Goal: Task Accomplishment & Management: Complete application form

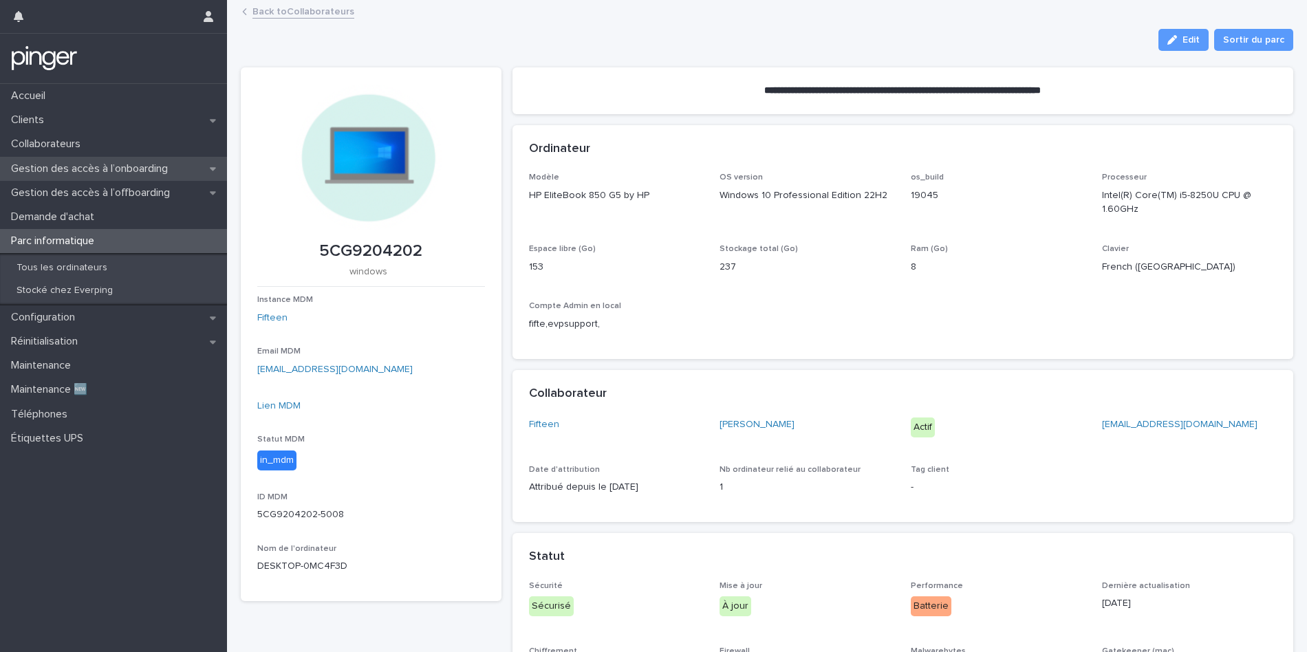
click at [111, 157] on div "Gestion des accès à l’onboarding" at bounding box center [113, 169] width 227 height 24
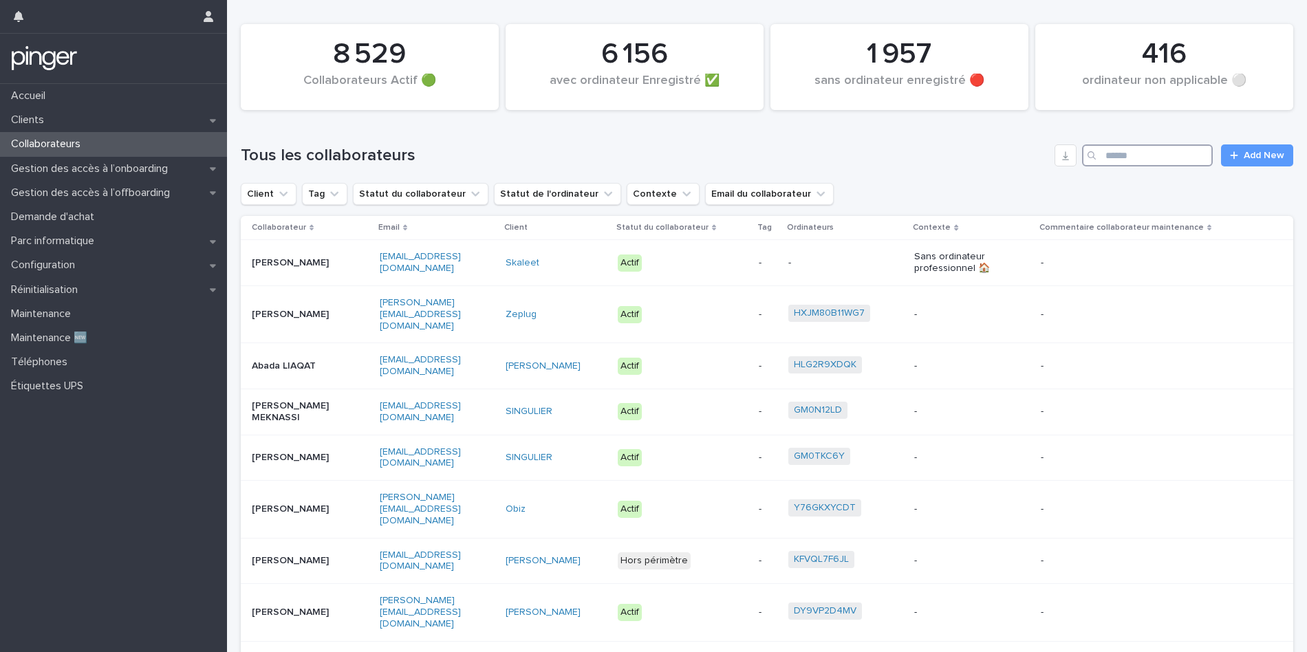
click at [1159, 154] on input "Search" at bounding box center [1147, 156] width 131 height 22
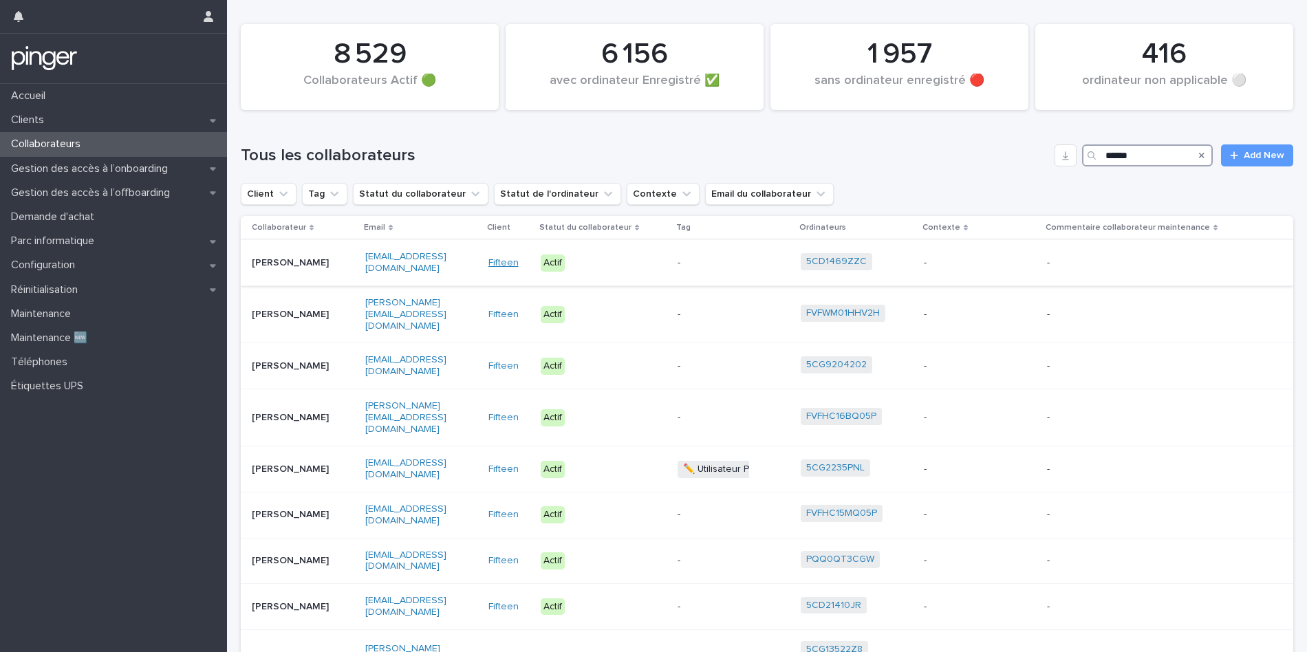
type input "******"
click at [513, 267] on link "Fifteen" at bounding box center [504, 263] width 30 height 12
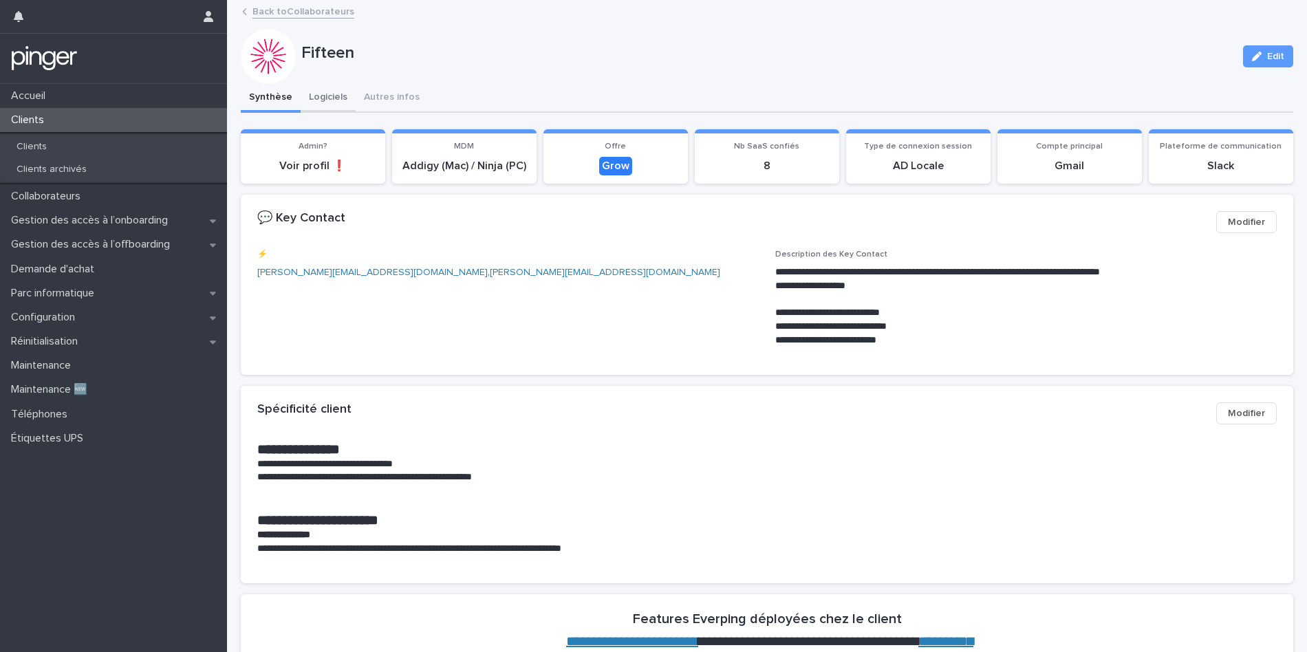
click at [333, 103] on button "Logiciels" at bounding box center [328, 98] width 55 height 29
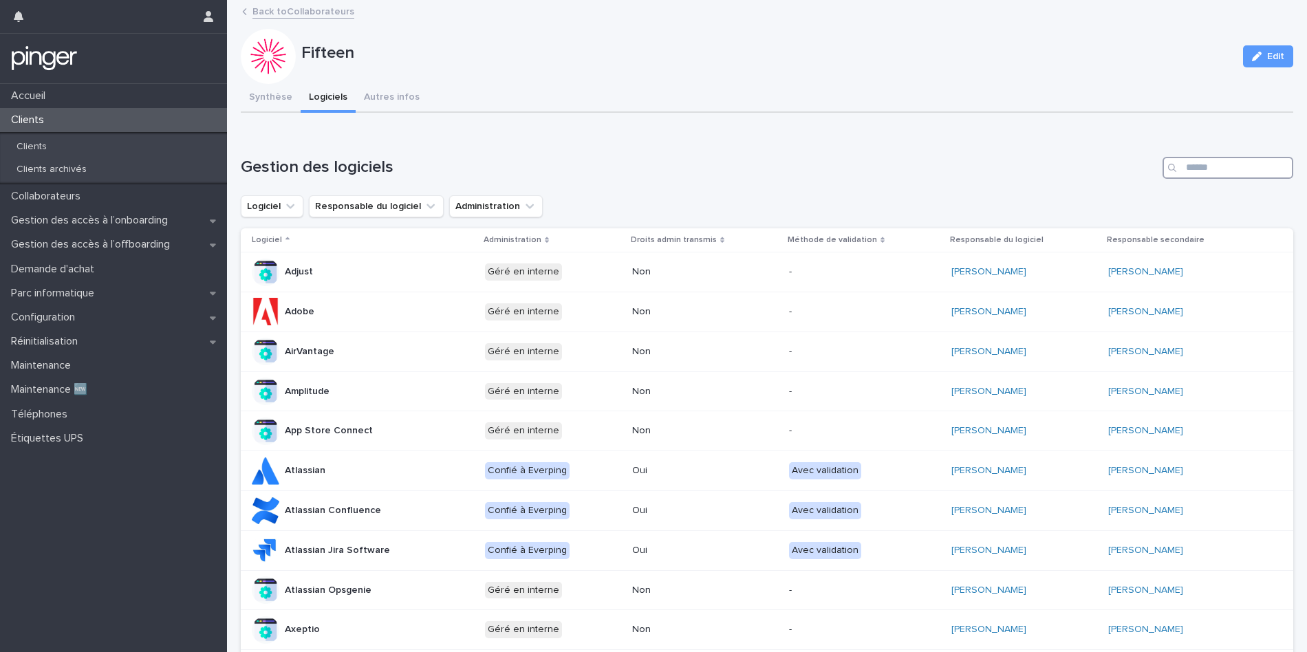
click at [1208, 175] on input "Search" at bounding box center [1228, 168] width 131 height 22
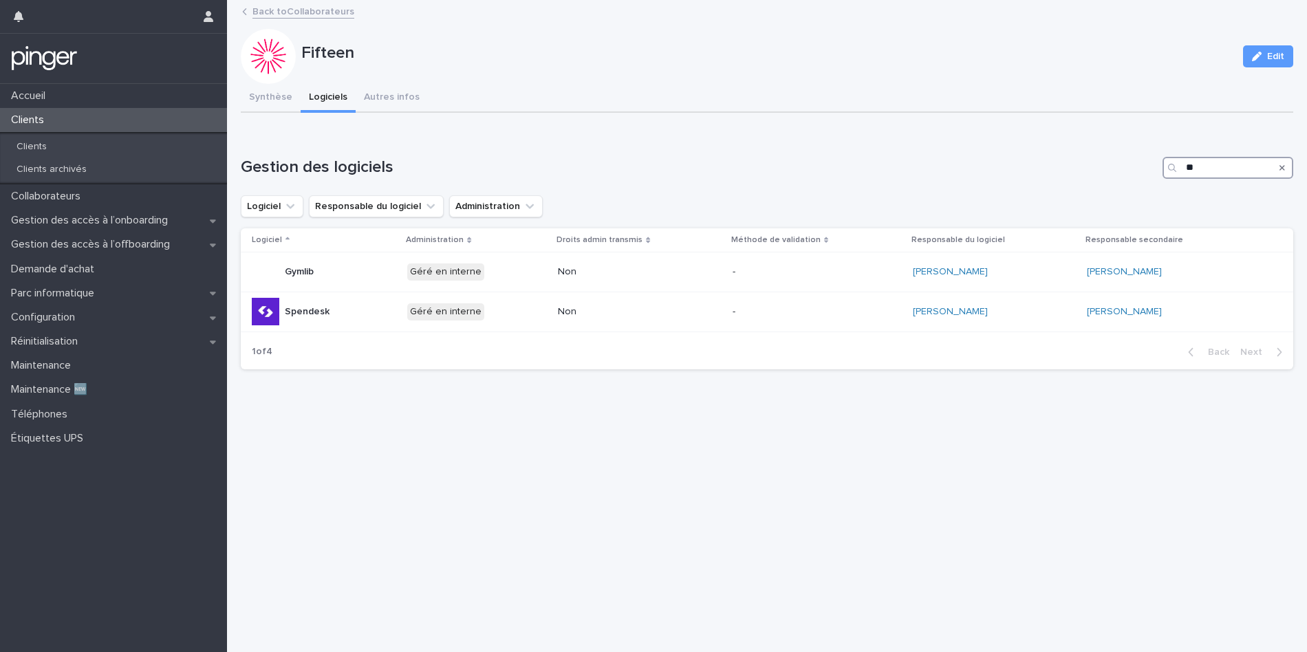
type input "*"
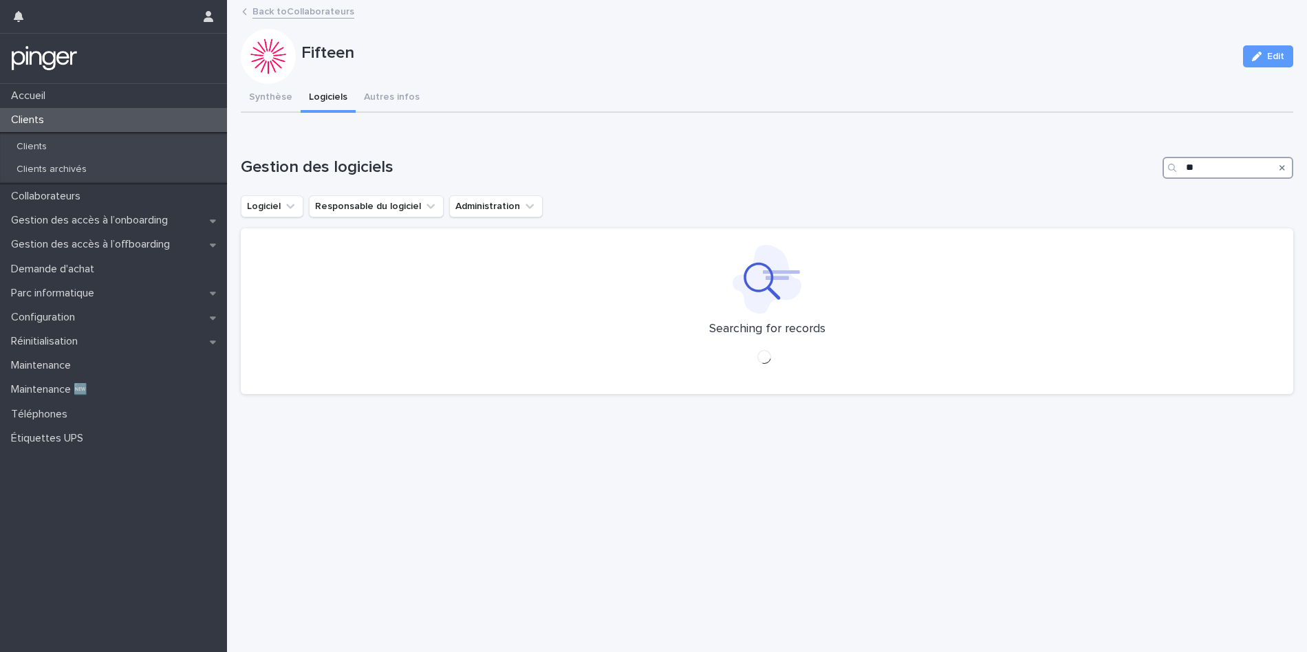
type input "*"
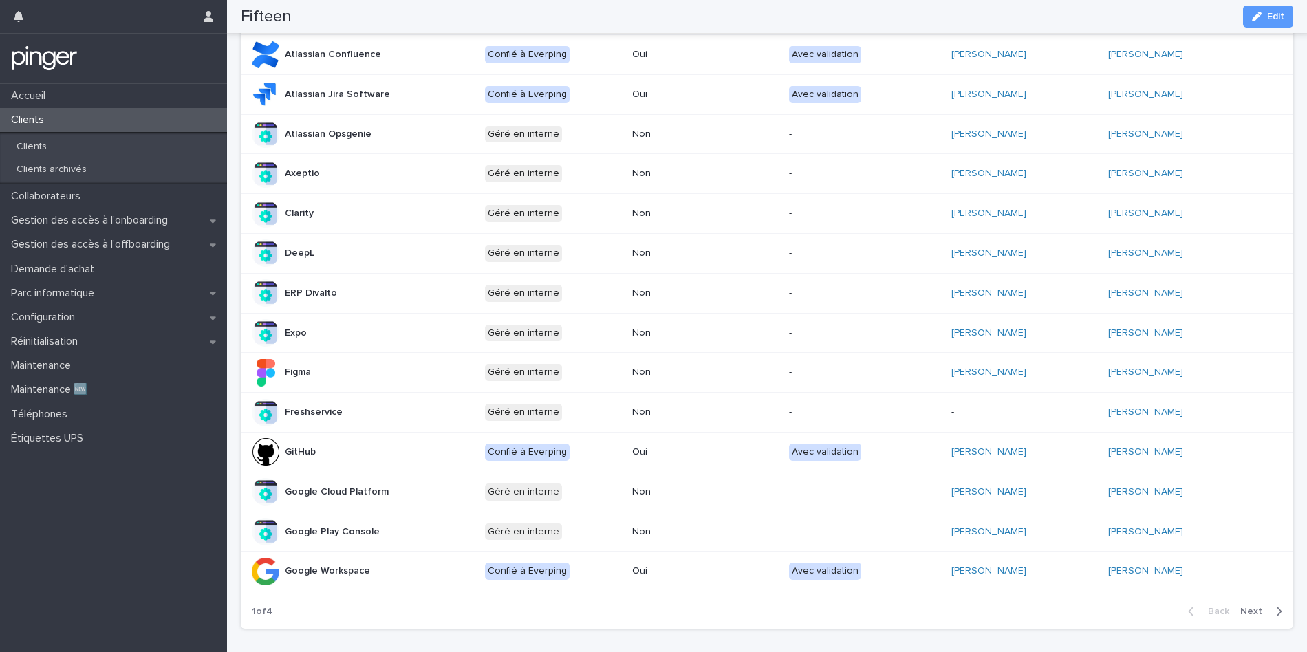
scroll to position [513, 0]
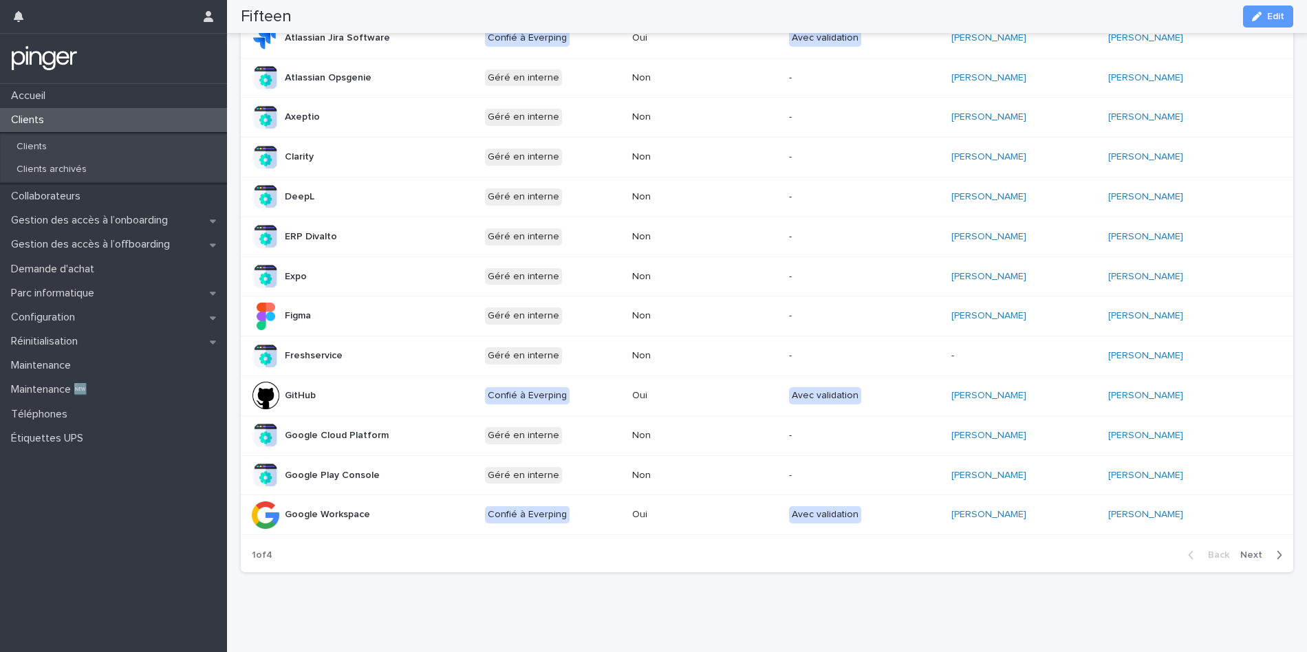
click at [1275, 566] on div "Back Next" at bounding box center [1235, 555] width 116 height 34
click at [1261, 563] on div "Back Next" at bounding box center [1235, 555] width 116 height 34
click at [1257, 553] on span "Next" at bounding box center [1256, 555] width 30 height 10
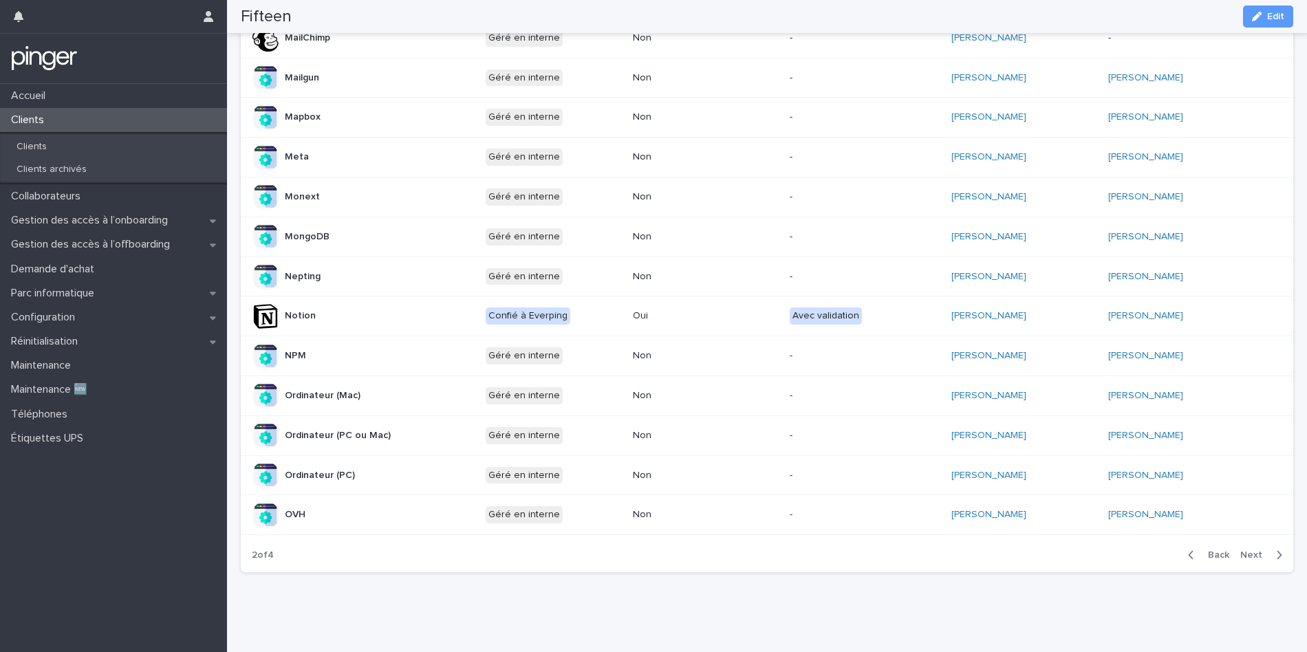
click at [1250, 552] on span "Next" at bounding box center [1256, 555] width 30 height 10
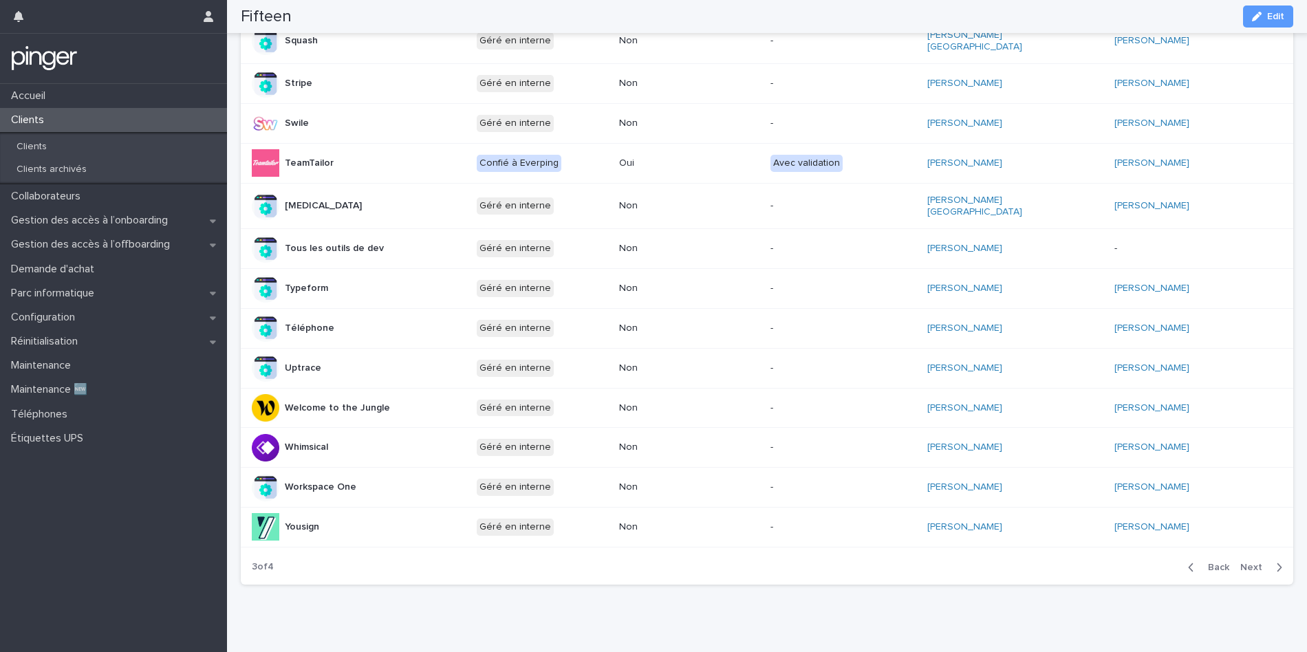
click at [1245, 563] on span "Next" at bounding box center [1256, 568] width 30 height 10
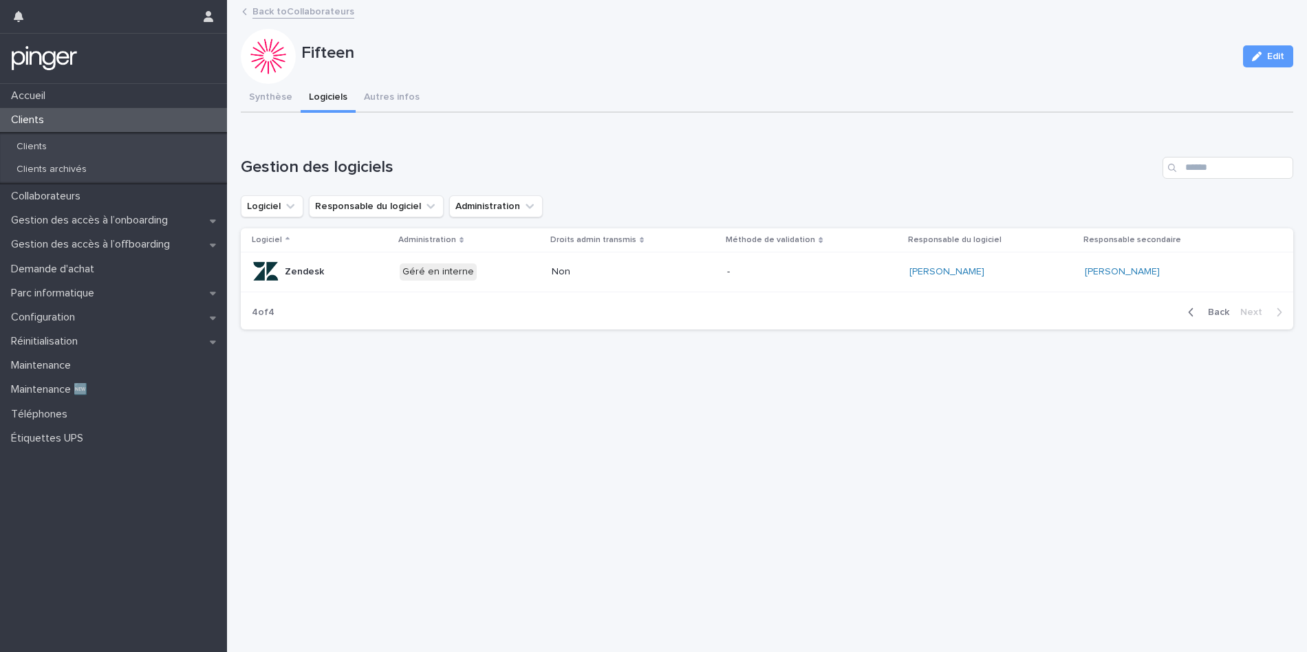
click at [1210, 317] on span "Back" at bounding box center [1215, 313] width 30 height 10
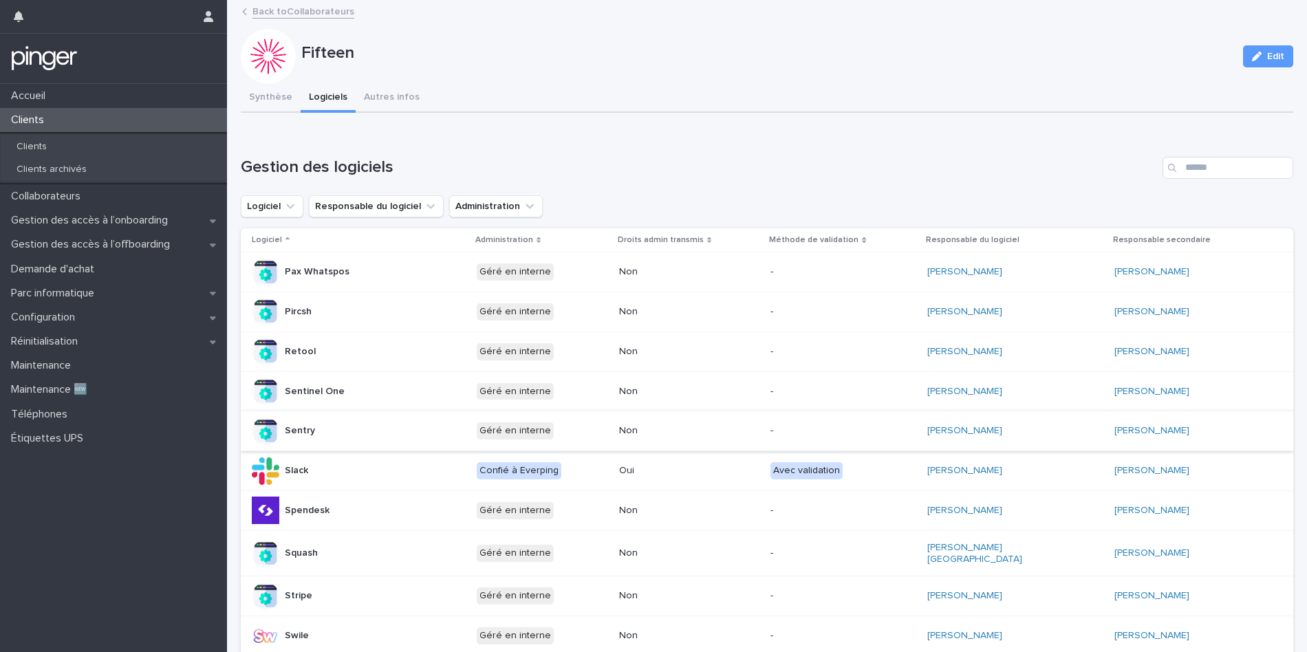
scroll to position [513, 0]
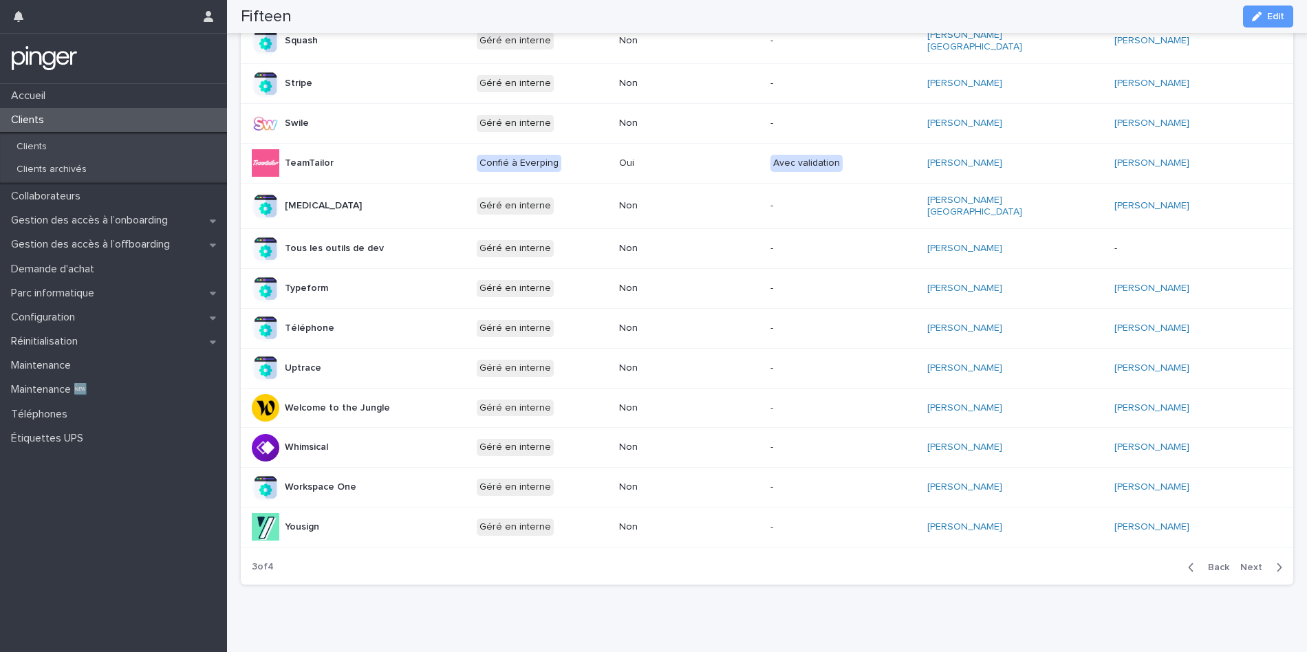
click at [1205, 563] on span "Back" at bounding box center [1215, 568] width 30 height 10
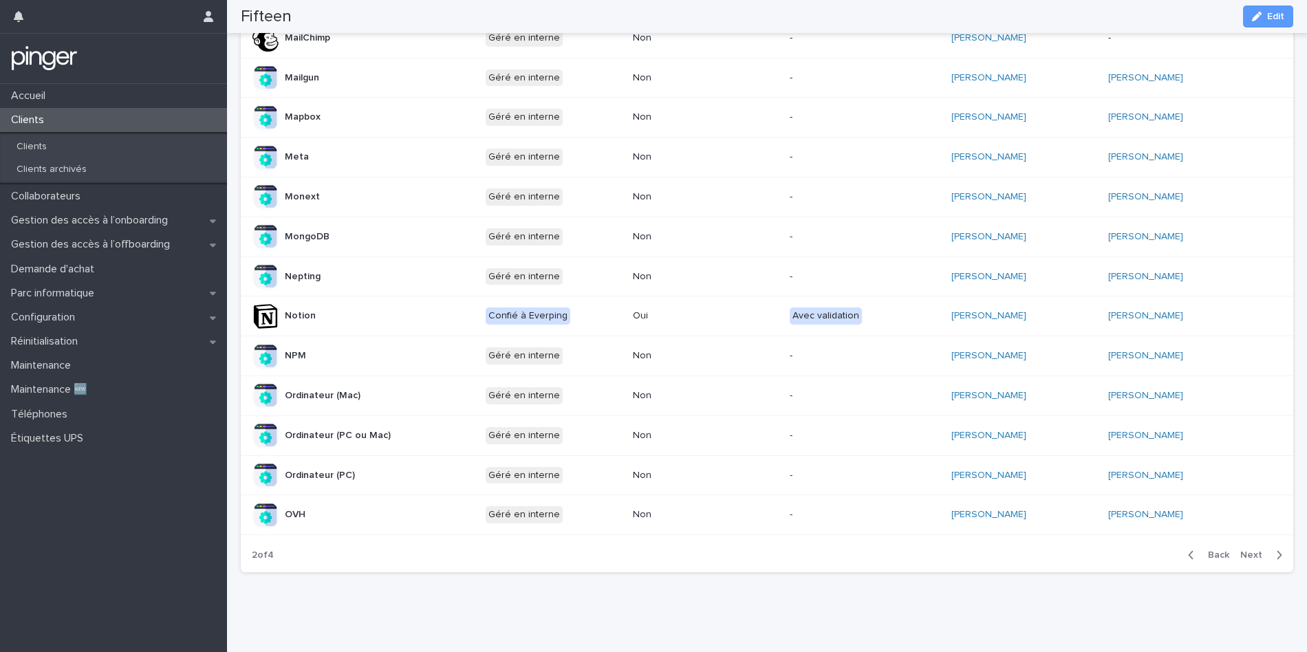
click at [1188, 553] on button "Back" at bounding box center [1206, 555] width 58 height 12
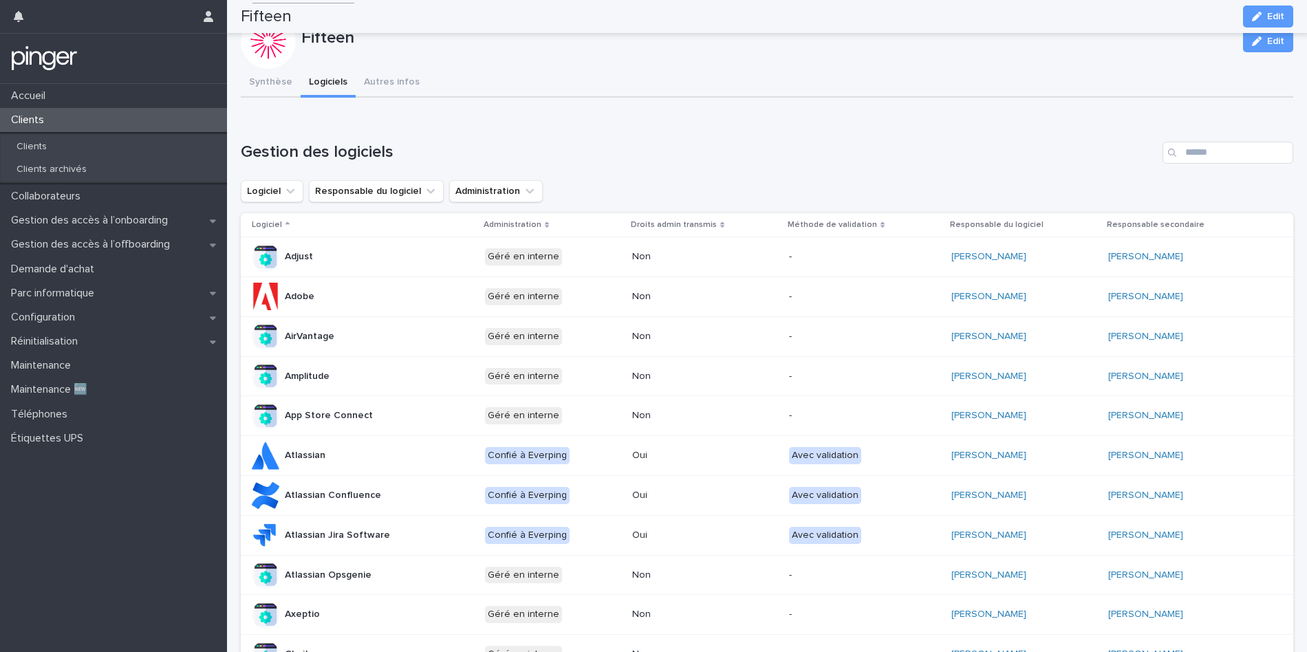
scroll to position [0, 0]
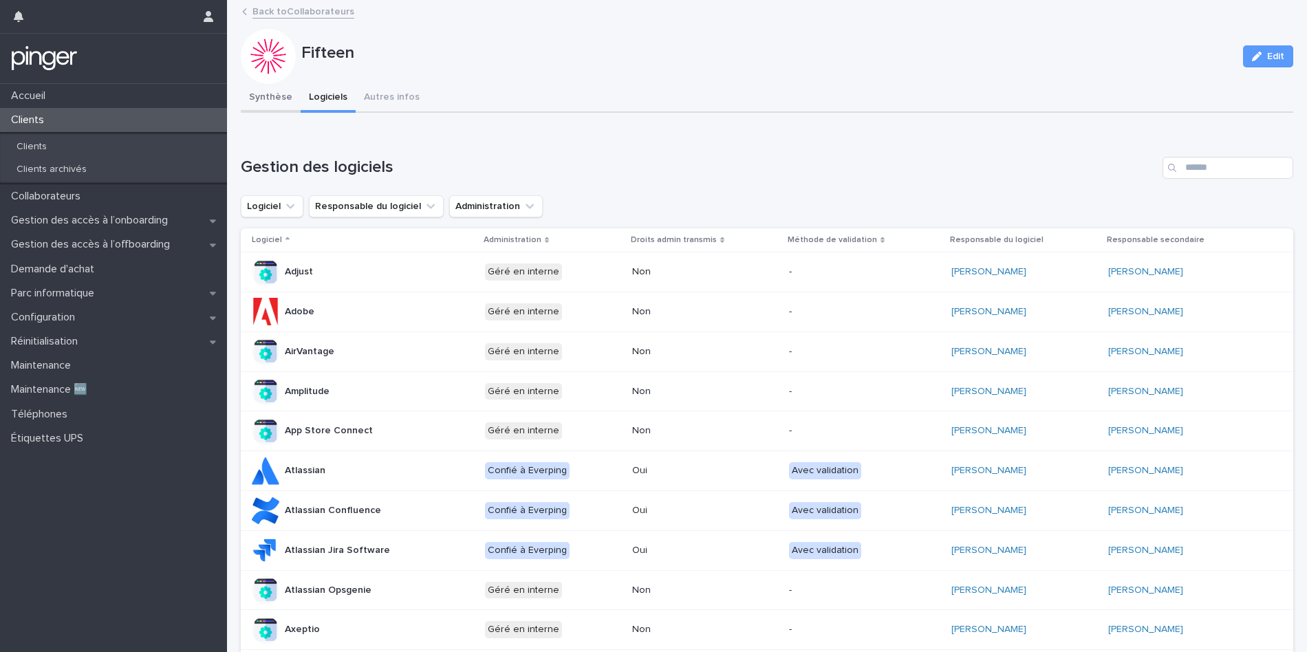
click at [241, 90] on button "Synthèse" at bounding box center [271, 98] width 60 height 29
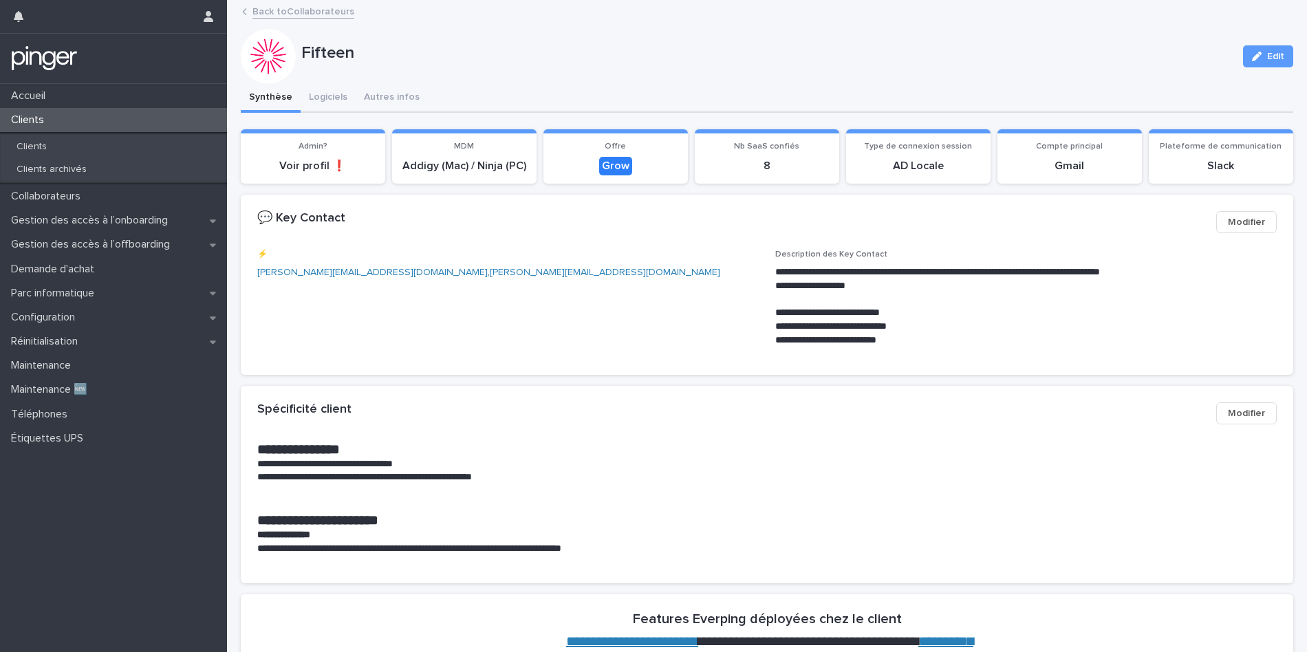
click at [283, 90] on button "Synthèse" at bounding box center [271, 98] width 60 height 29
click at [136, 310] on div "Configuration" at bounding box center [113, 318] width 227 height 24
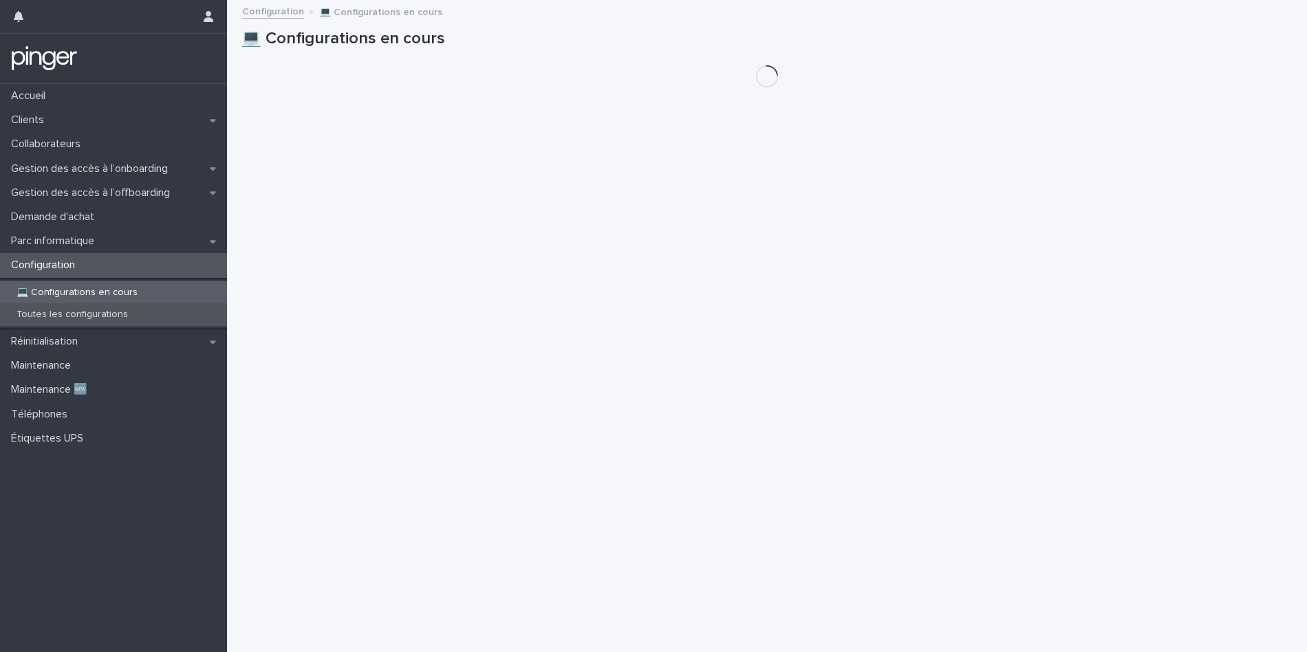
click at [117, 304] on div "Toutes les configurations" at bounding box center [113, 314] width 227 height 23
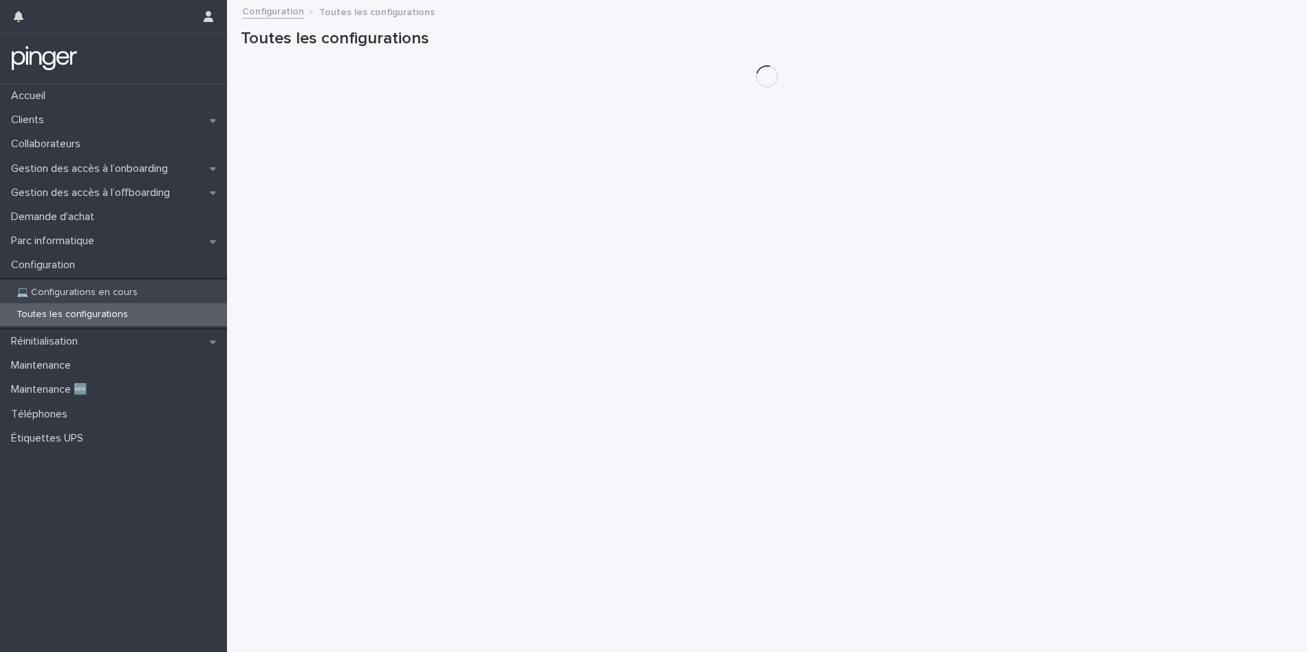
click at [117, 314] on p "Toutes les configurations" at bounding box center [72, 315] width 133 height 12
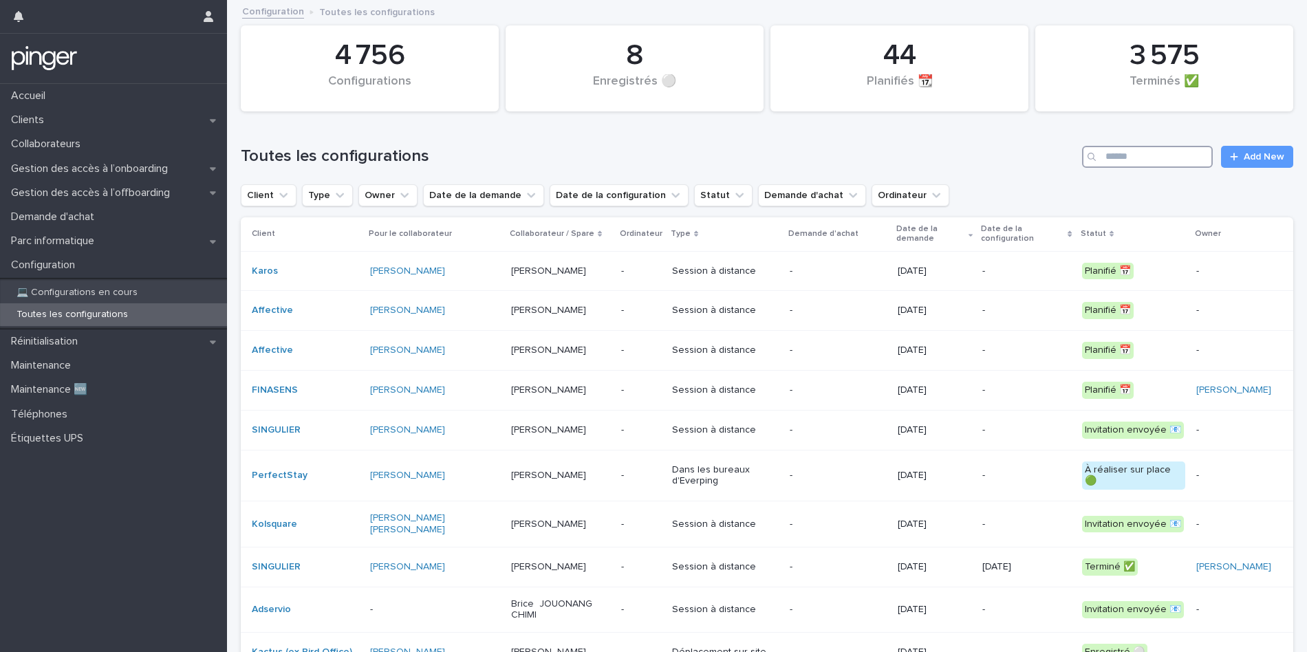
click at [1135, 160] on input "Search" at bounding box center [1147, 157] width 131 height 22
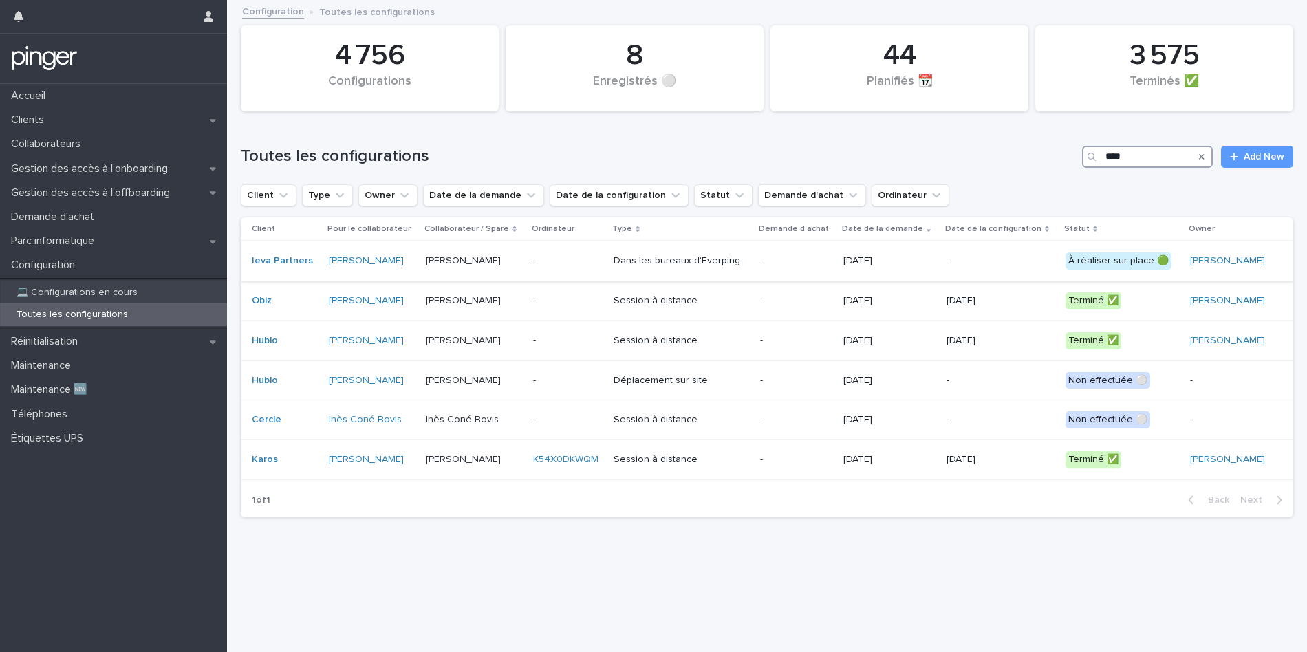
type input "****"
click at [703, 268] on div "Dans les bureaux d'Everping" at bounding box center [681, 261] width 135 height 23
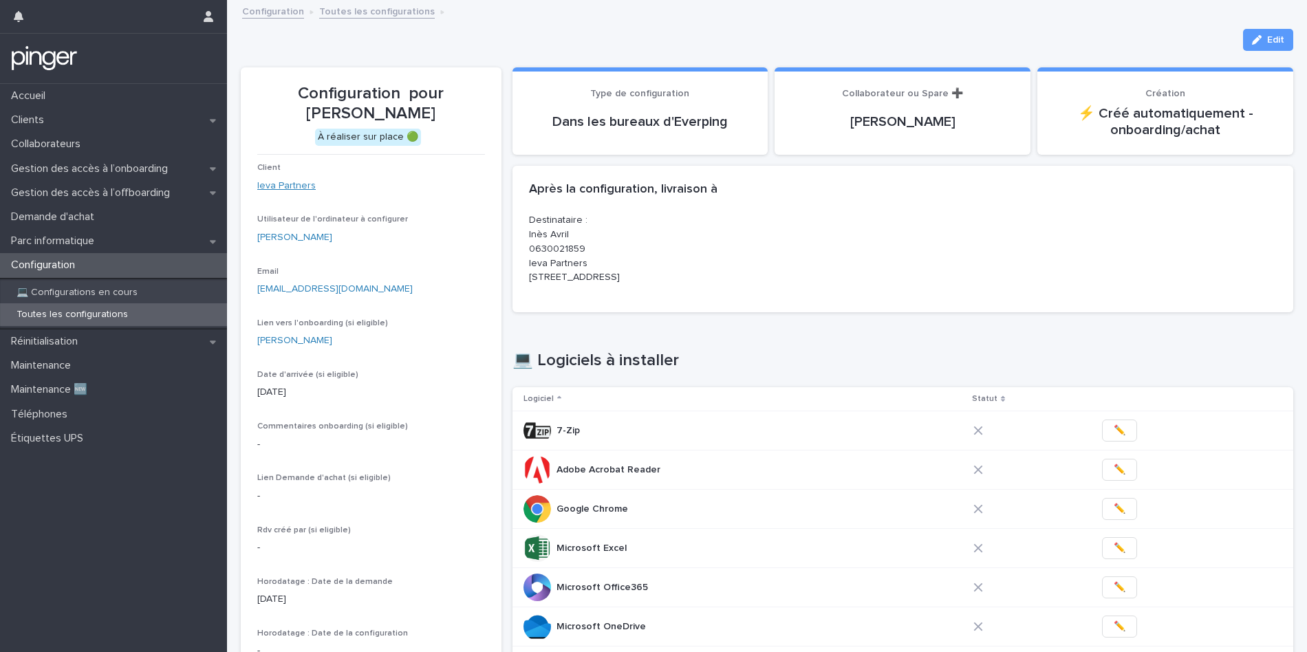
click at [289, 179] on link "Ieva Partners" at bounding box center [286, 186] width 58 height 14
click at [264, 231] on link "[PERSON_NAME]" at bounding box center [294, 238] width 75 height 14
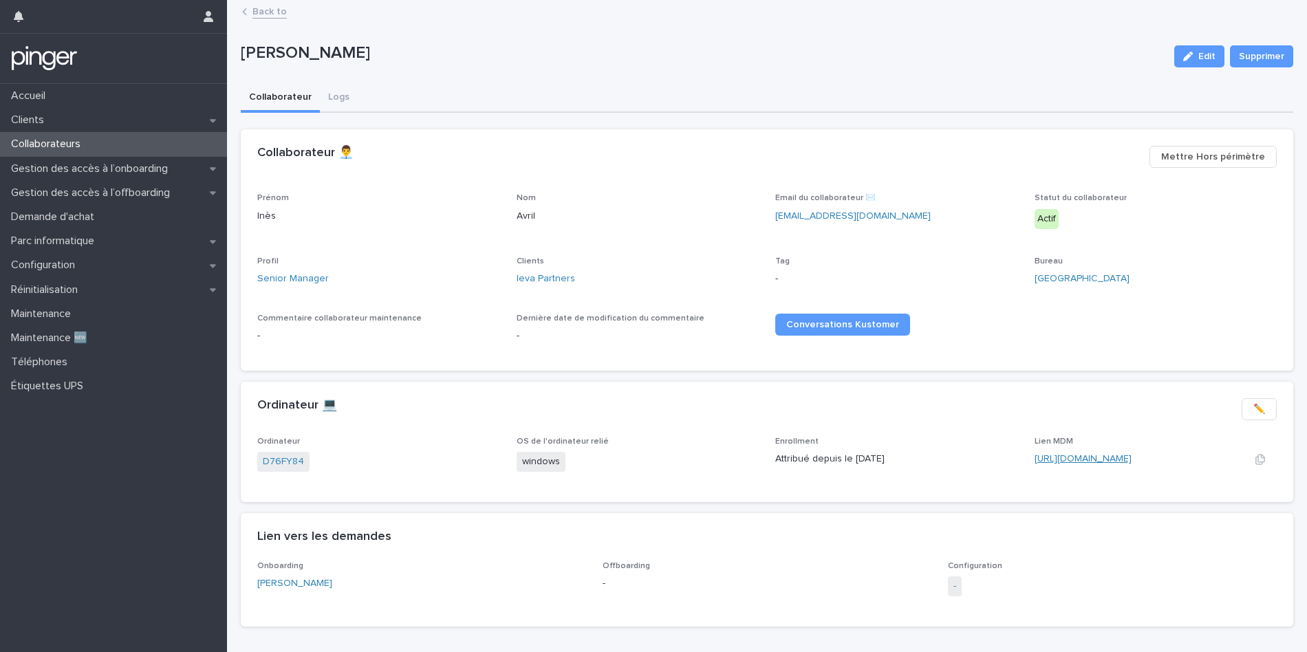
click at [1056, 462] on link "[URL][DOMAIN_NAME]" at bounding box center [1083, 459] width 97 height 10
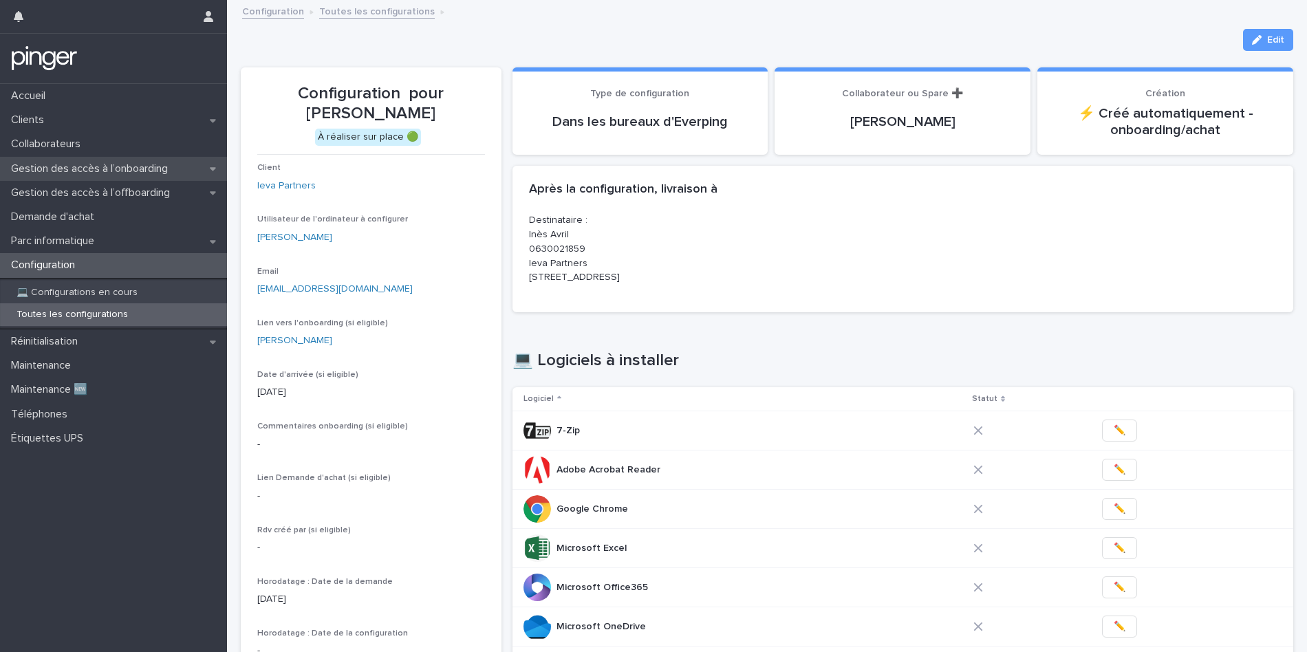
click at [83, 169] on p "Gestion des accès à l’onboarding" at bounding box center [92, 168] width 173 height 13
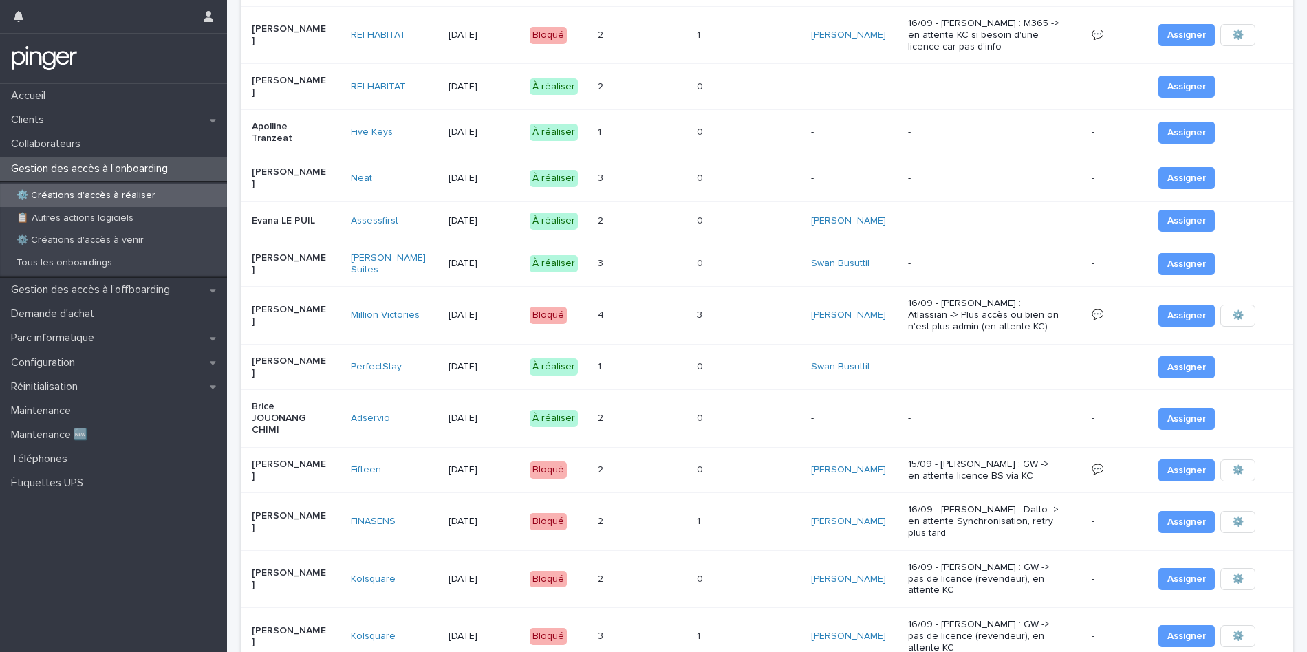
scroll to position [507, 0]
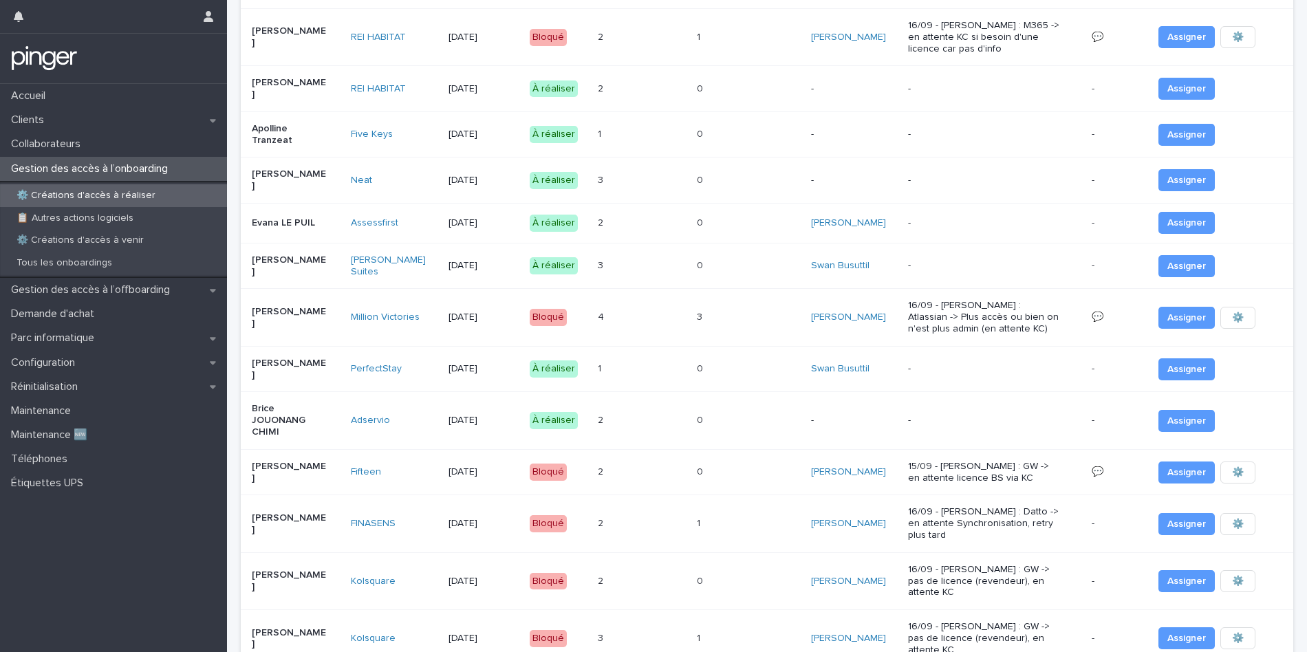
click at [615, 175] on p at bounding box center [617, 181] width 39 height 12
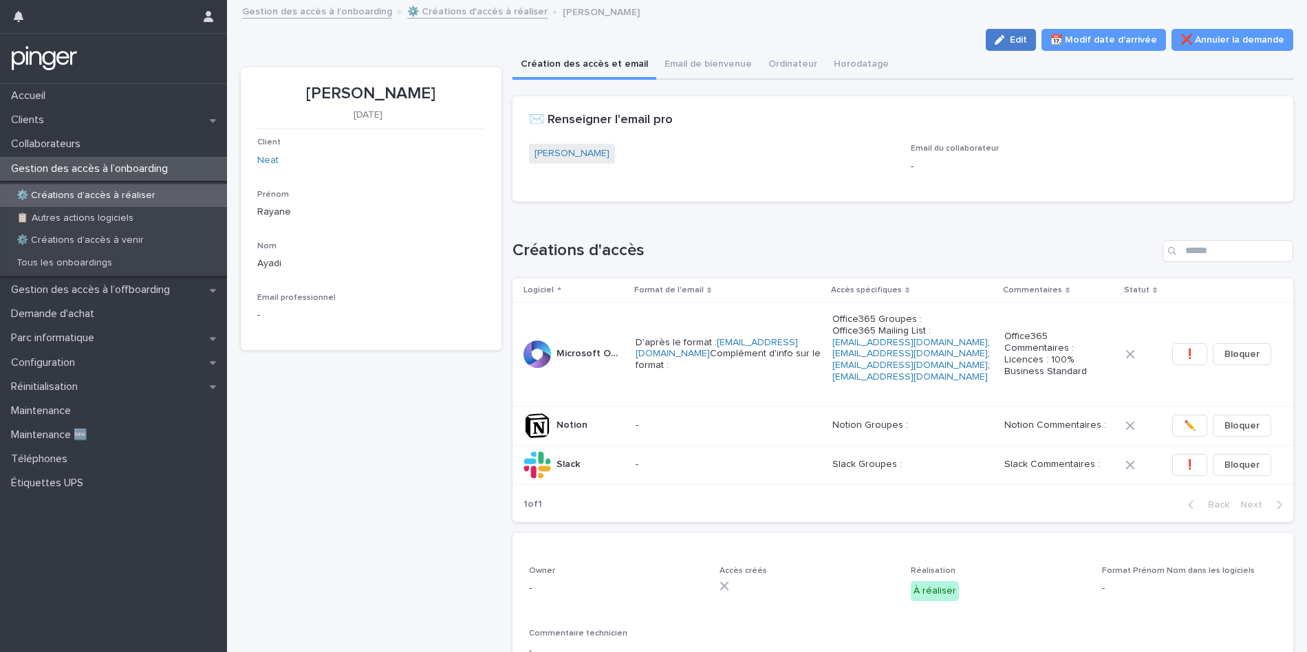
click at [1023, 36] on span "Edit" at bounding box center [1018, 40] width 17 height 10
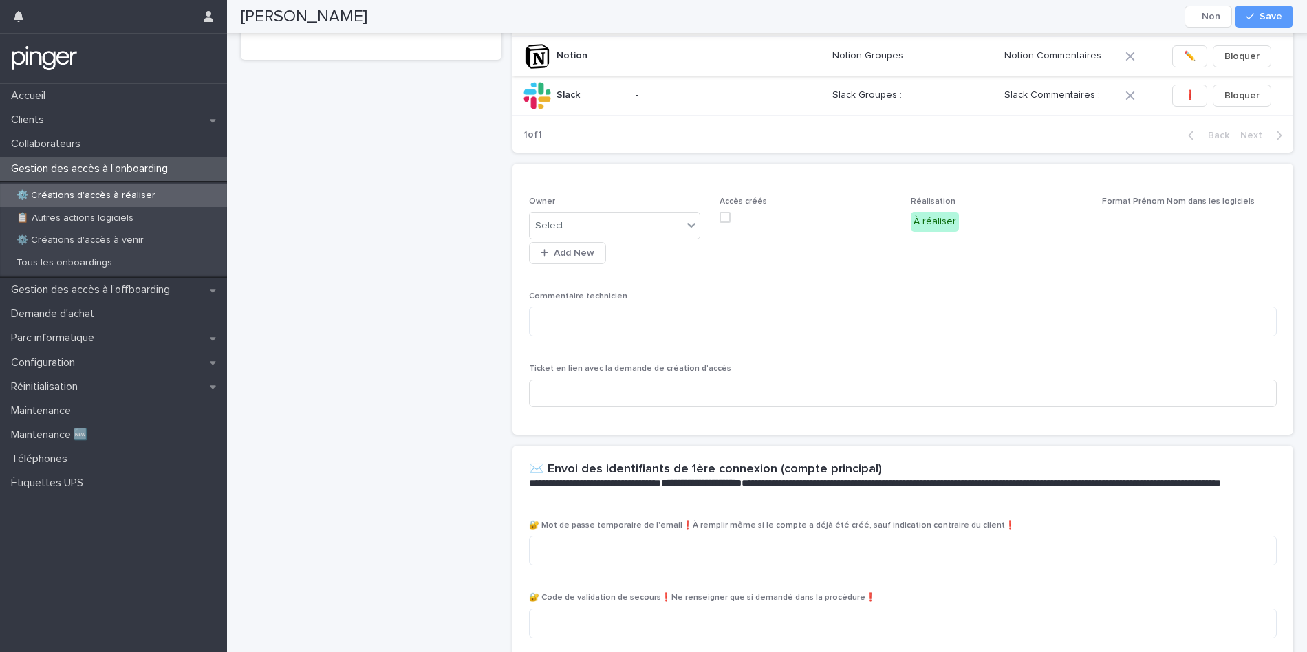
scroll to position [367, 0]
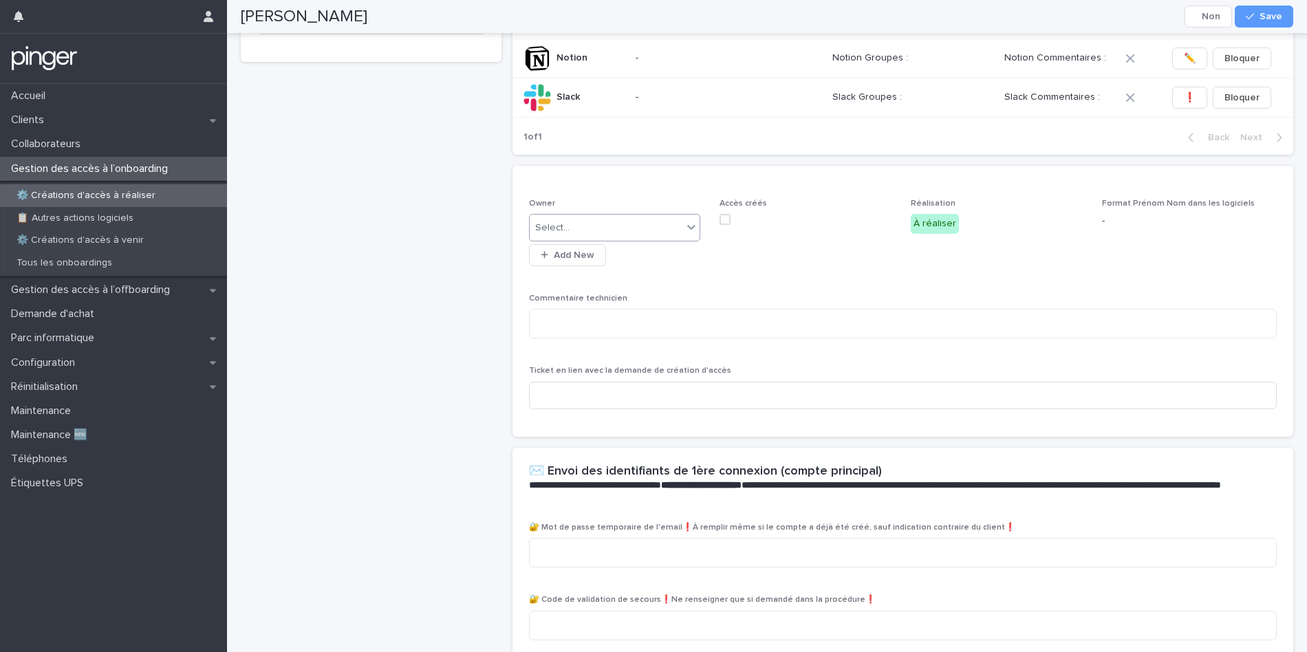
click at [625, 217] on div "Select..." at bounding box center [606, 228] width 153 height 23
type input "****"
click at [581, 228] on div "[PERSON_NAME]" at bounding box center [615, 231] width 171 height 24
click at [650, 313] on textarea at bounding box center [903, 324] width 749 height 30
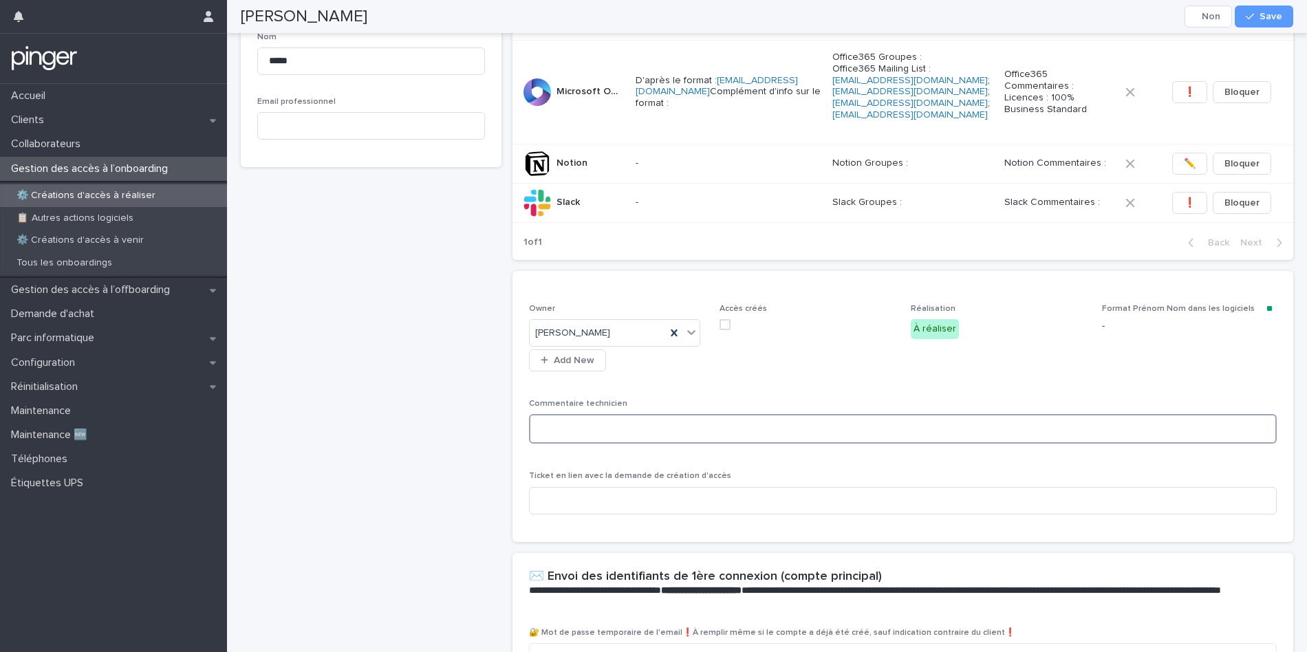
scroll to position [178, 0]
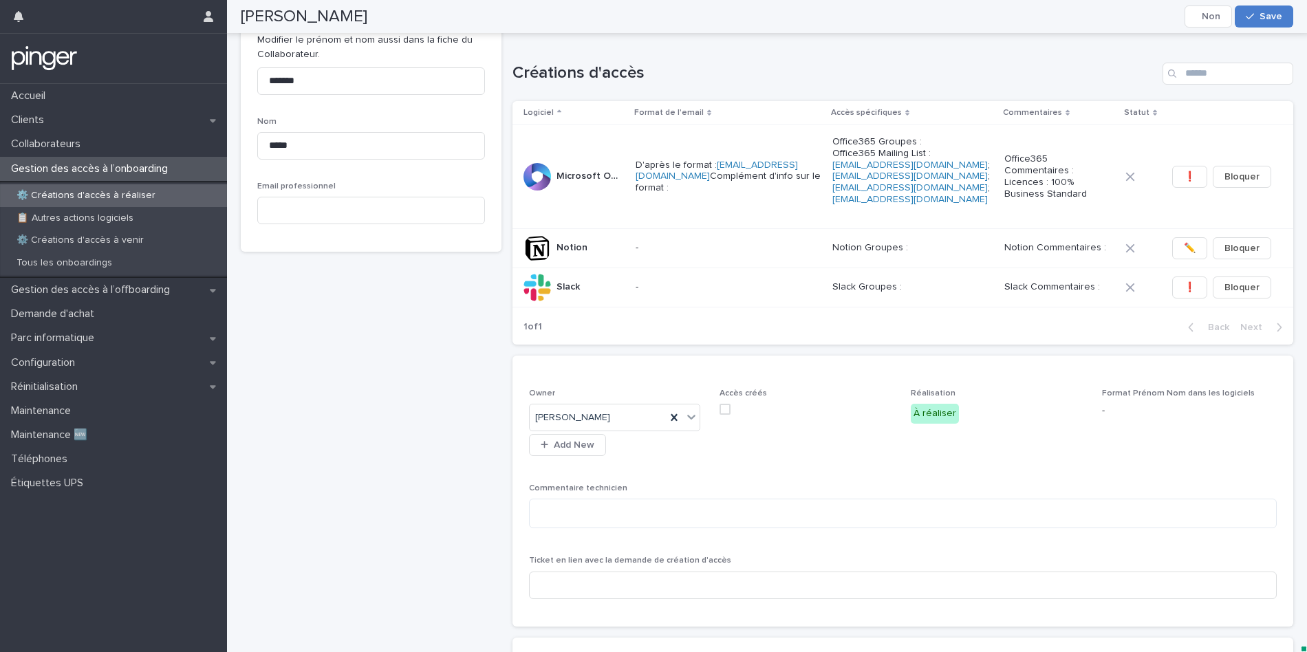
click at [1260, 19] on div "button" at bounding box center [1253, 17] width 14 height 10
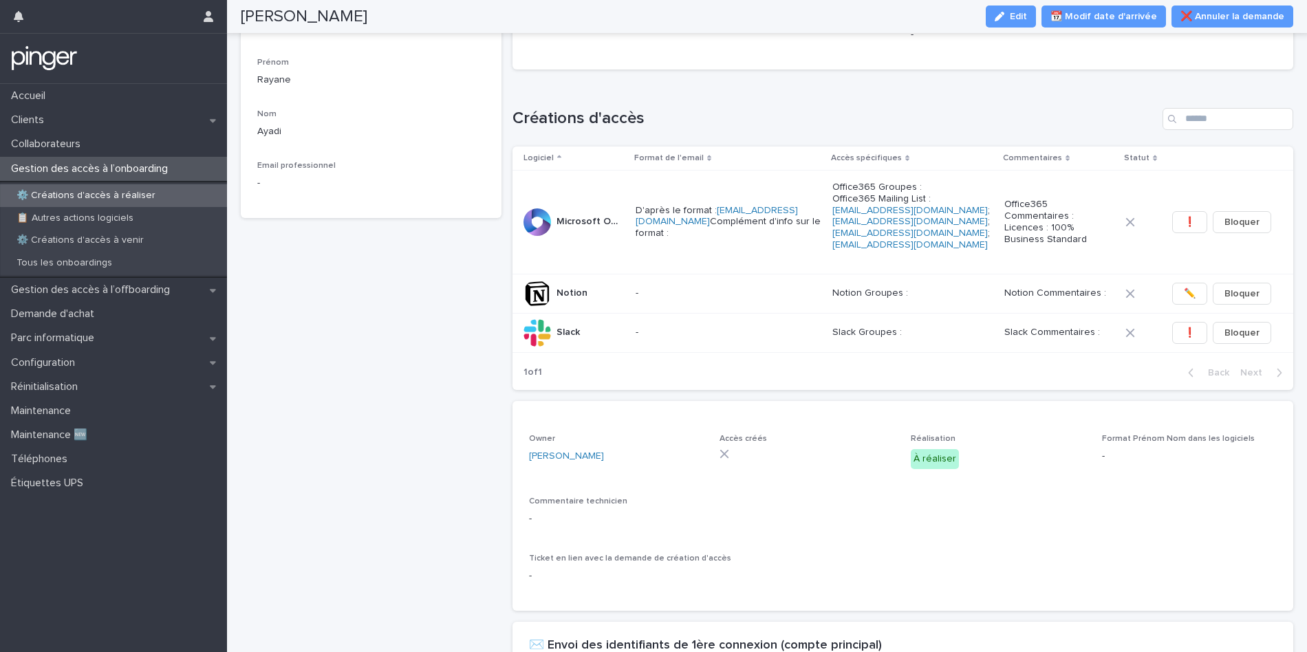
scroll to position [0, 0]
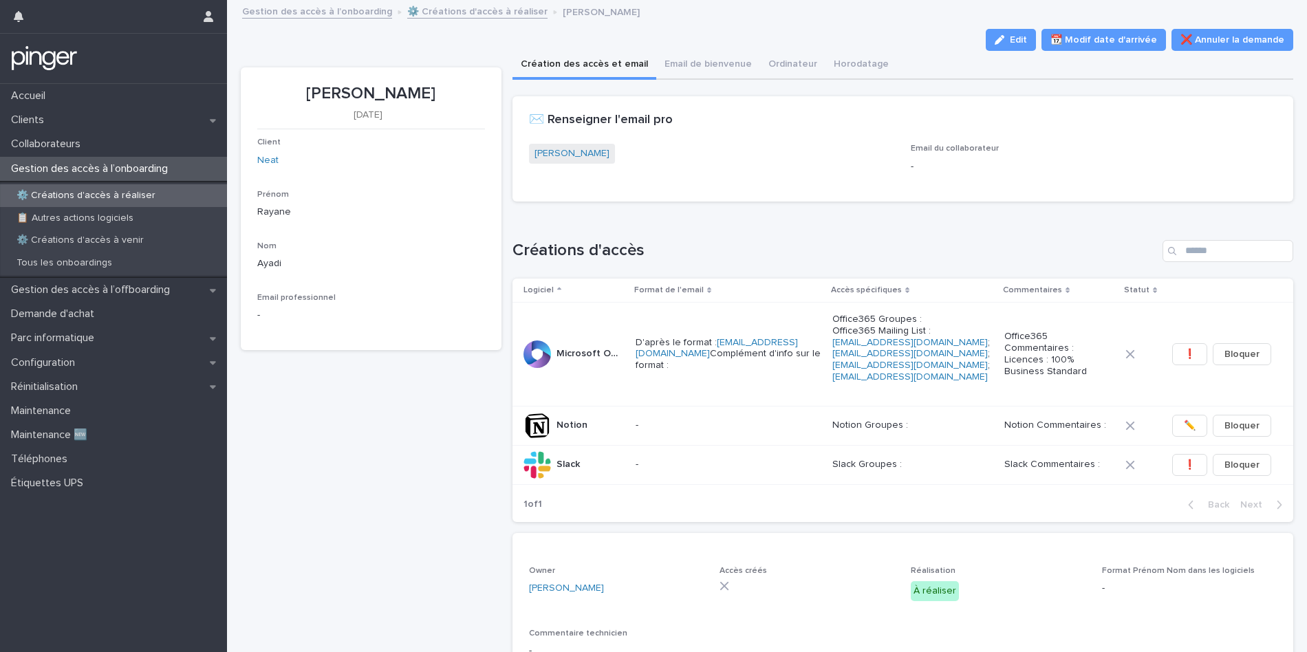
click at [379, 87] on p "[PERSON_NAME]" at bounding box center [371, 94] width 228 height 20
copy p "[PERSON_NAME]"
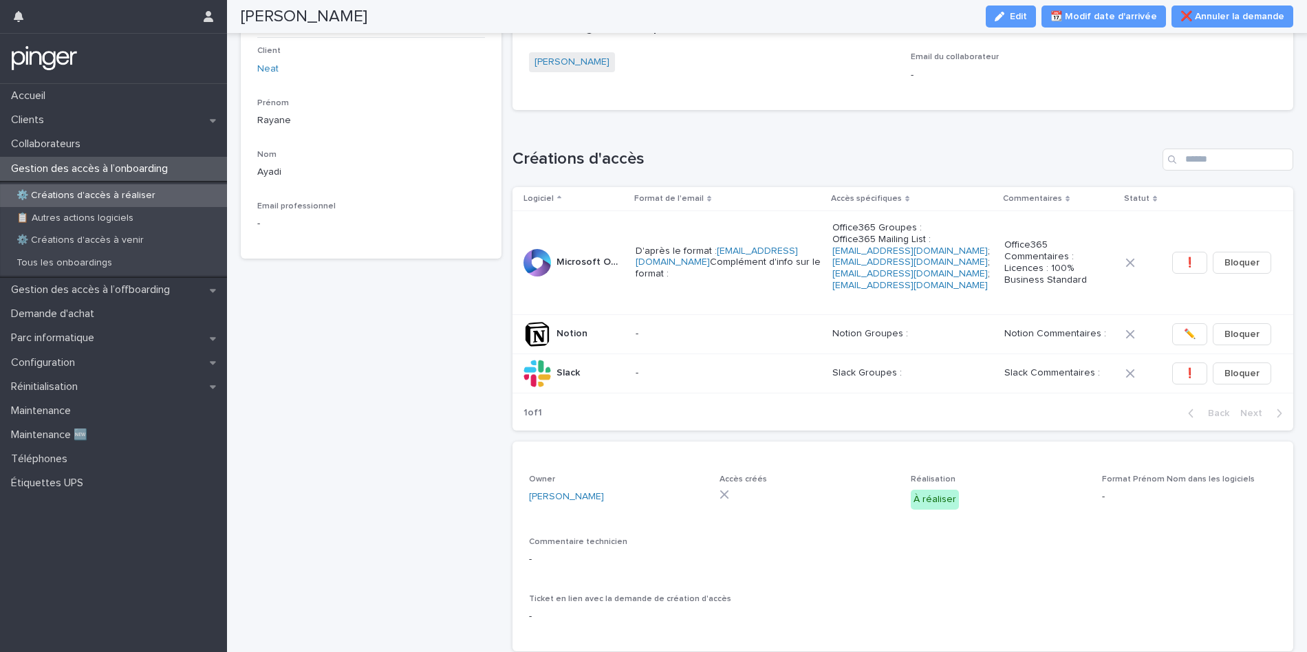
scroll to position [72, 0]
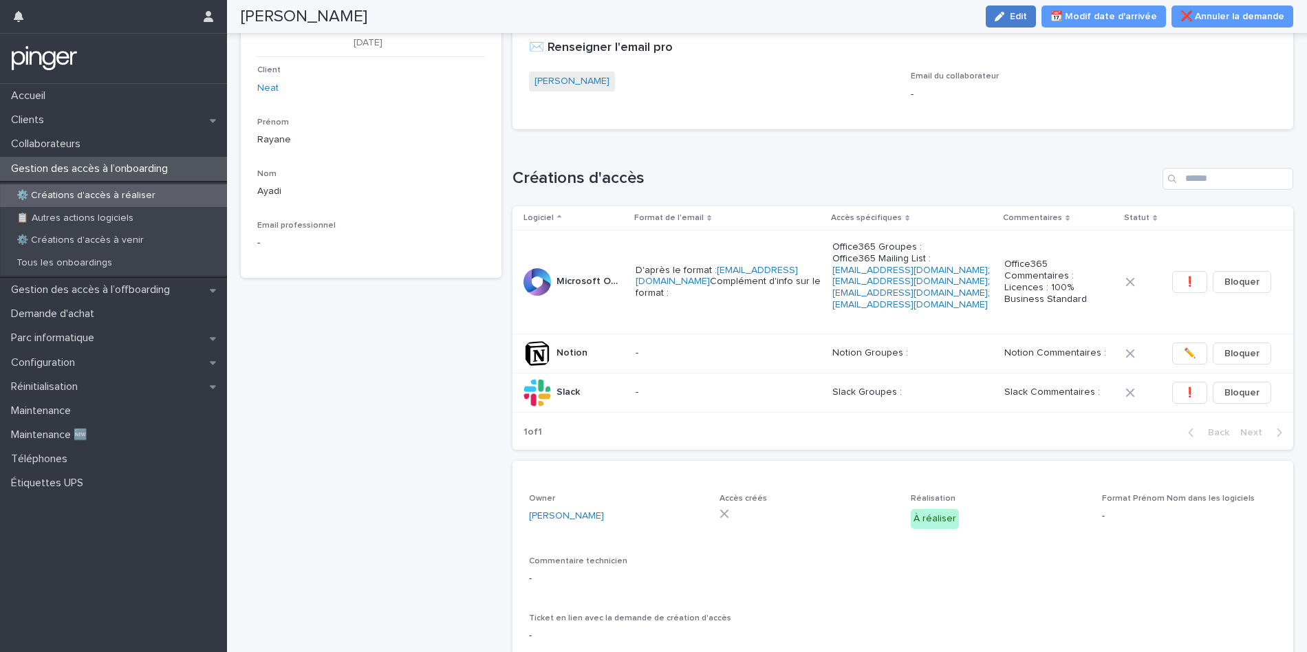
click at [1020, 9] on button "Edit" at bounding box center [1011, 17] width 50 height 22
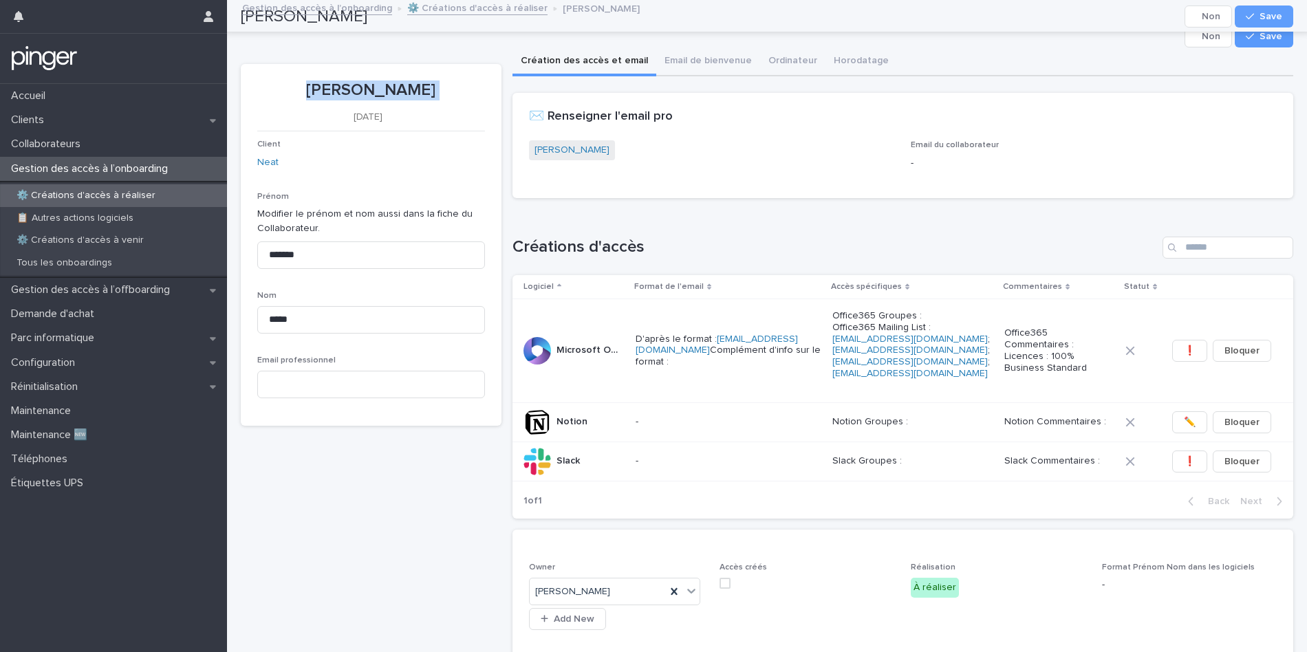
scroll to position [0, 0]
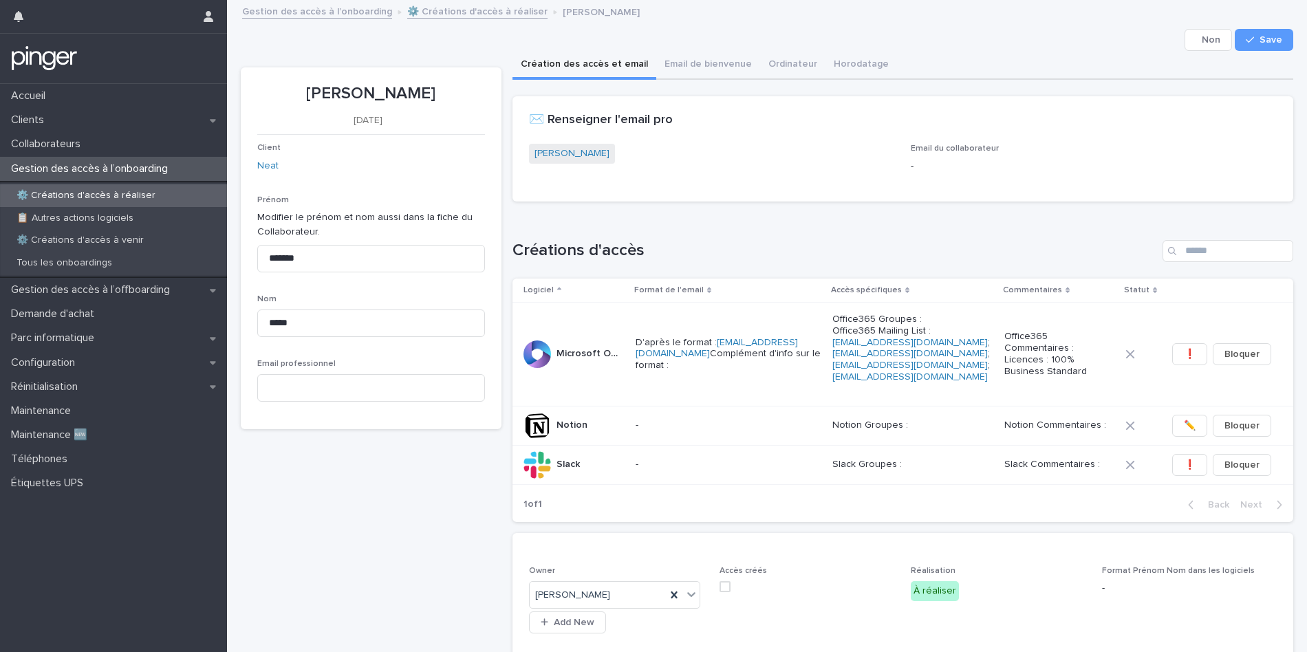
click at [584, 162] on span "[PERSON_NAME]" at bounding box center [572, 154] width 86 height 20
click at [584, 156] on link "[PERSON_NAME]" at bounding box center [572, 154] width 75 height 14
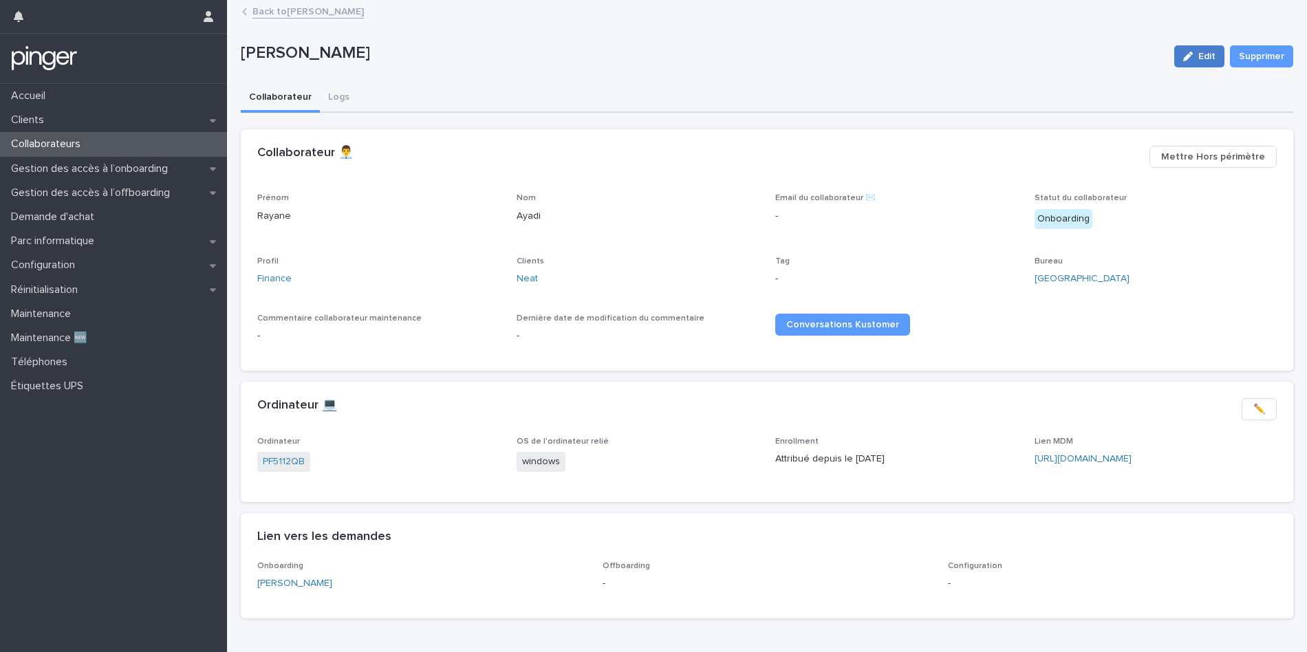
click at [1192, 58] on icon "button" at bounding box center [1189, 57] width 10 height 10
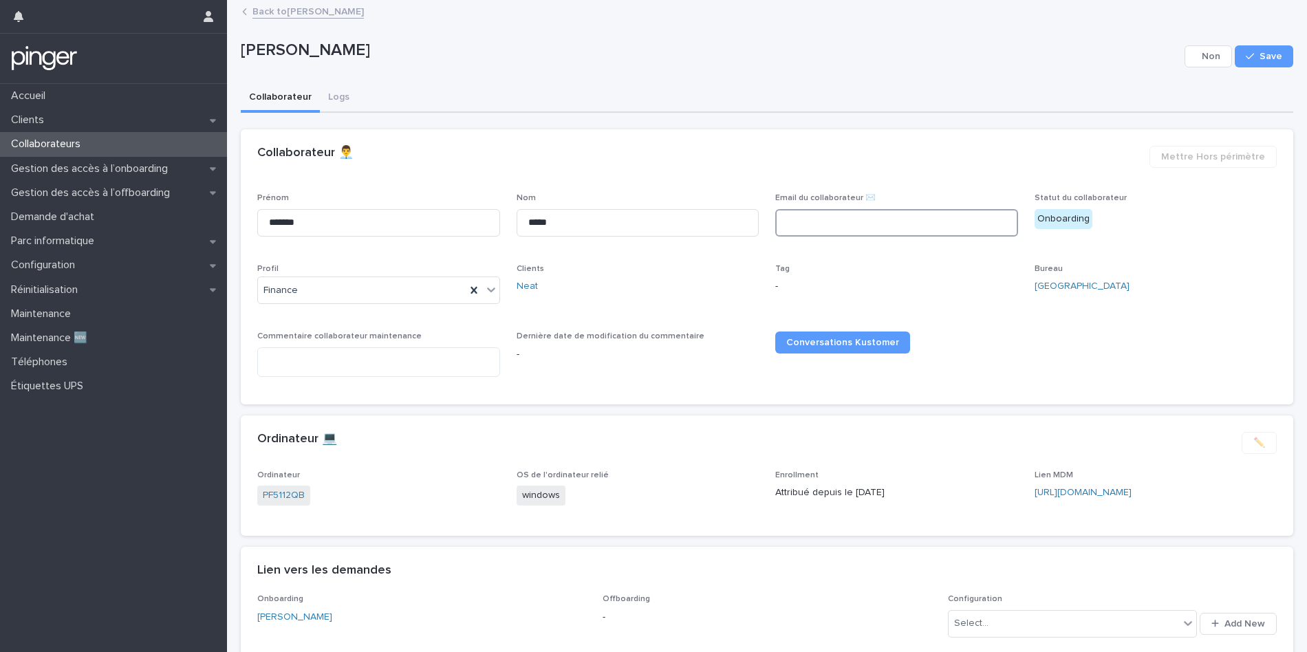
click at [848, 228] on input at bounding box center [897, 223] width 243 height 28
paste input "**********"
type input "**********"
click at [1252, 63] on button "Save" at bounding box center [1264, 56] width 58 height 22
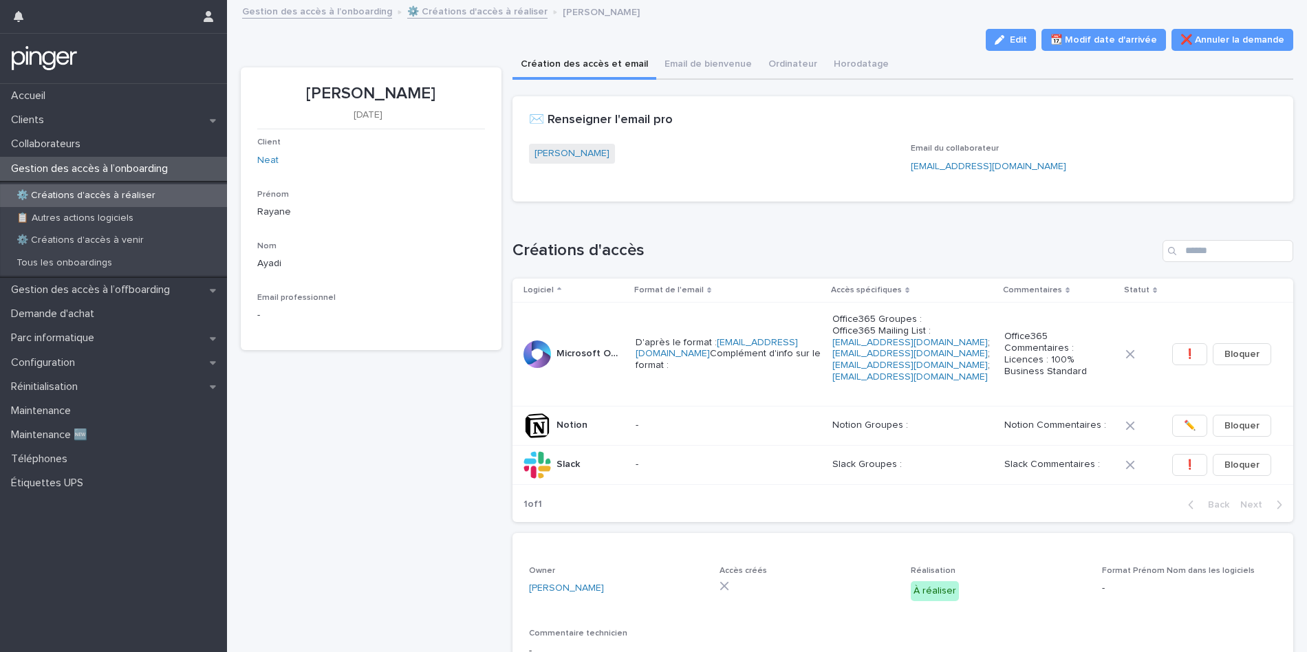
scroll to position [348, 0]
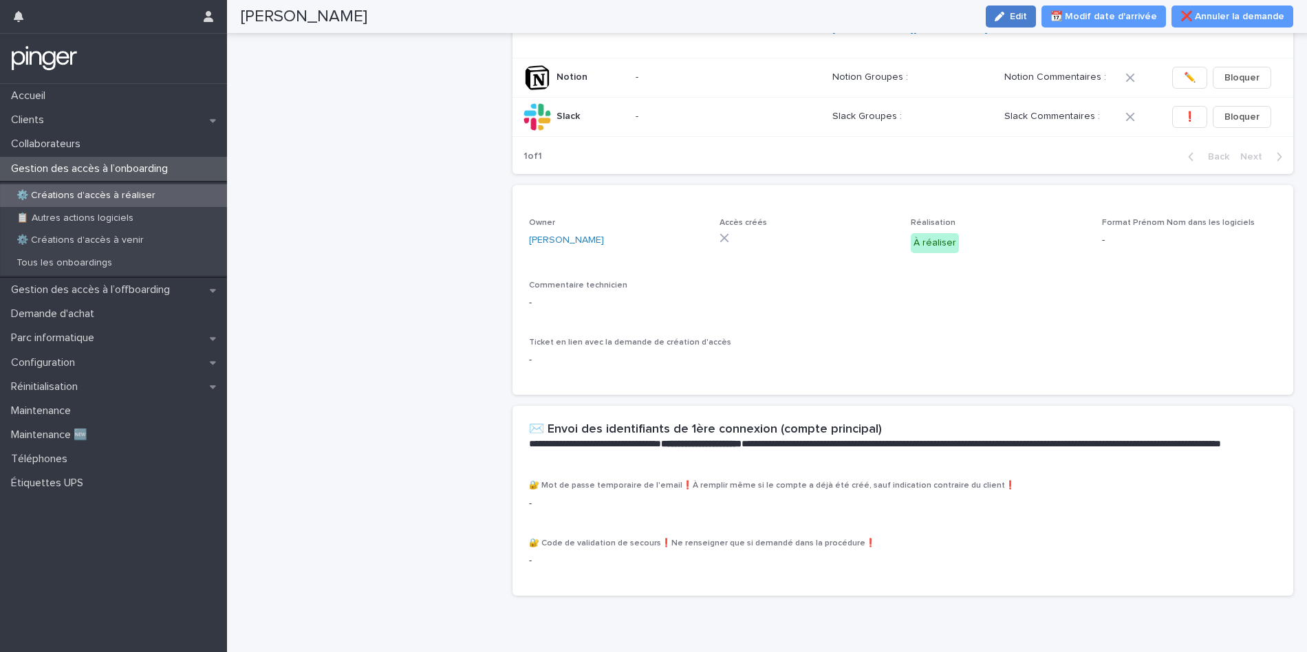
click at [1003, 20] on icon "button" at bounding box center [1000, 17] width 10 height 10
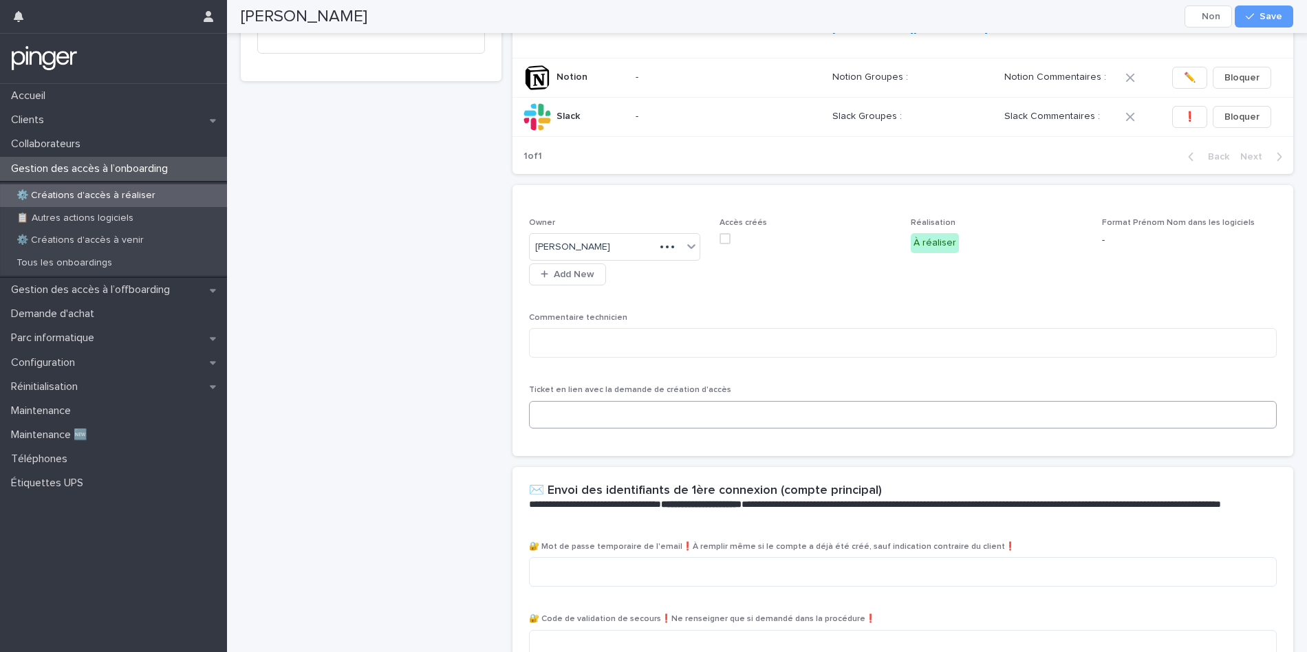
scroll to position [394, 0]
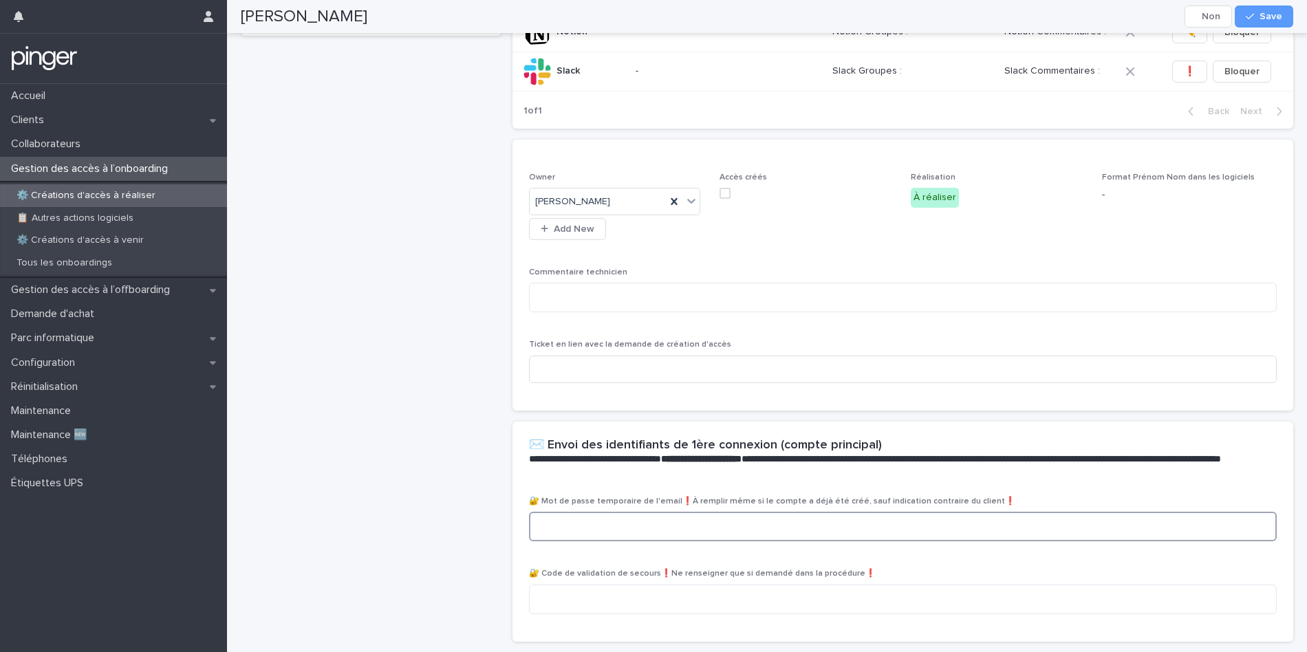
click at [593, 512] on textarea at bounding box center [903, 527] width 749 height 30
paste textarea "**********"
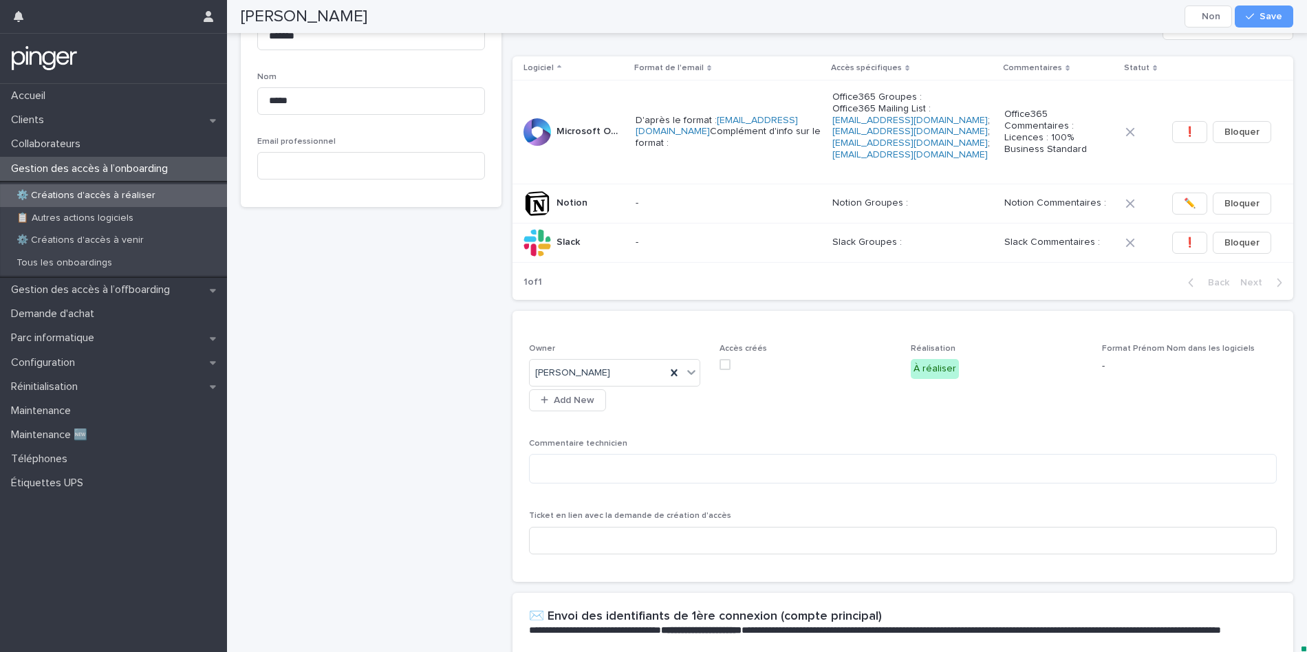
scroll to position [124, 0]
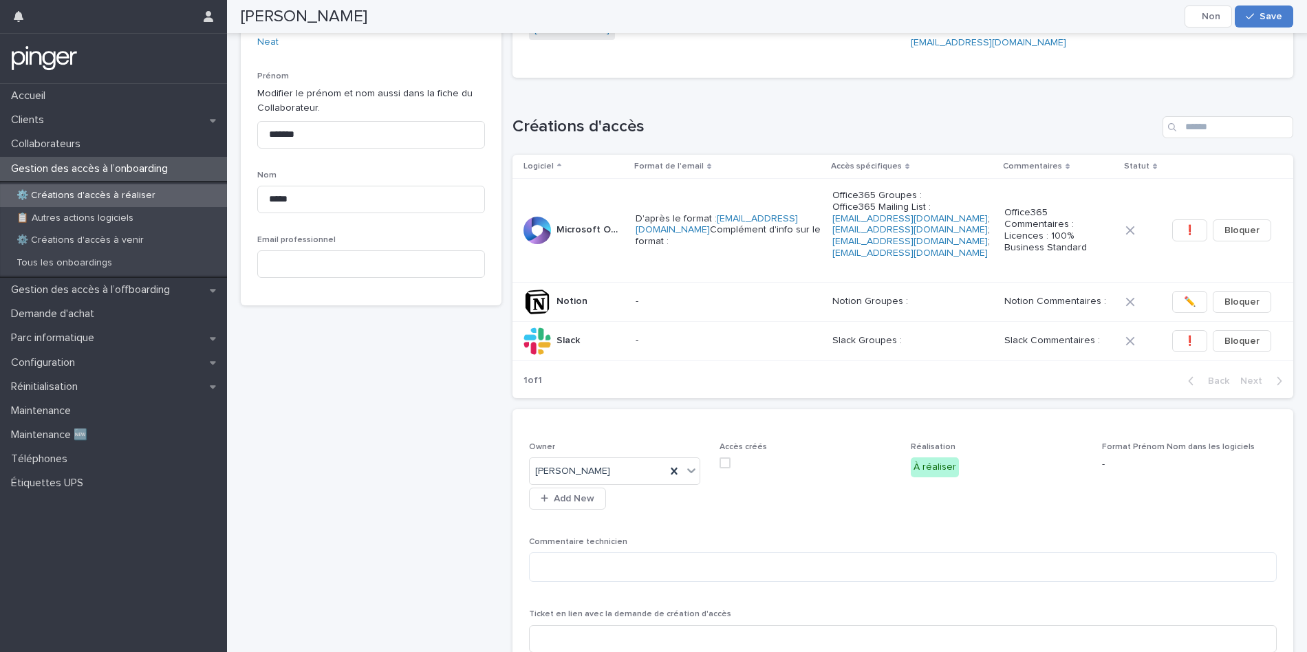
type textarea "**********"
click at [1254, 17] on icon "button" at bounding box center [1250, 17] width 8 height 10
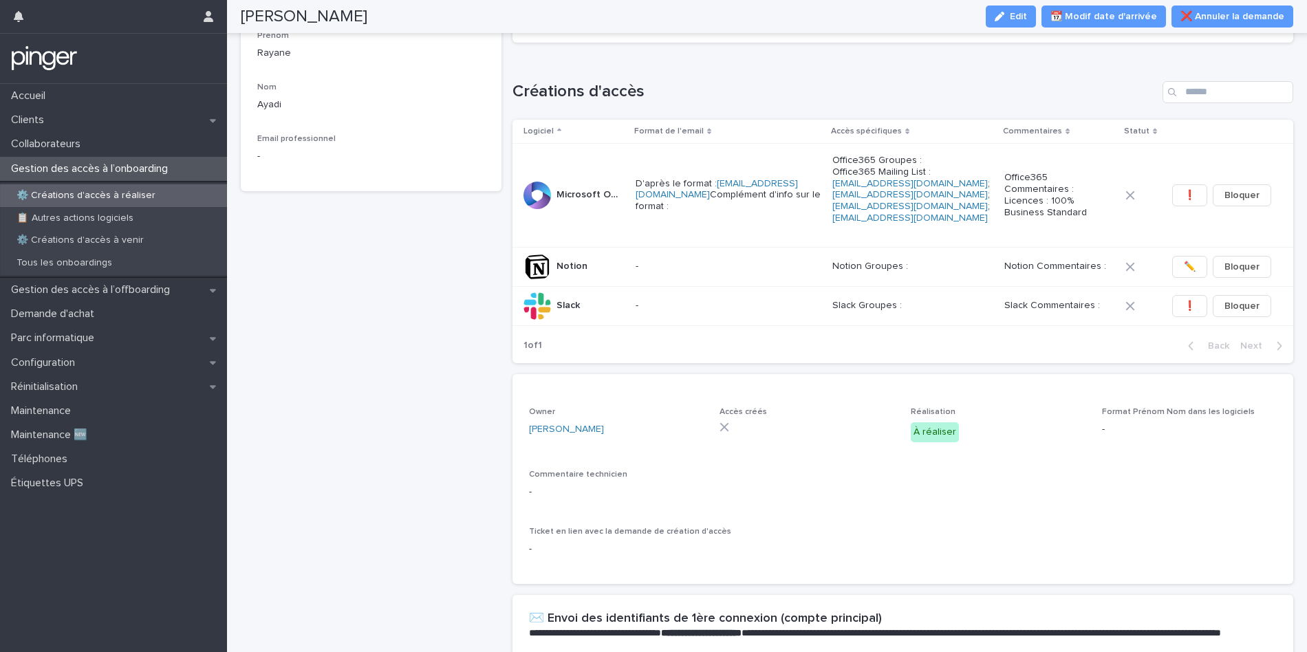
scroll to position [78, 0]
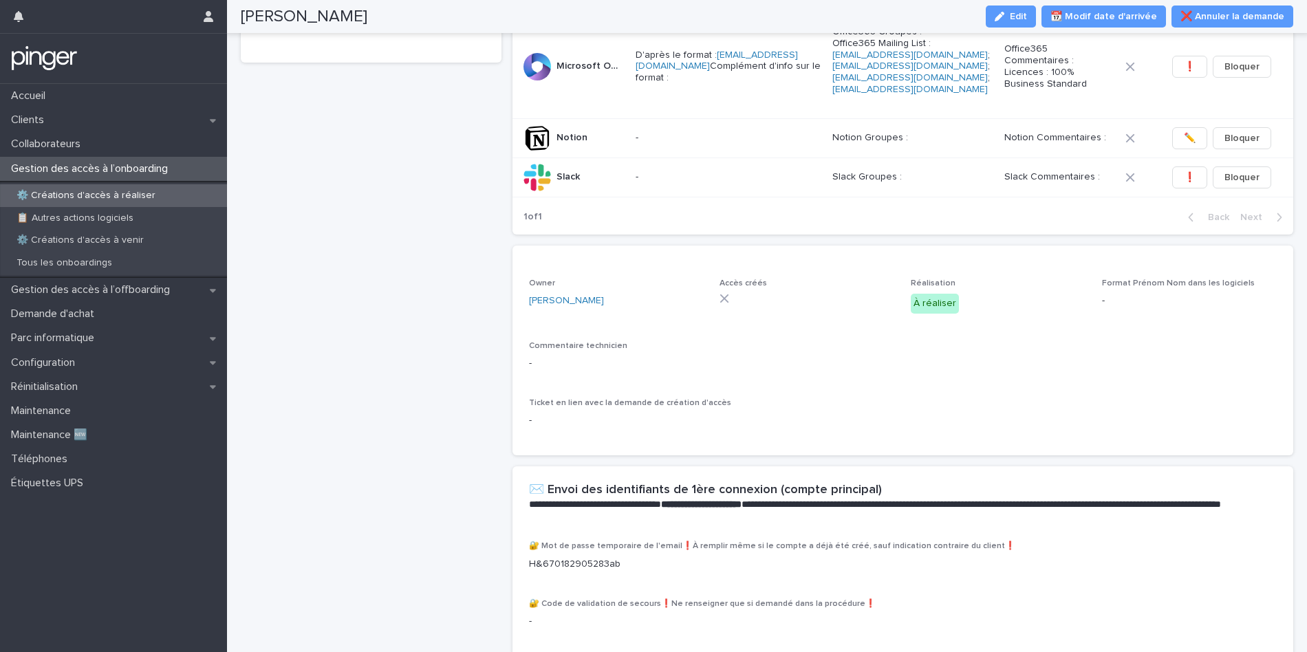
click at [1005, 17] on icon "button" at bounding box center [1000, 17] width 10 height 10
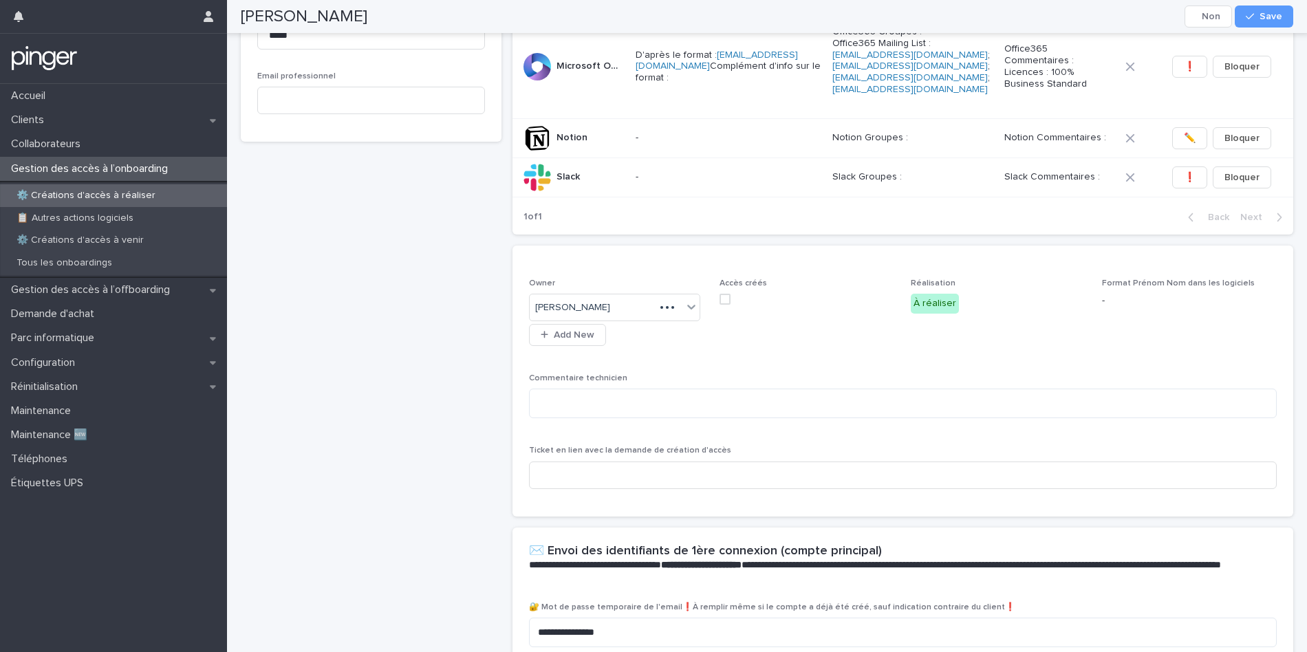
scroll to position [333, 0]
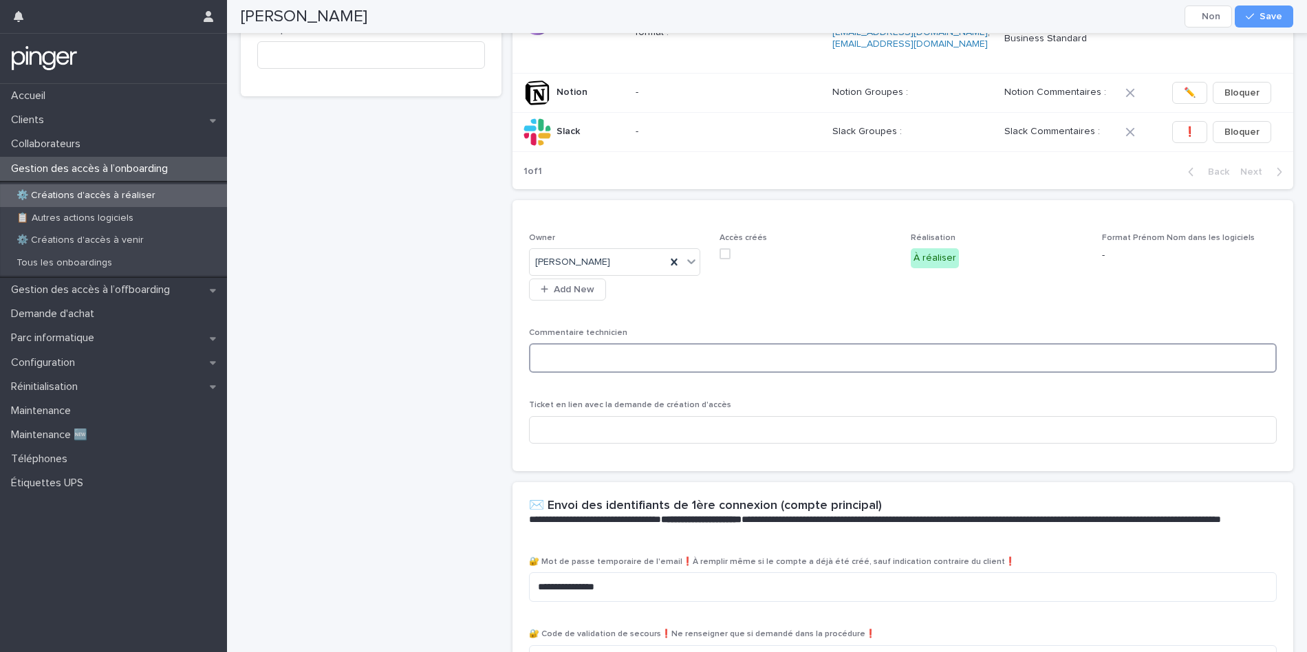
click at [647, 343] on textarea at bounding box center [903, 358] width 749 height 30
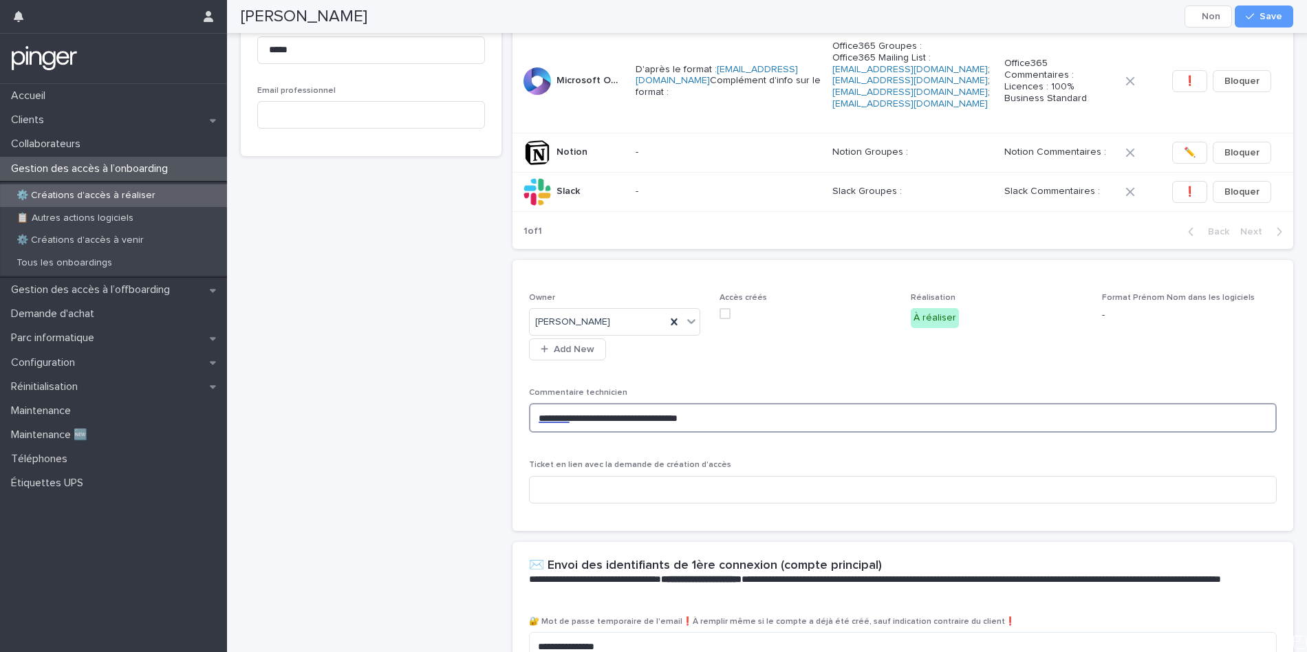
click at [652, 403] on textarea "**********" at bounding box center [903, 418] width 749 height 30
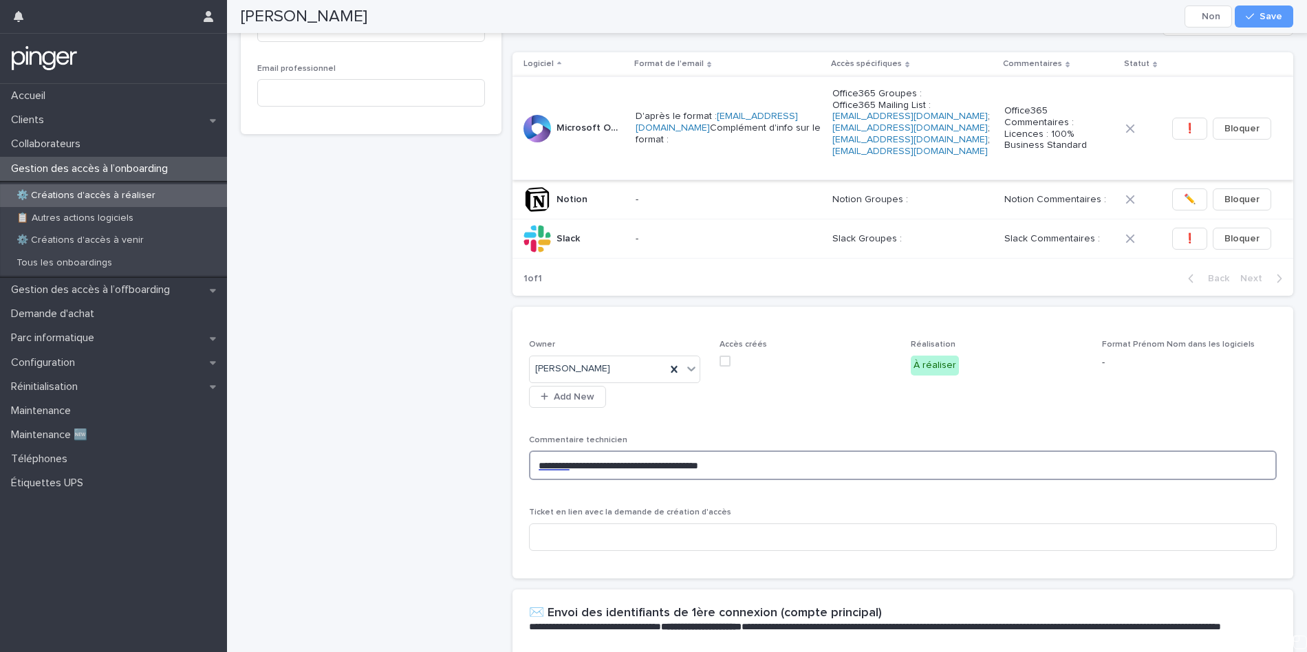
scroll to position [284, 0]
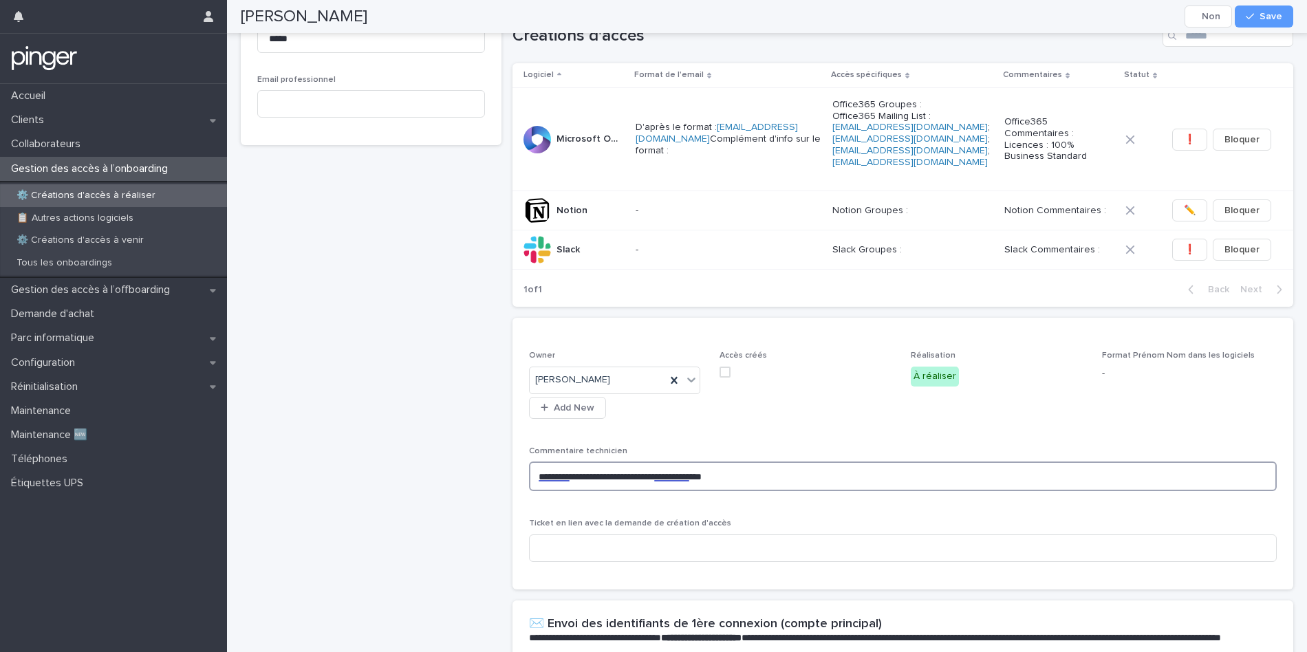
click at [773, 462] on textarea "**********" at bounding box center [903, 477] width 749 height 30
type textarea "**********"
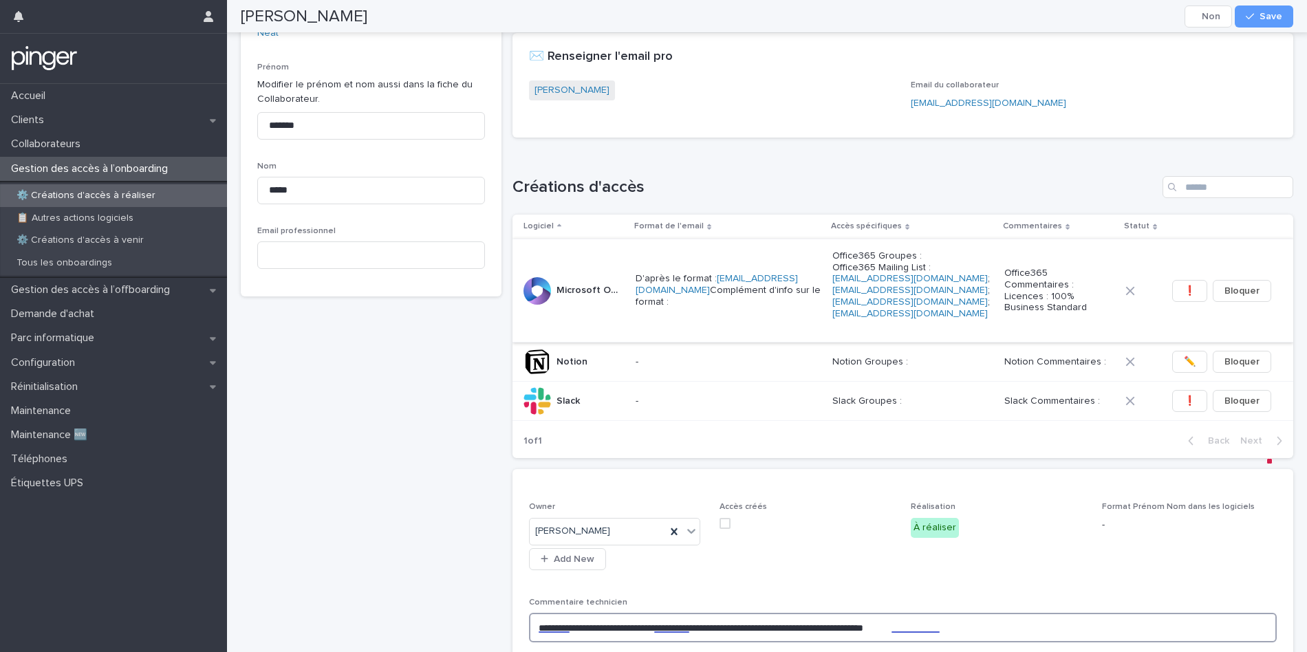
scroll to position [0, 0]
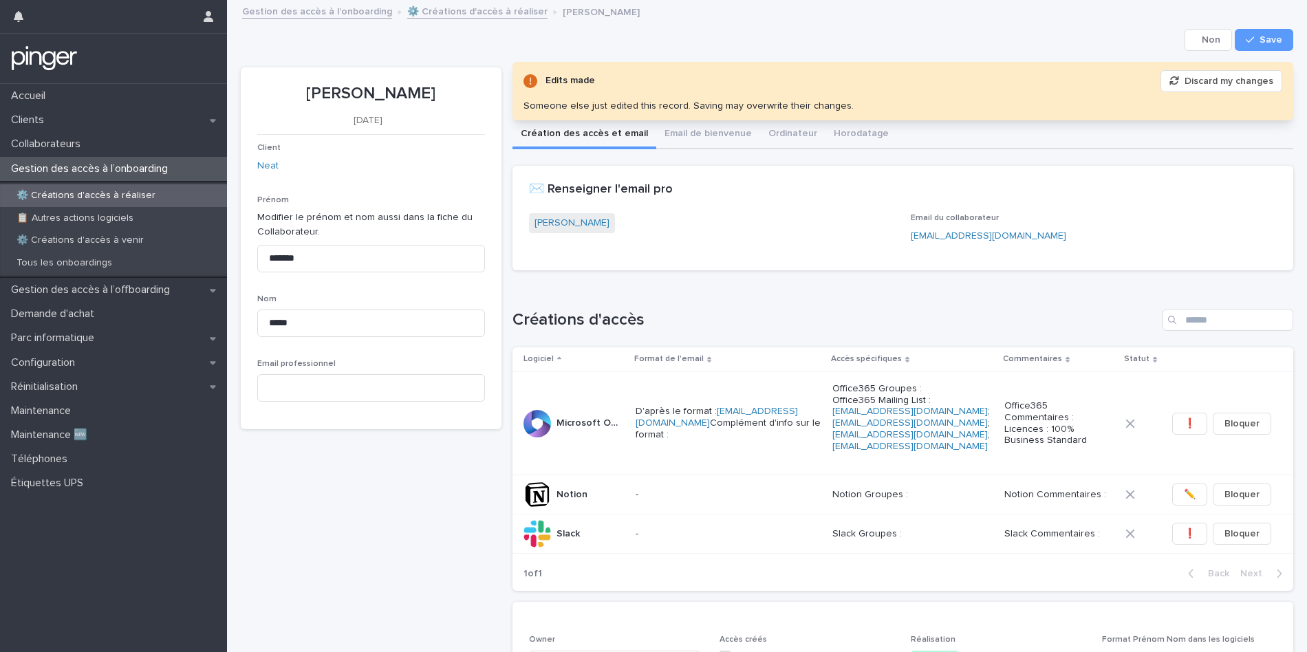
click at [573, 233] on div "[PERSON_NAME]" at bounding box center [712, 224] width 366 height 23
click at [570, 221] on link "[PERSON_NAME]" at bounding box center [572, 223] width 75 height 14
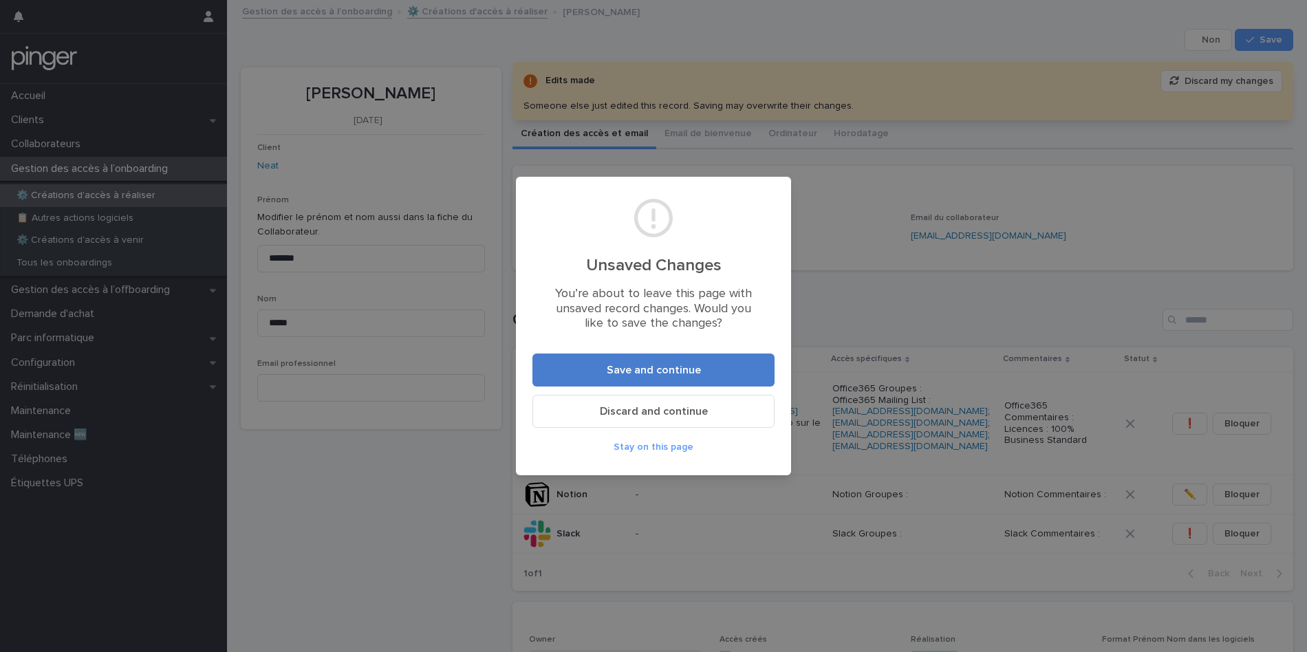
click at [616, 372] on span "Save and continue" at bounding box center [654, 370] width 94 height 11
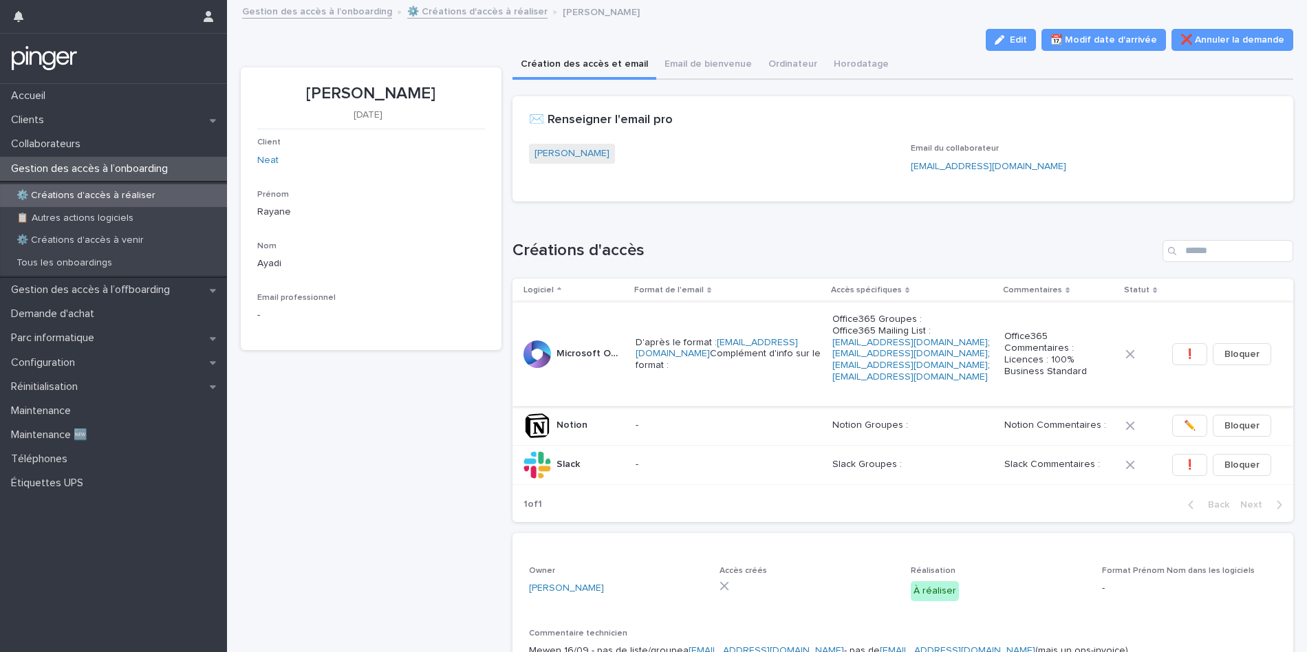
click at [1194, 348] on span "❗" at bounding box center [1190, 355] width 12 height 14
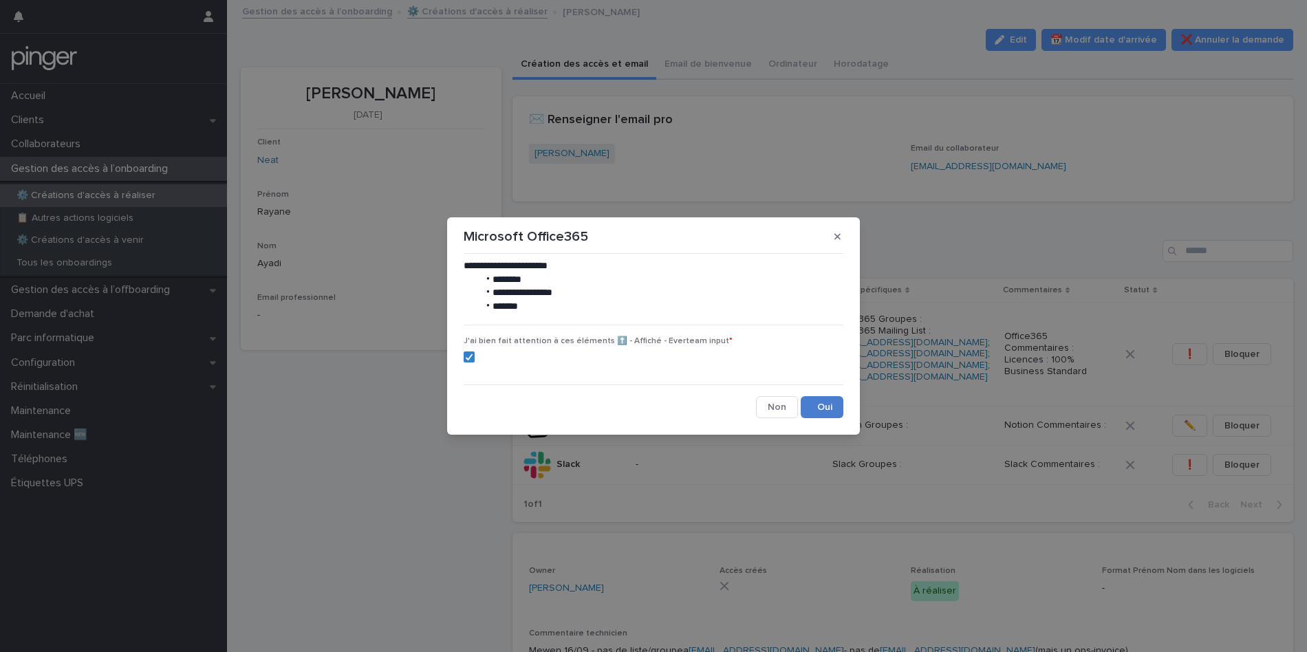
click at [822, 411] on button "Save" at bounding box center [822, 407] width 43 height 22
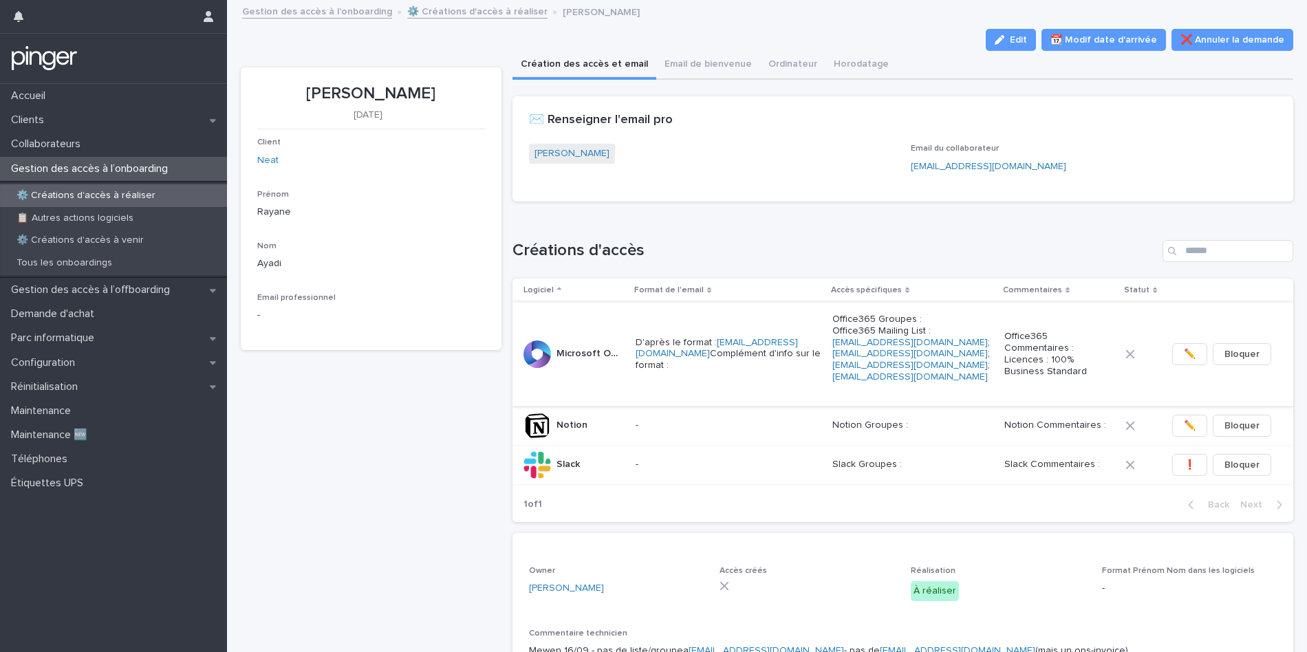
click at [1196, 348] on span "✏️" at bounding box center [1190, 355] width 12 height 14
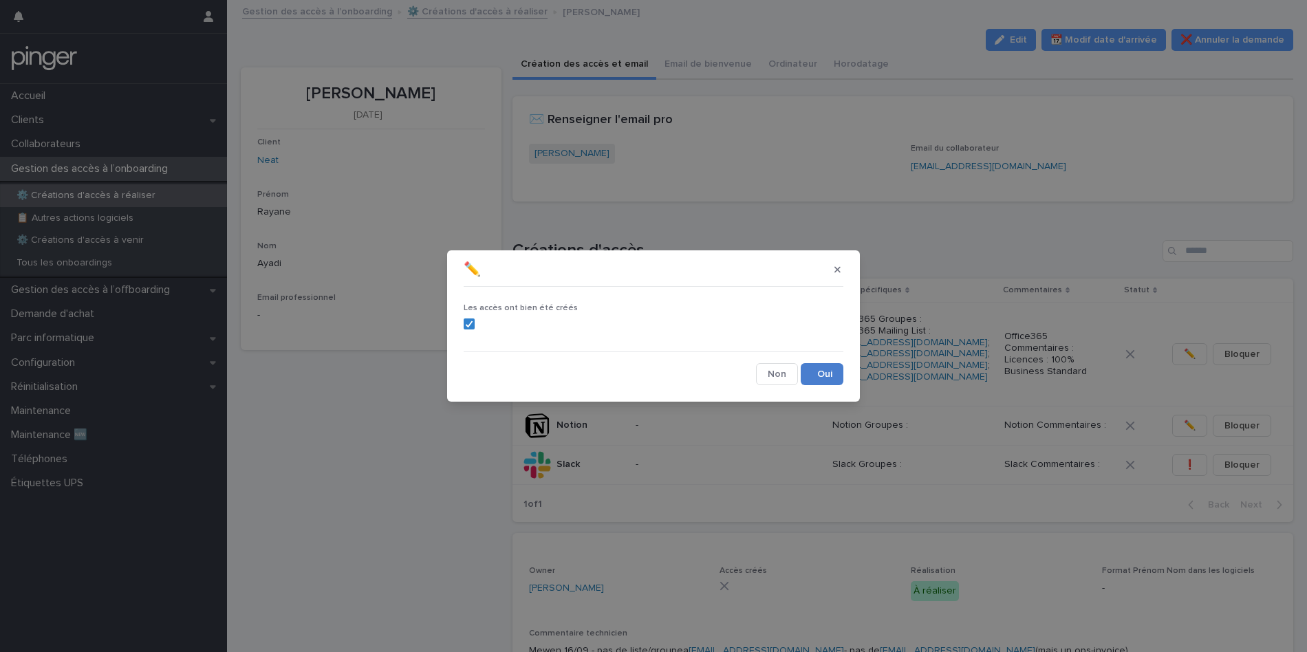
click at [823, 374] on button "Save" at bounding box center [822, 374] width 43 height 22
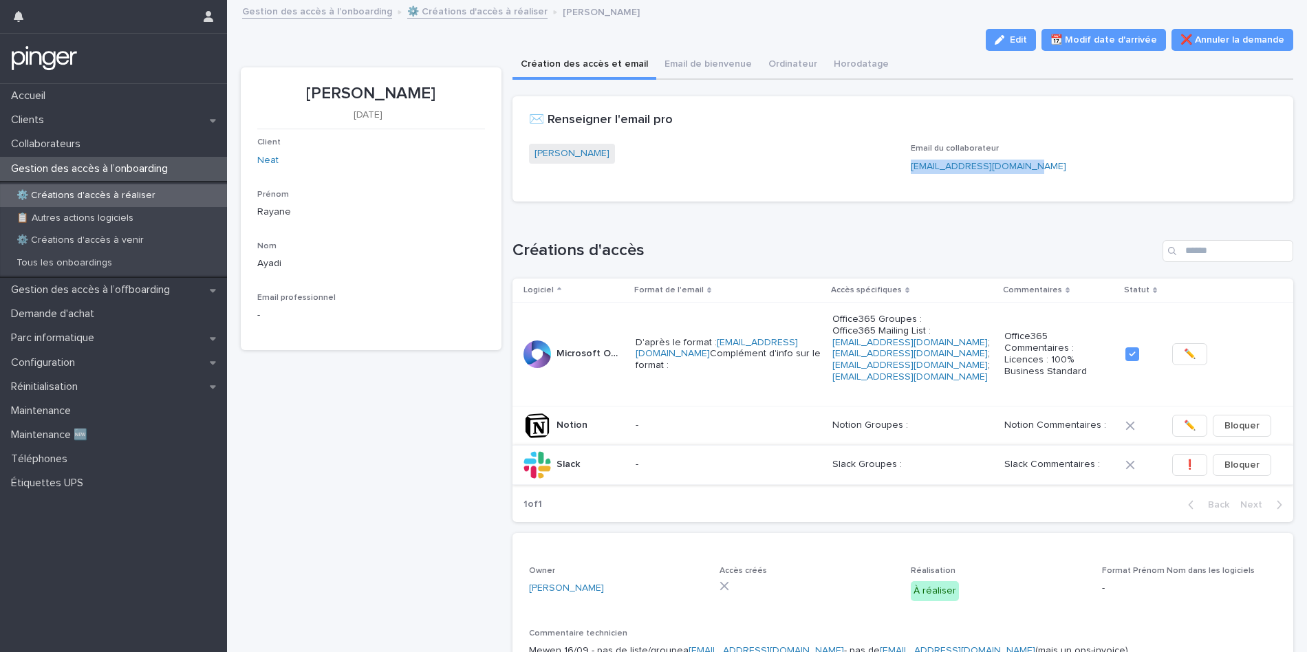
click at [1190, 458] on span "❗" at bounding box center [1190, 465] width 12 height 14
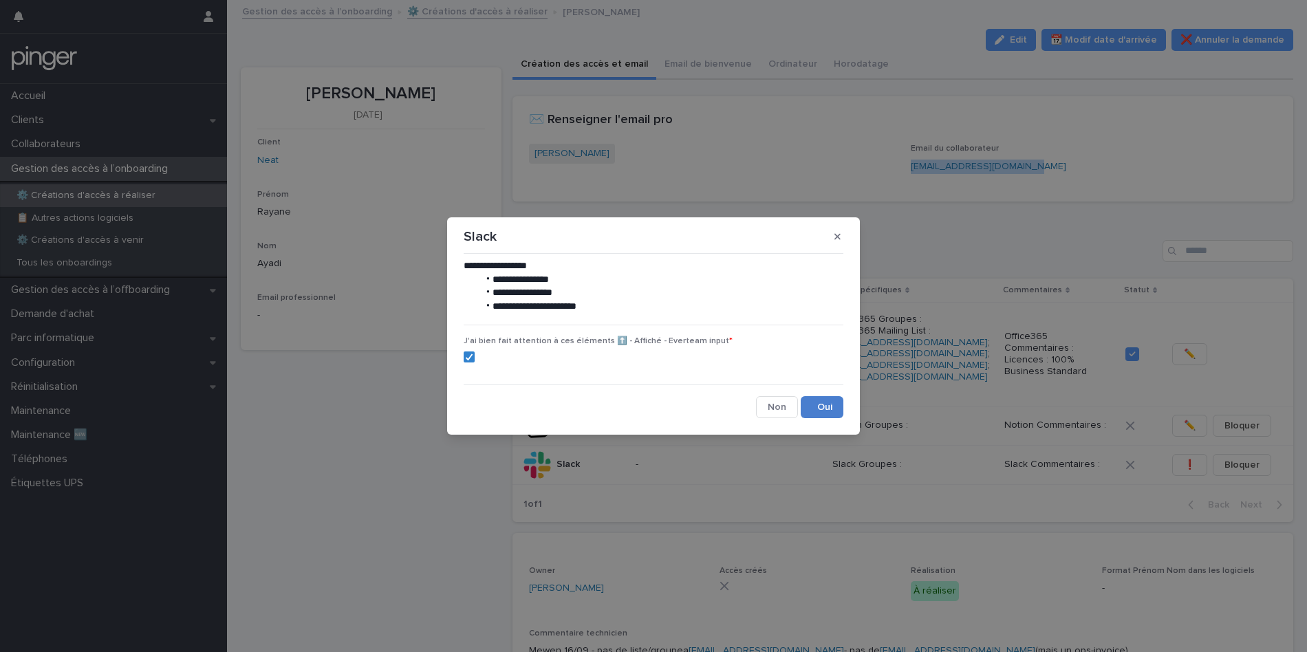
click at [823, 405] on button "Save" at bounding box center [822, 407] width 43 height 22
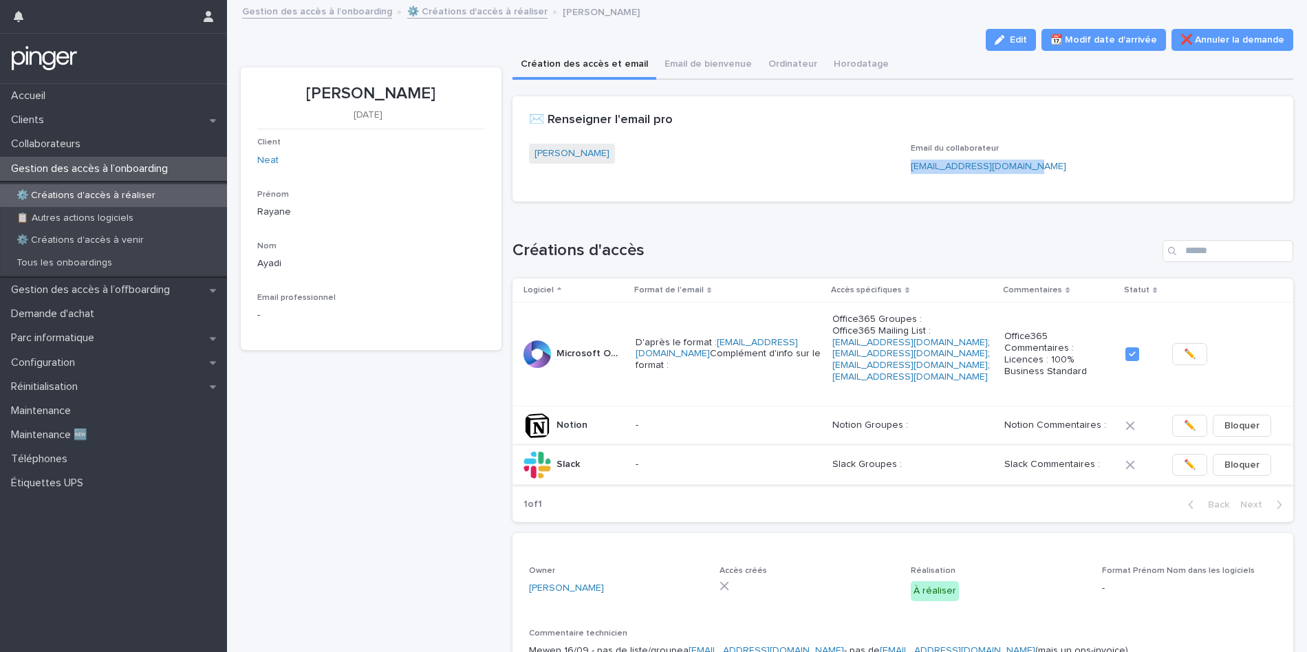
click at [1197, 454] on button "✏️" at bounding box center [1190, 465] width 35 height 22
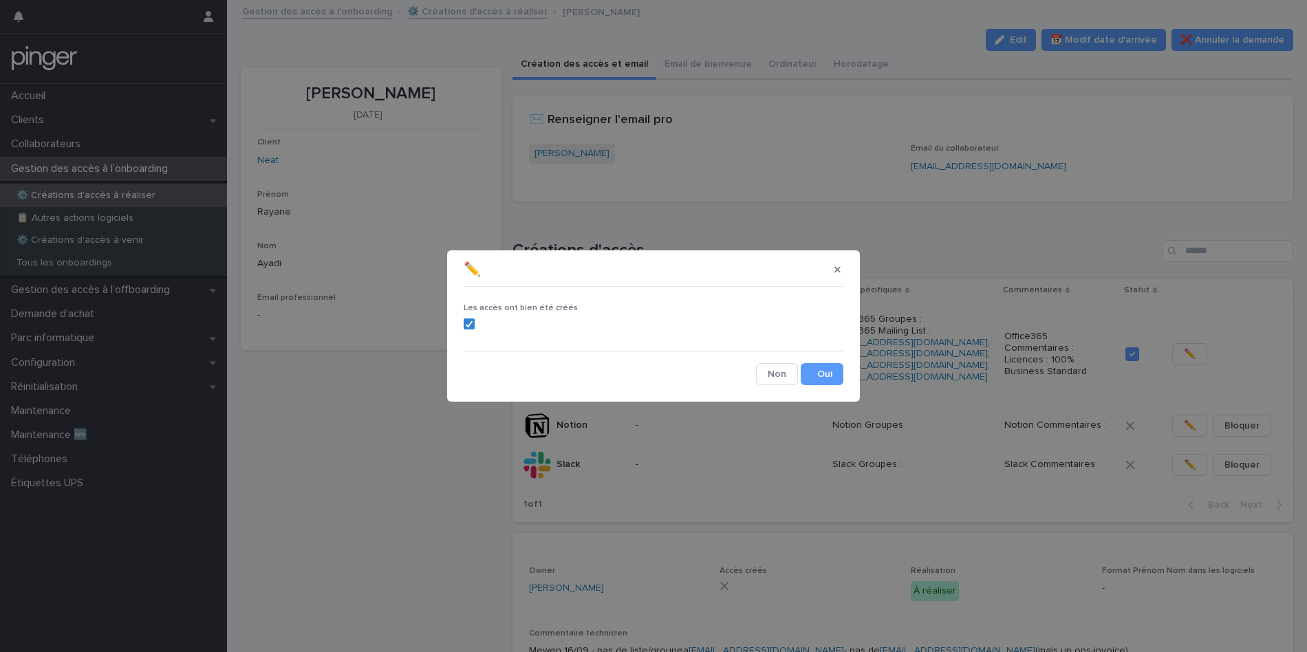
click at [835, 387] on div "Les accès ont bien été créés Cancel Save" at bounding box center [653, 339] width 387 height 100
click at [830, 377] on button "Save" at bounding box center [822, 374] width 43 height 22
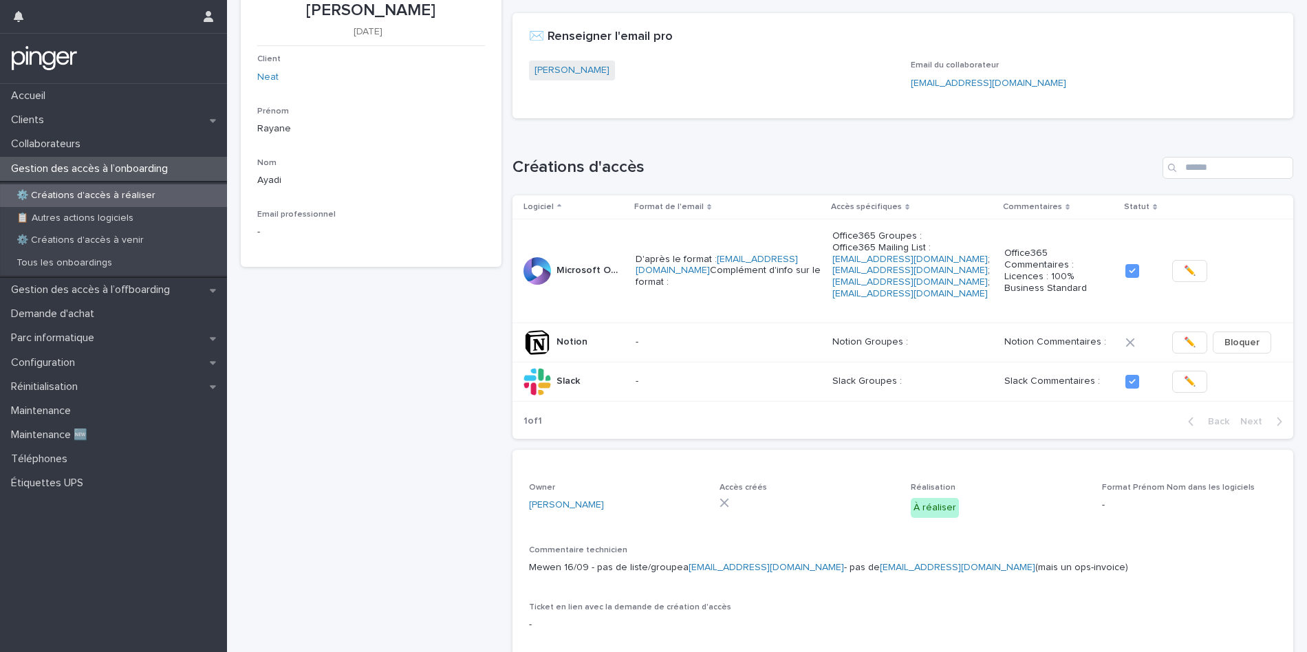
scroll to position [104, 0]
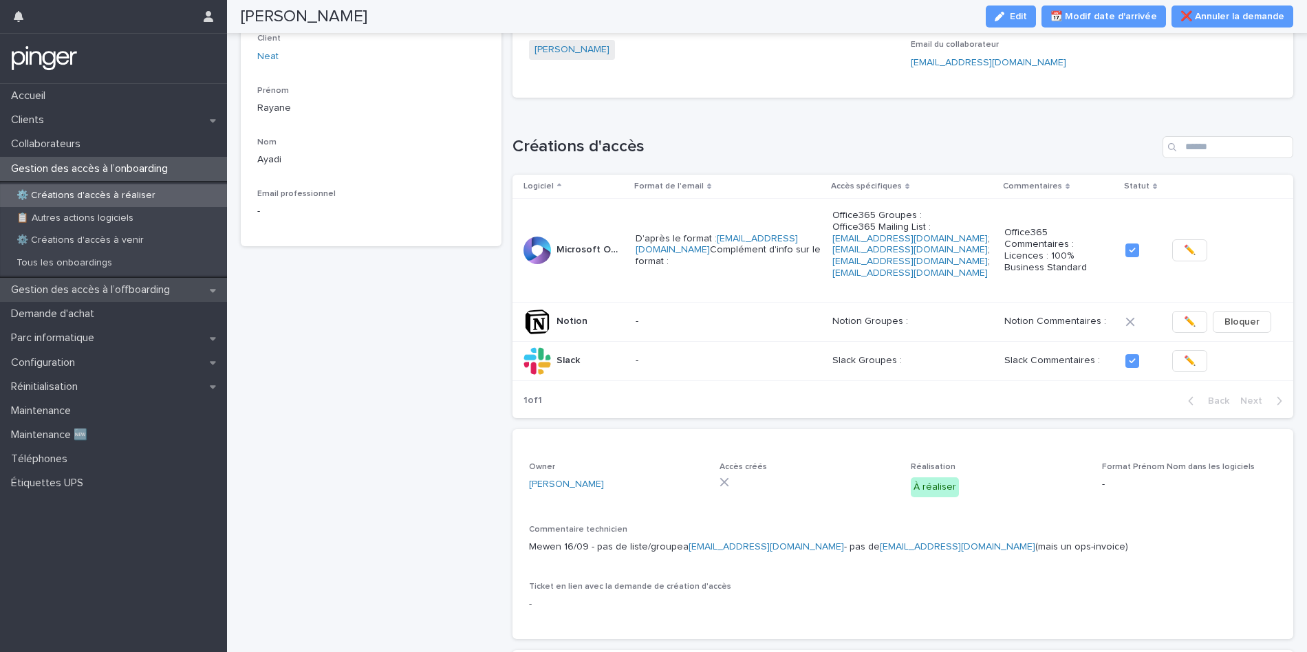
click at [100, 293] on p "Gestion des accès à l’offboarding" at bounding box center [93, 290] width 175 height 13
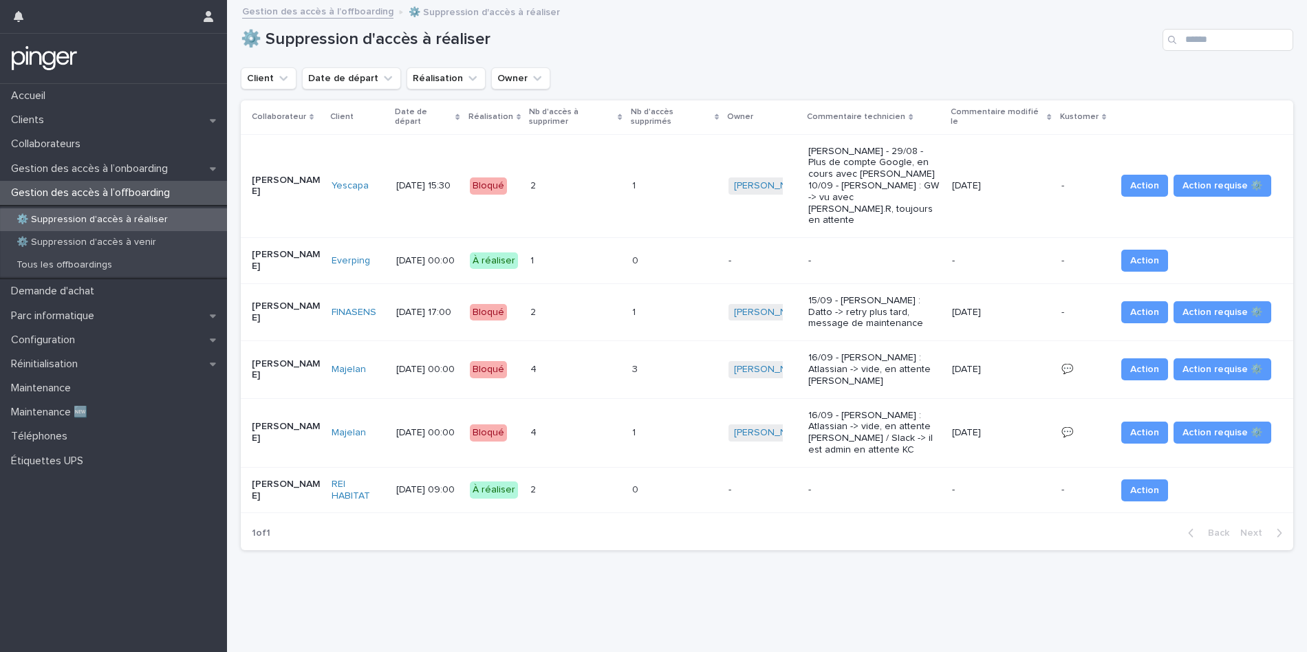
click at [118, 227] on div "⚙️ Suppression d'accès à réaliser" at bounding box center [113, 220] width 227 height 23
click at [122, 172] on p "Gestion des accès à l’onboarding" at bounding box center [92, 168] width 173 height 13
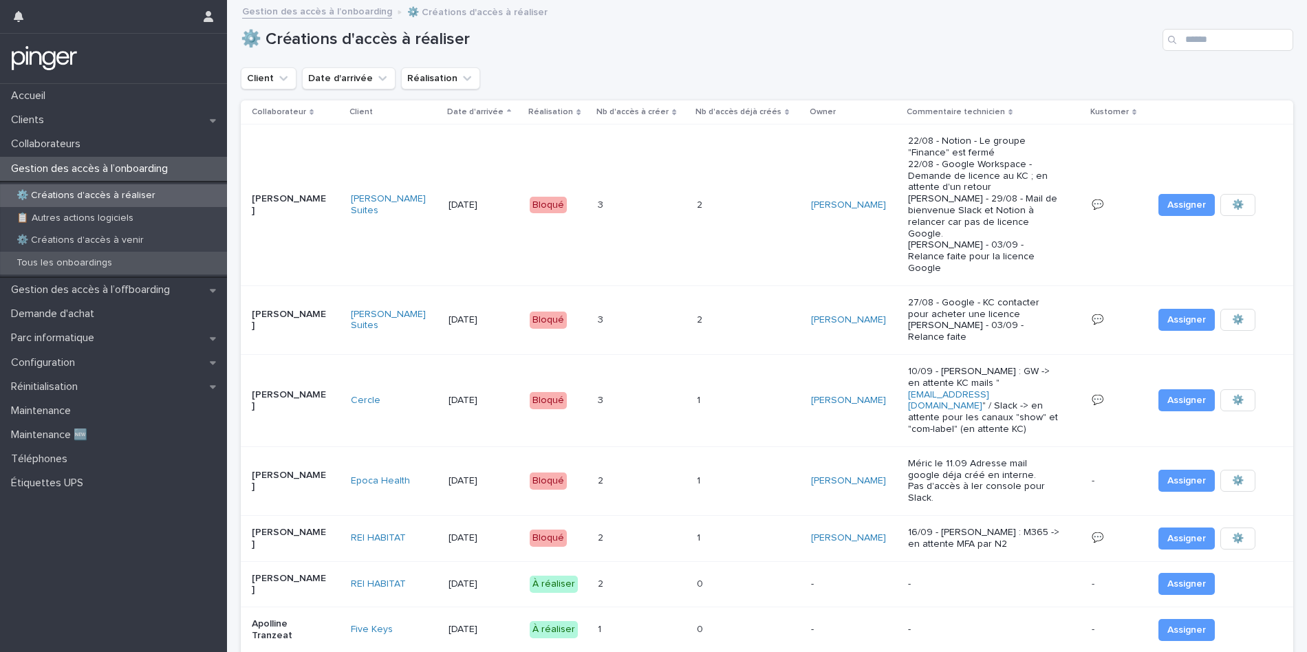
click at [109, 259] on p "Tous les onboardings" at bounding box center [65, 263] width 118 height 12
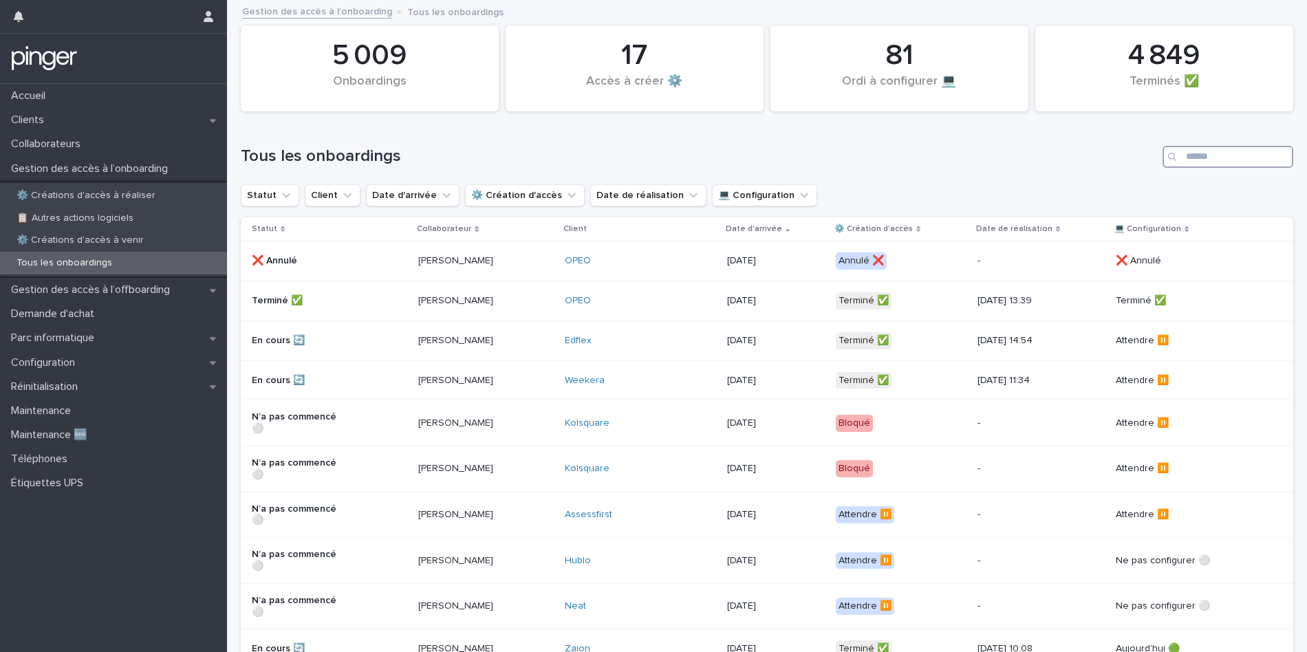
click at [1215, 162] on input "Search" at bounding box center [1228, 157] width 131 height 22
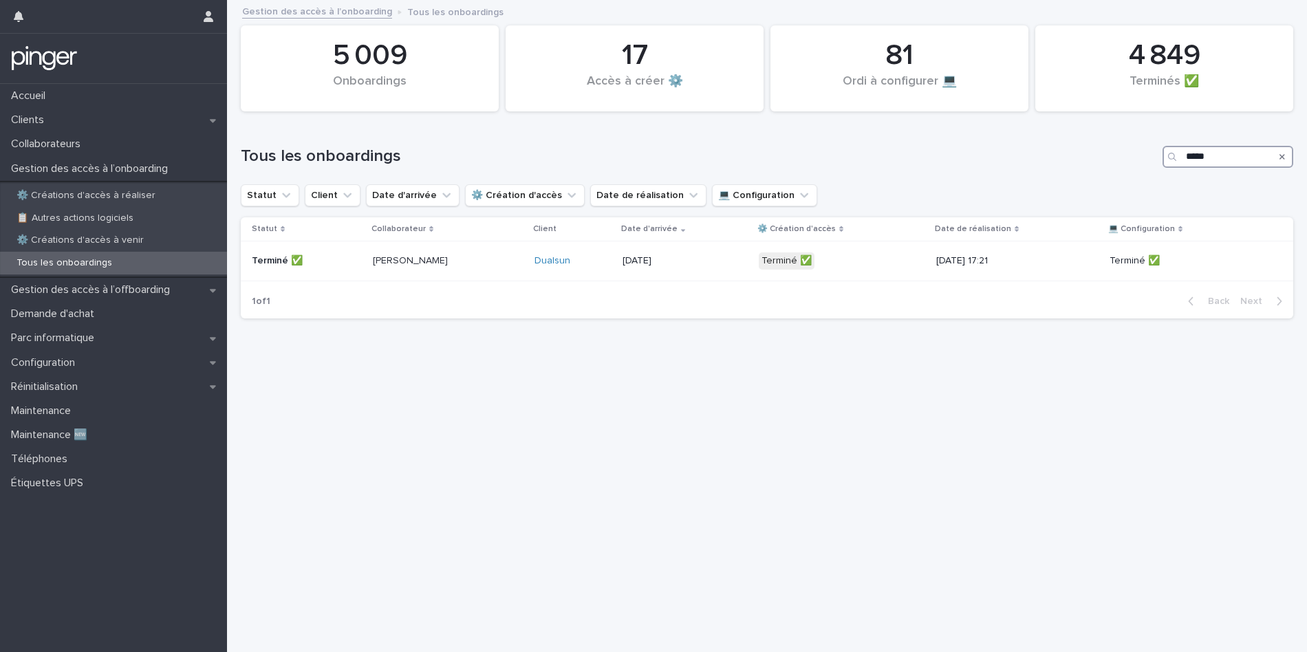
type input "*****"
click at [110, 147] on div "Collaborateurs" at bounding box center [113, 144] width 227 height 24
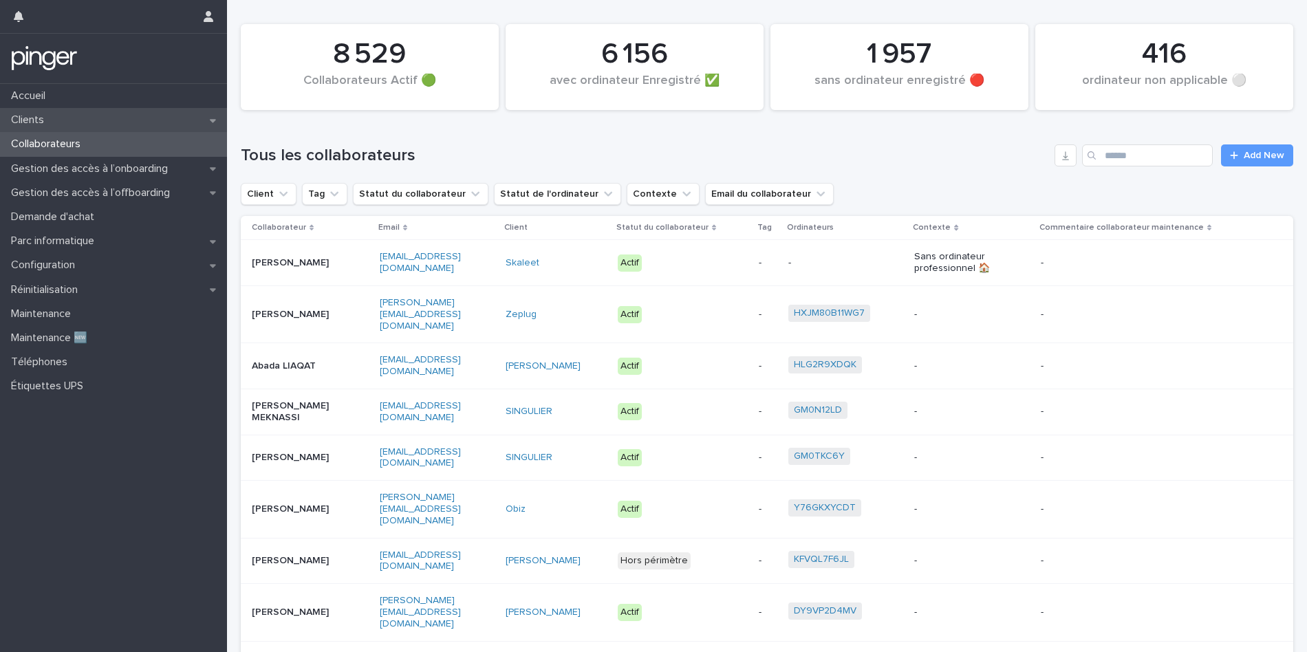
click at [141, 116] on div "Clients" at bounding box center [113, 120] width 227 height 24
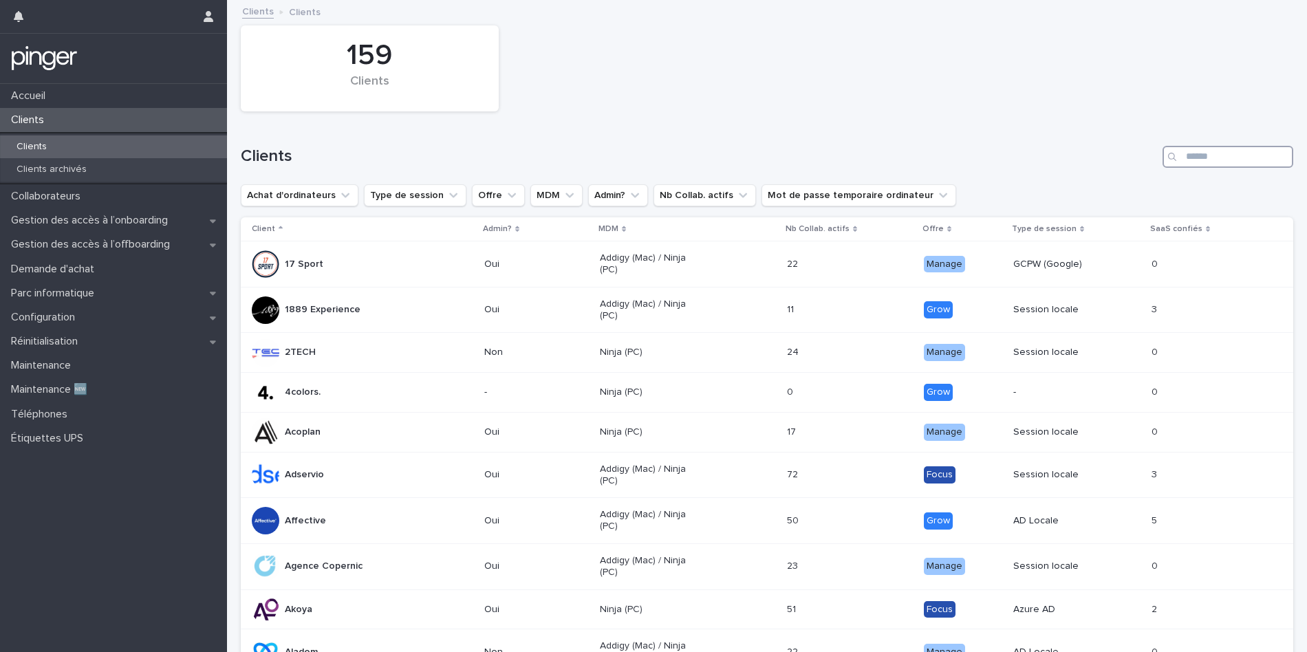
click at [1201, 162] on input "Search" at bounding box center [1228, 157] width 131 height 22
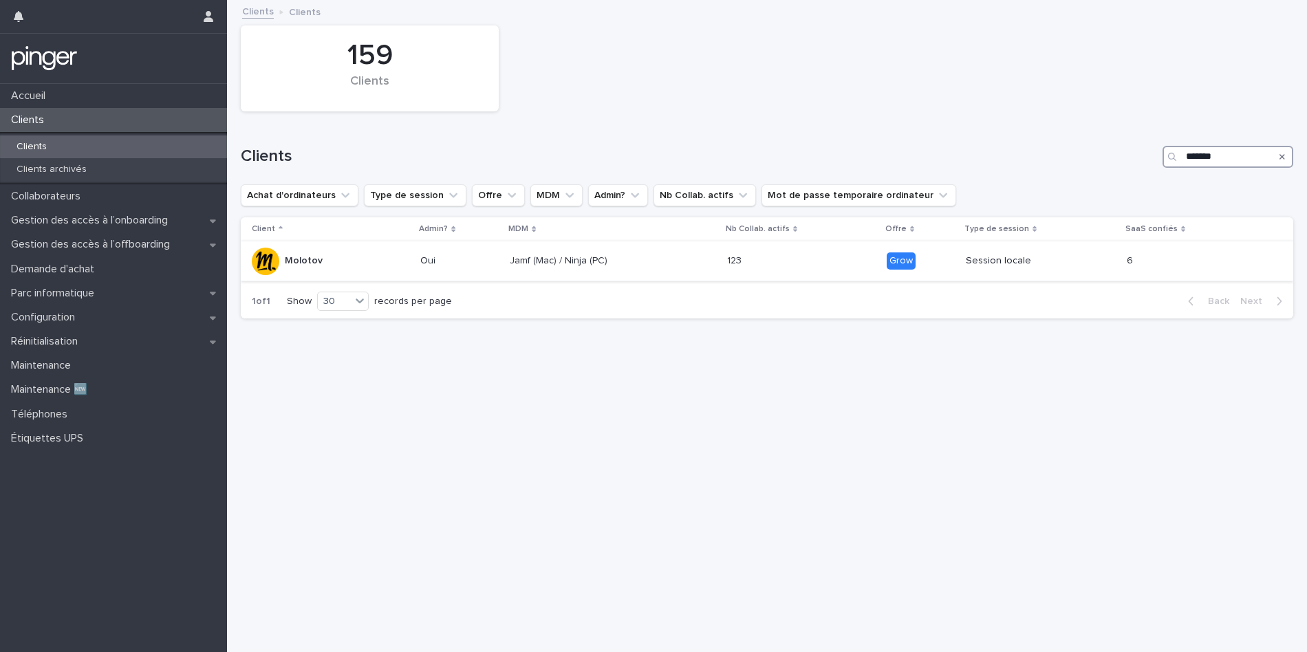
type input "*******"
click at [626, 272] on td "Jamf (Mac) / Ninja (PC)" at bounding box center [612, 262] width 217 height 40
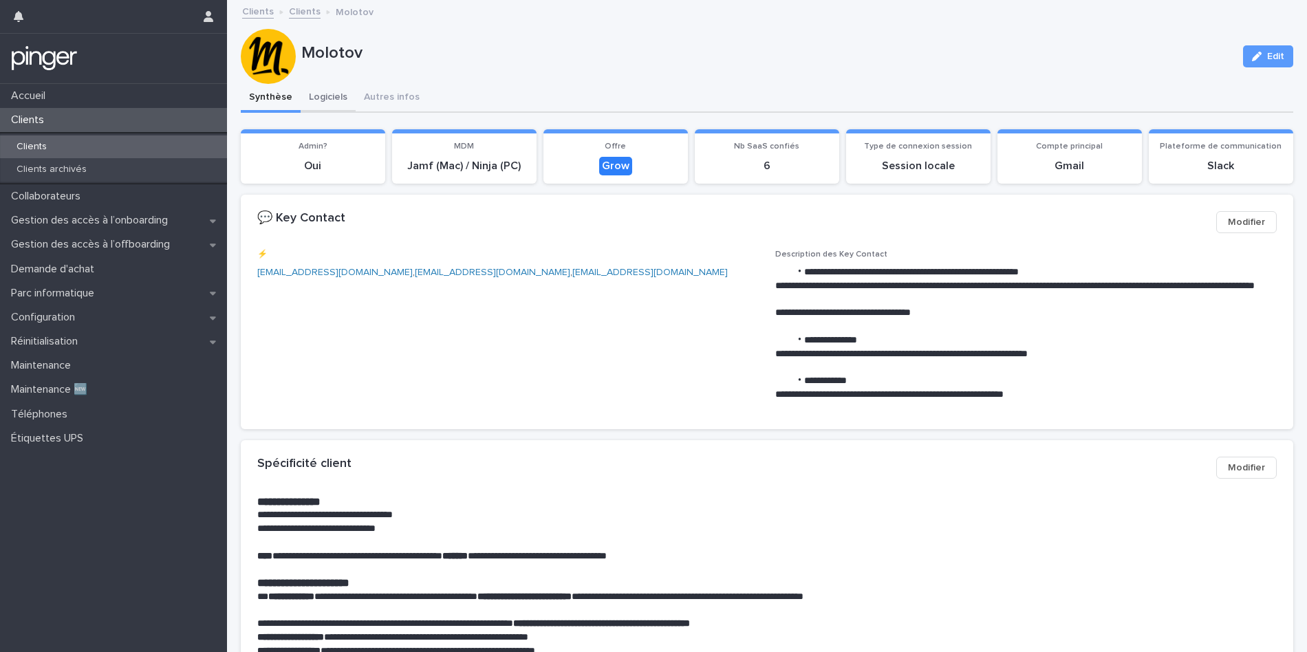
click at [325, 103] on button "Logiciels" at bounding box center [328, 98] width 55 height 29
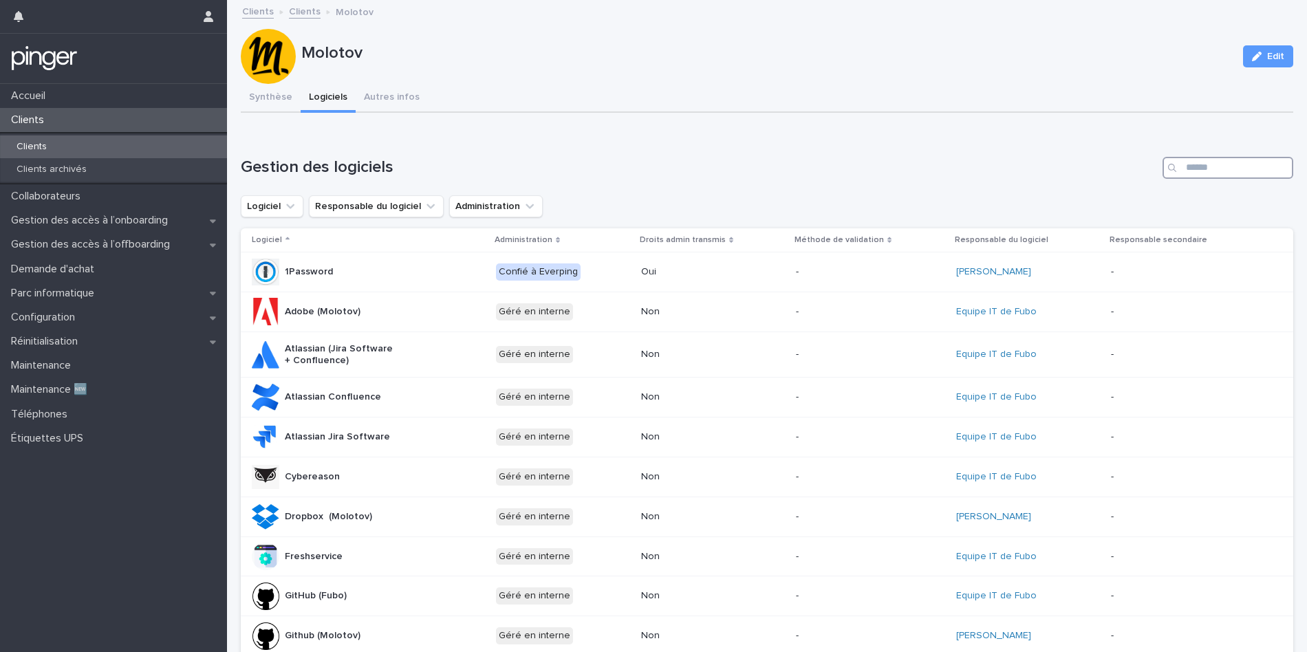
click at [1221, 168] on input "Search" at bounding box center [1228, 168] width 131 height 22
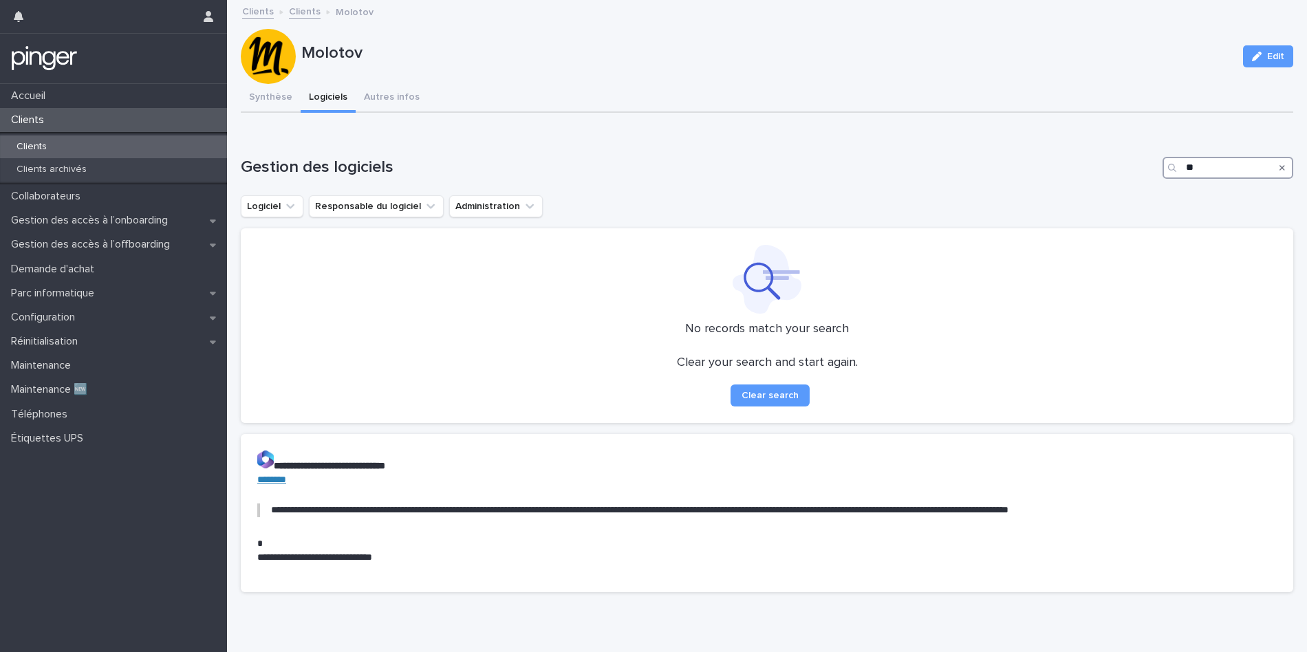
type input "*"
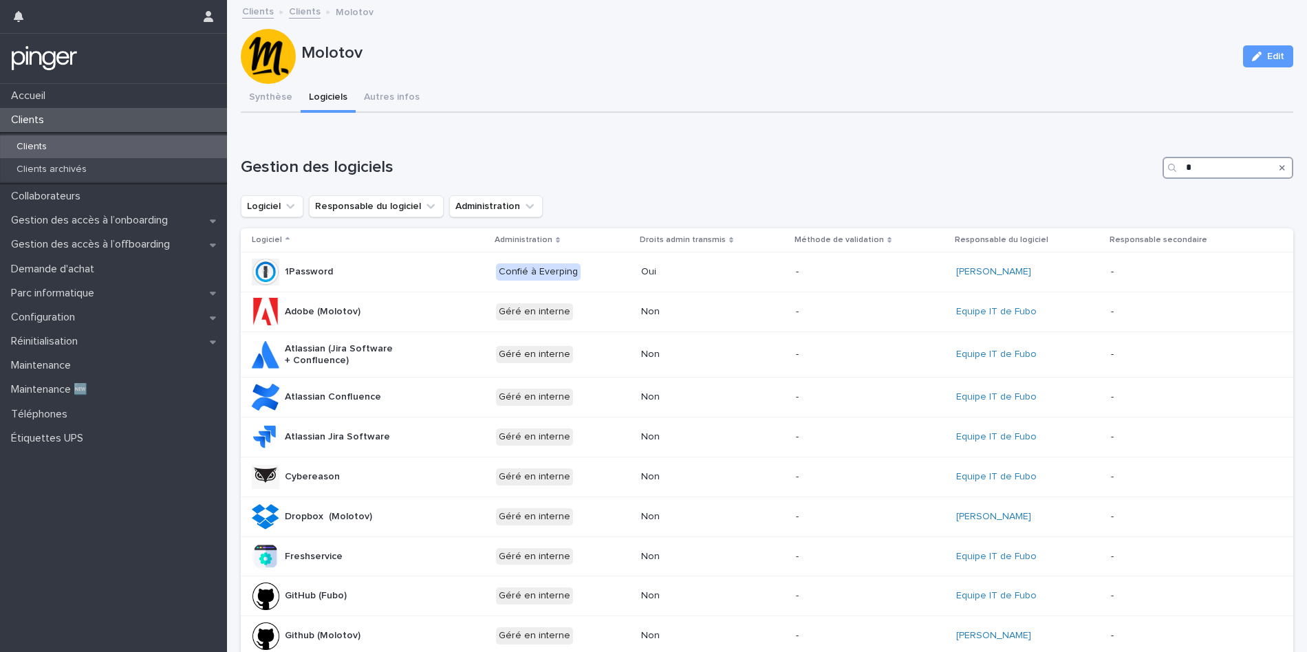
type input "**"
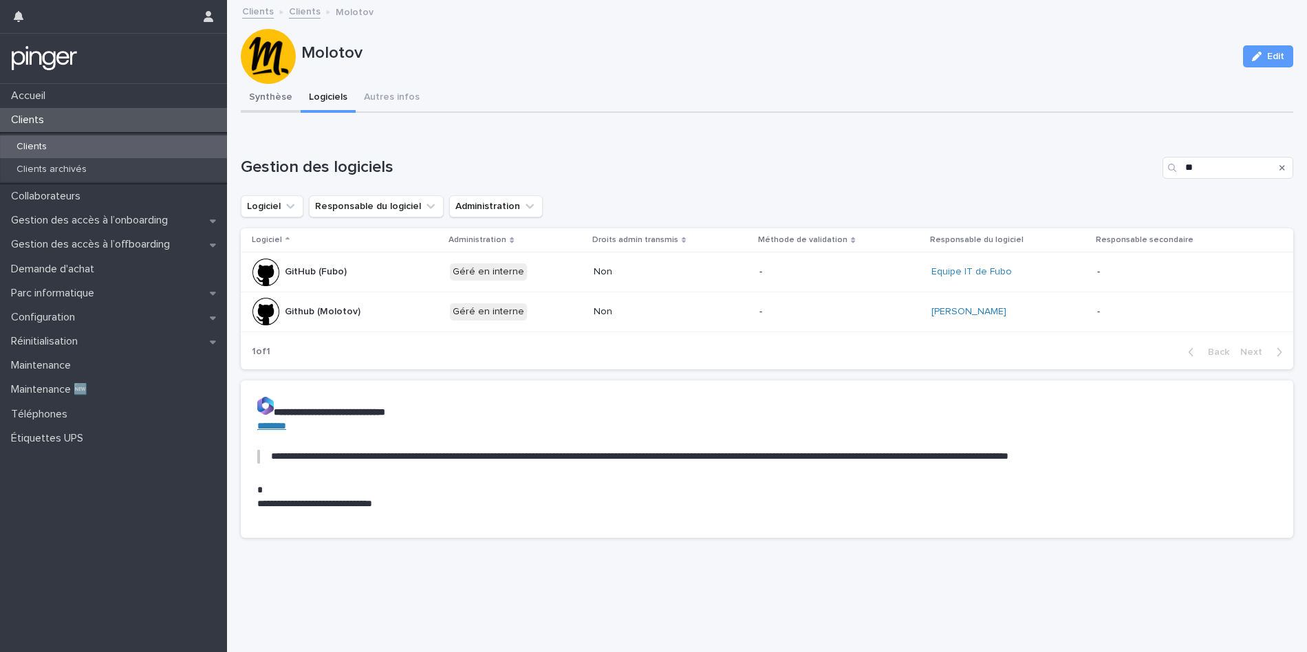
click at [279, 100] on button "Synthèse" at bounding box center [271, 98] width 60 height 29
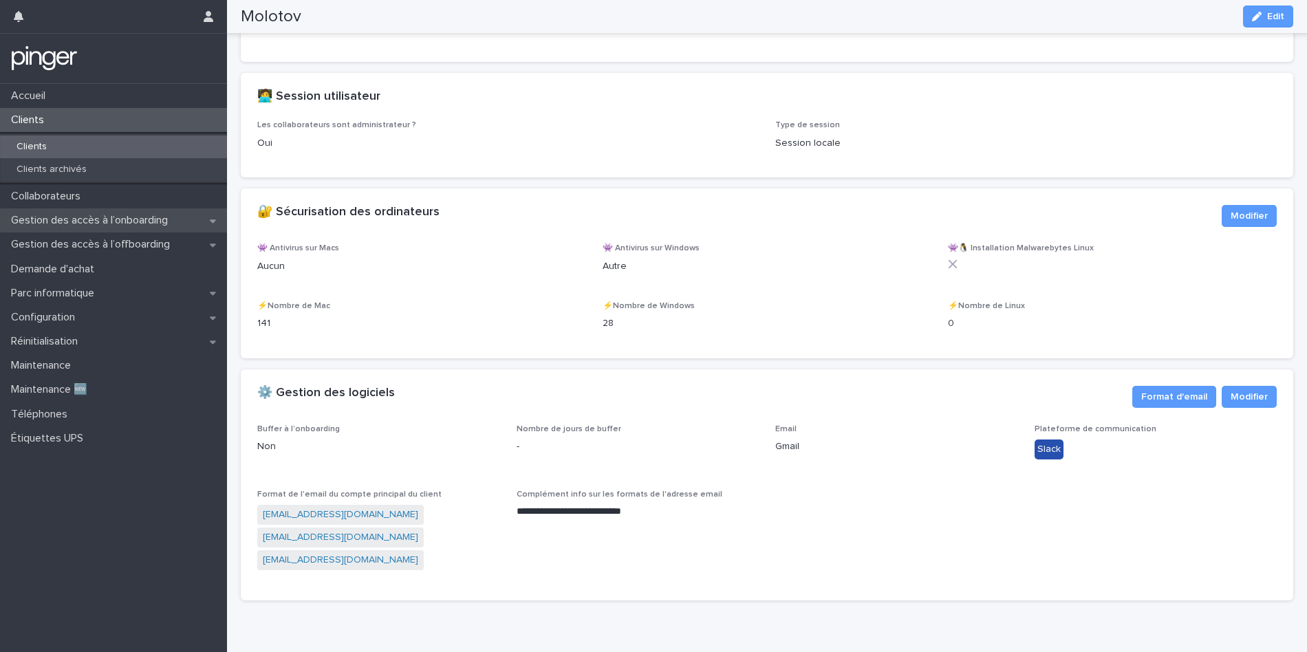
scroll to position [1715, 0]
click at [74, 202] on p "Collaborateurs" at bounding box center [49, 196] width 86 height 13
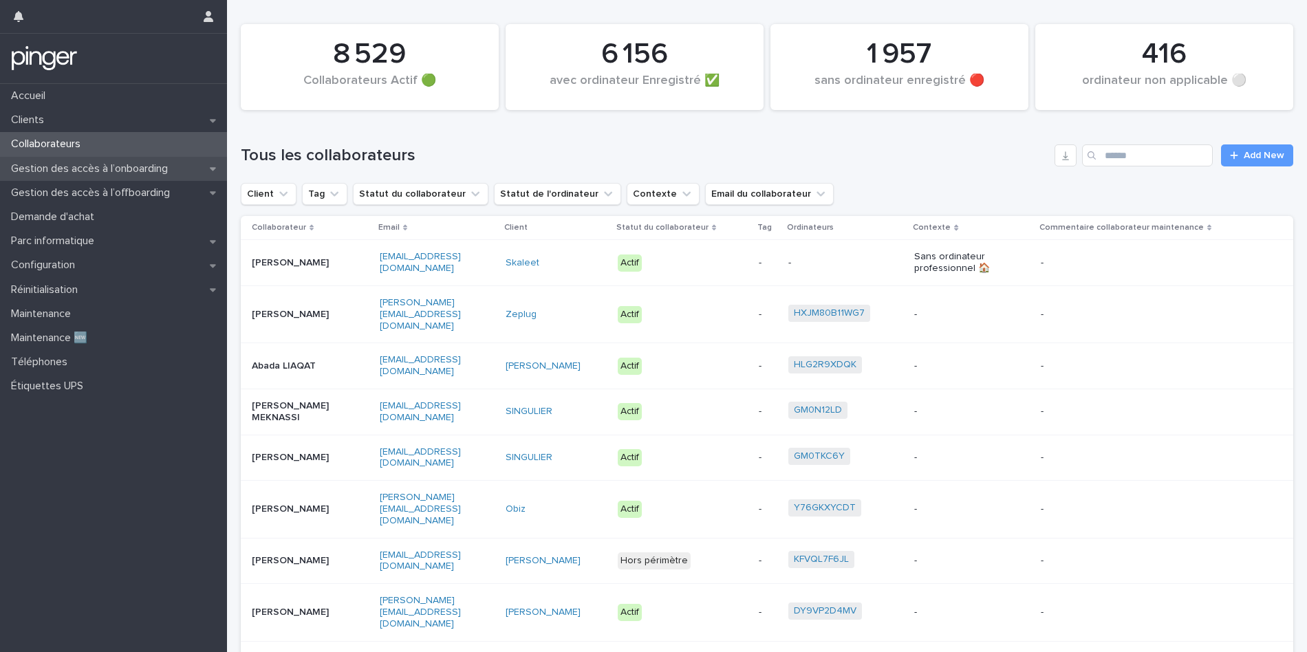
click at [125, 173] on p "Gestion des accès à l’onboarding" at bounding box center [92, 168] width 173 height 13
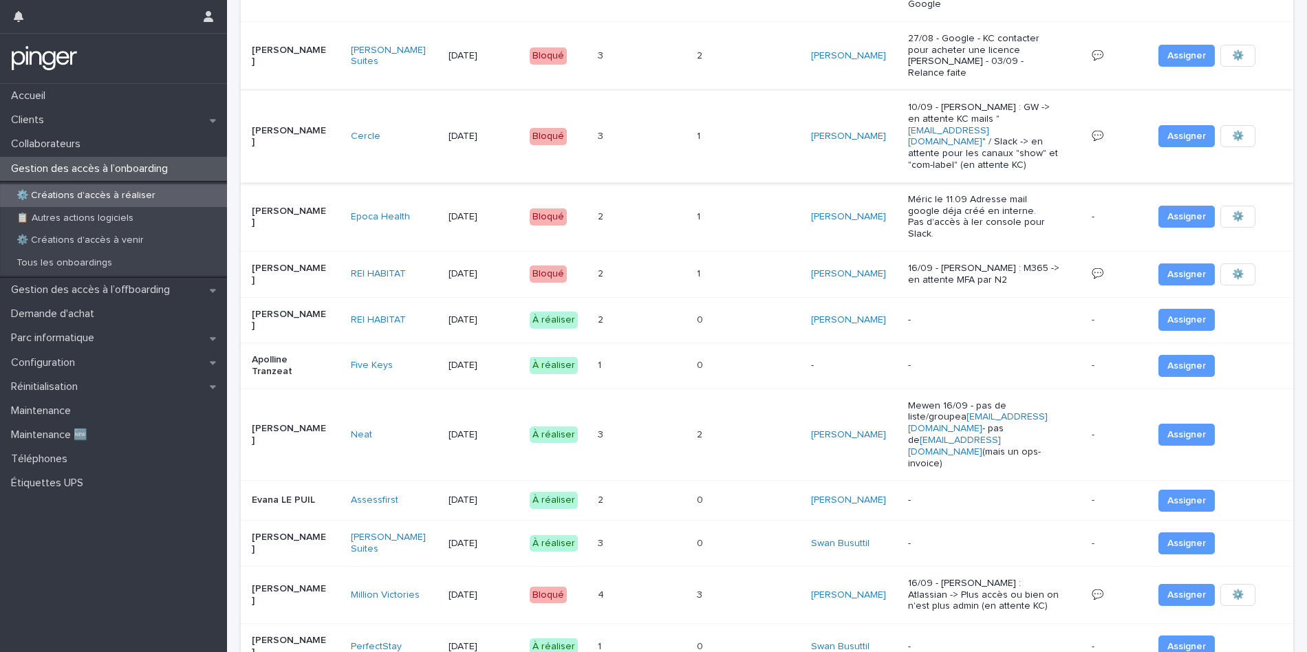
scroll to position [269, 0]
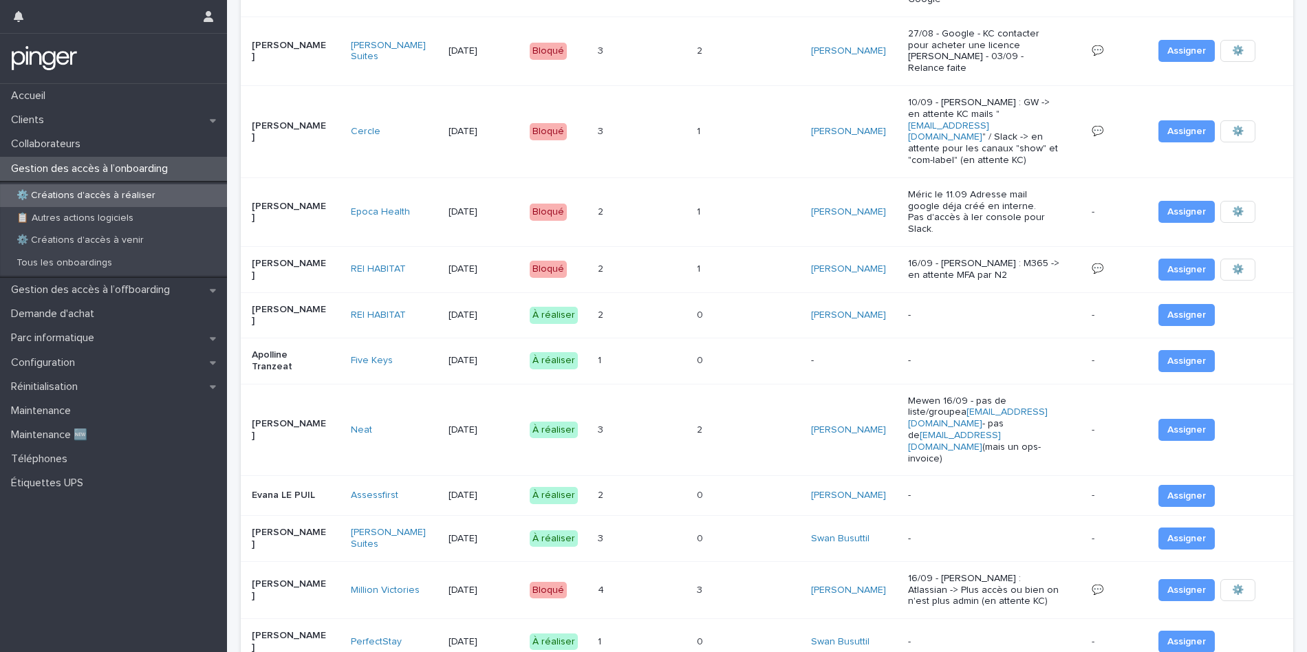
click at [637, 384] on td "3 3" at bounding box center [641, 430] width 99 height 92
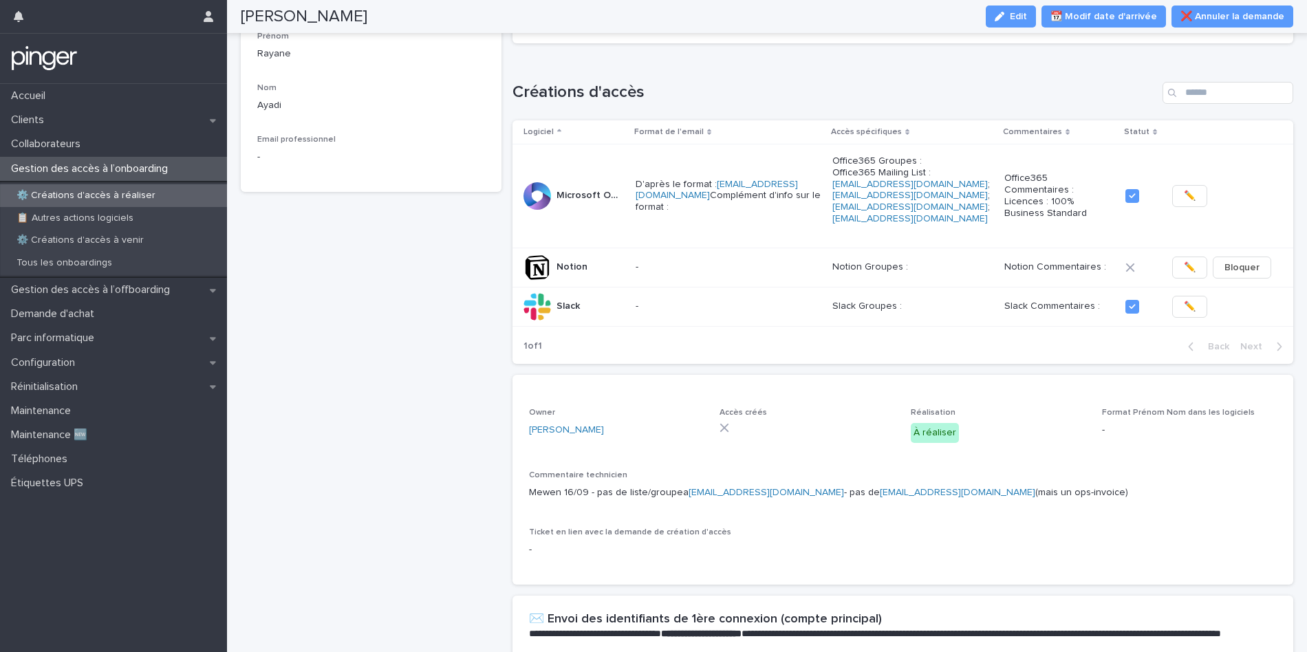
scroll to position [156, 0]
